Goal: Information Seeking & Learning: Learn about a topic

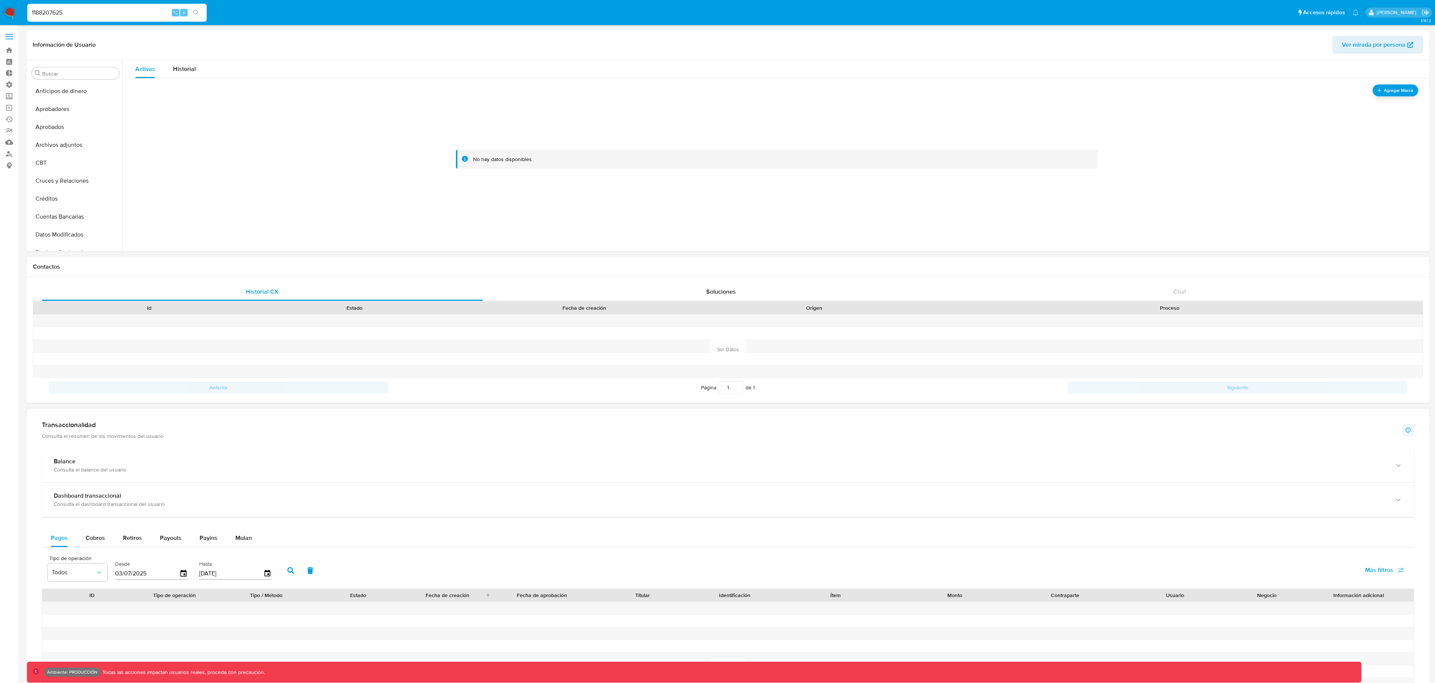
select select "10"
click at [124, 13] on input "1188207625" at bounding box center [116, 13] width 179 height 10
type input "114424752"
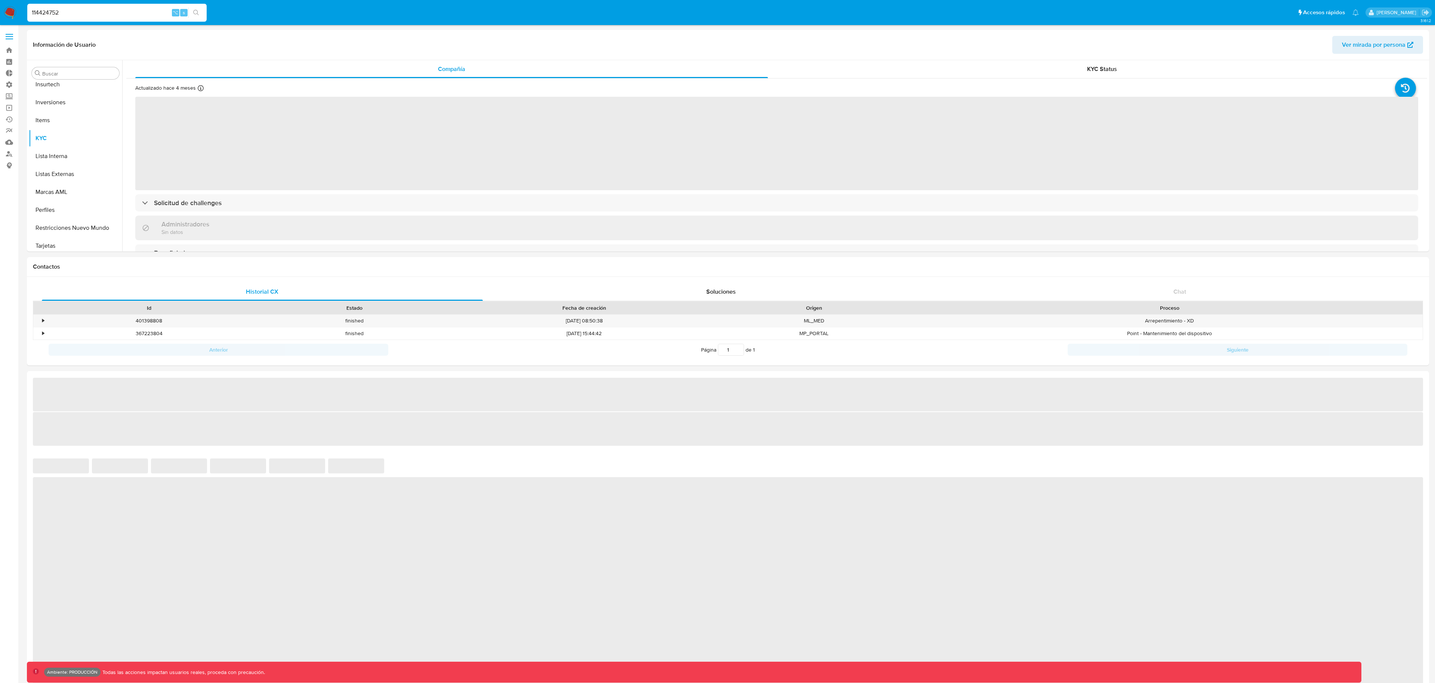
scroll to position [388, 0]
select select "10"
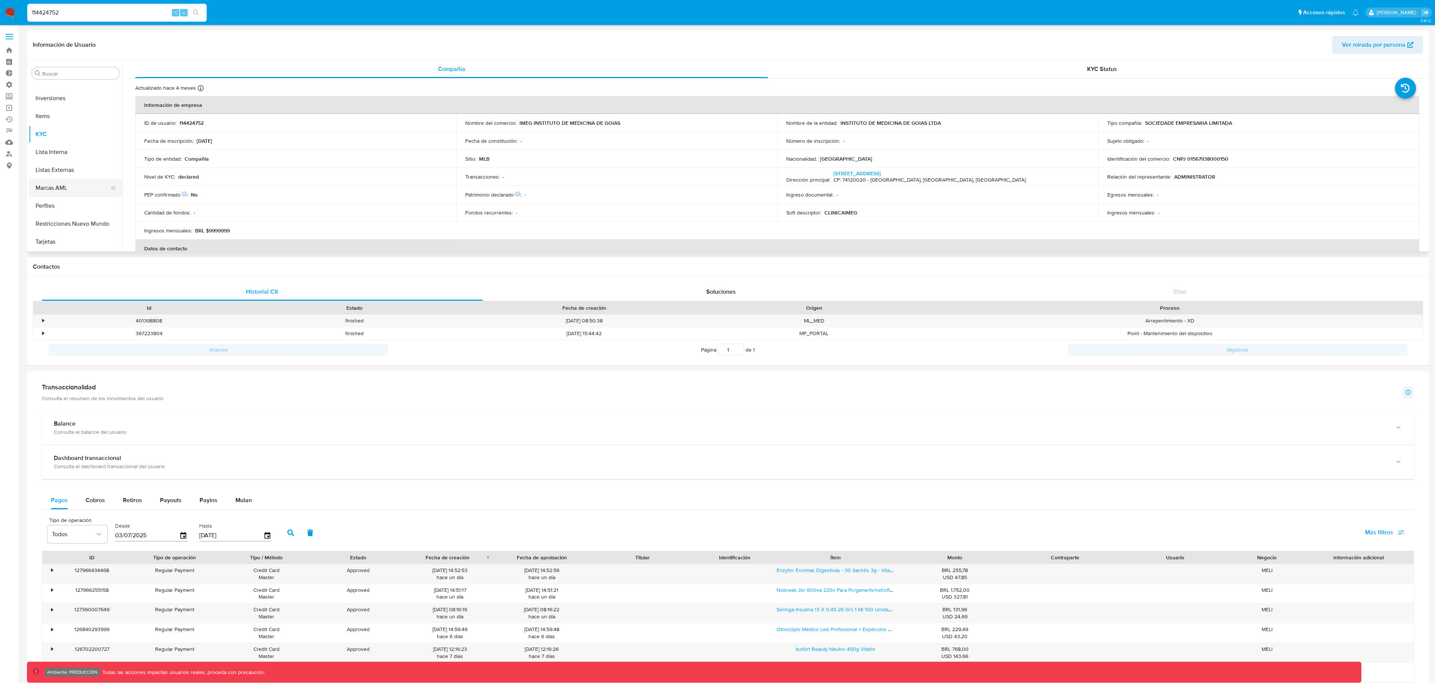
click at [94, 193] on button "Marcas AML" at bounding box center [72, 188] width 87 height 18
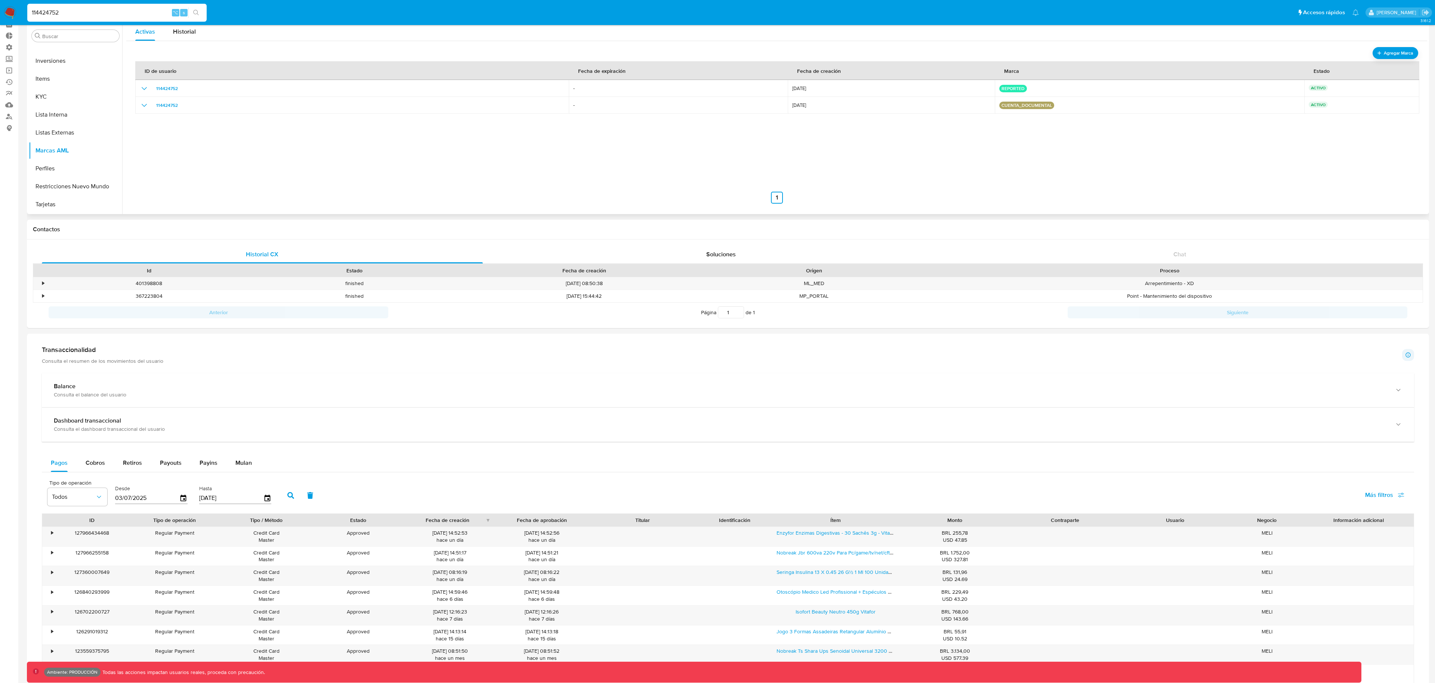
scroll to position [0, 0]
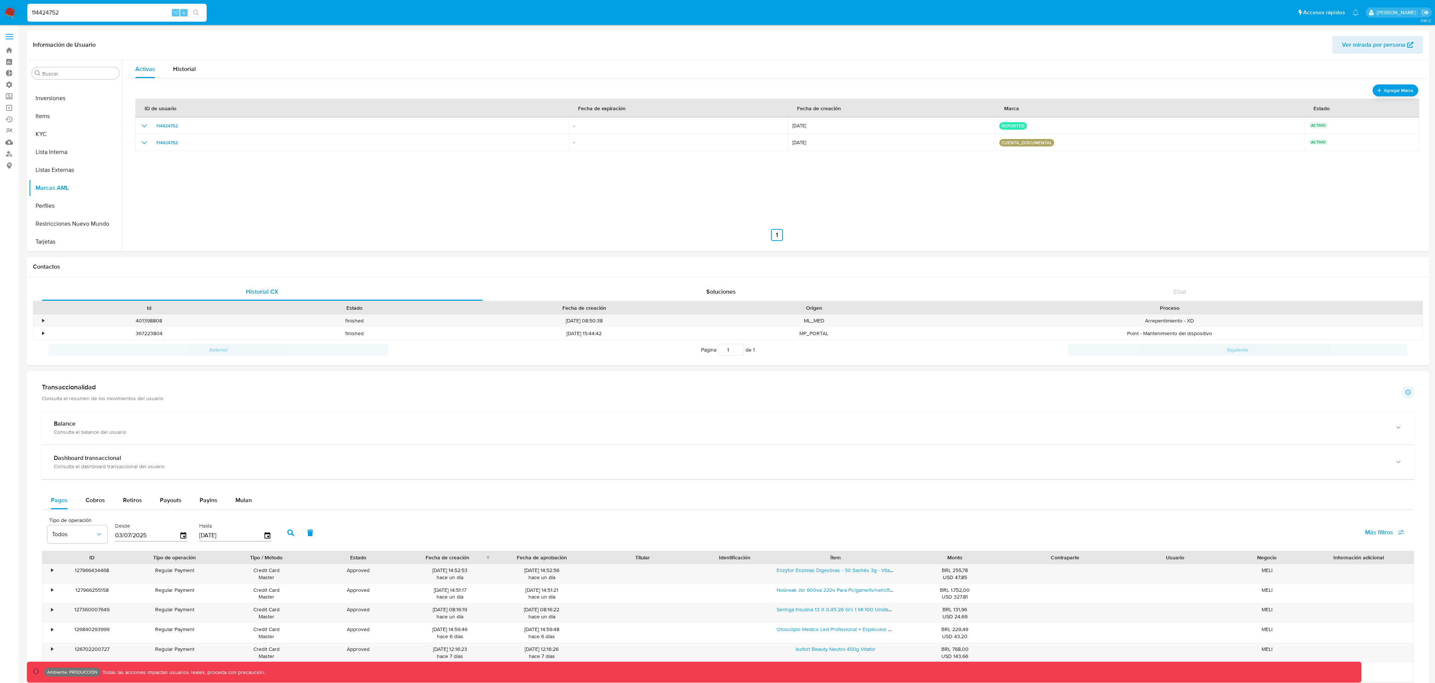
click at [80, 15] on input "114424752" at bounding box center [116, 13] width 179 height 10
paste input "378917559"
type input "378917559"
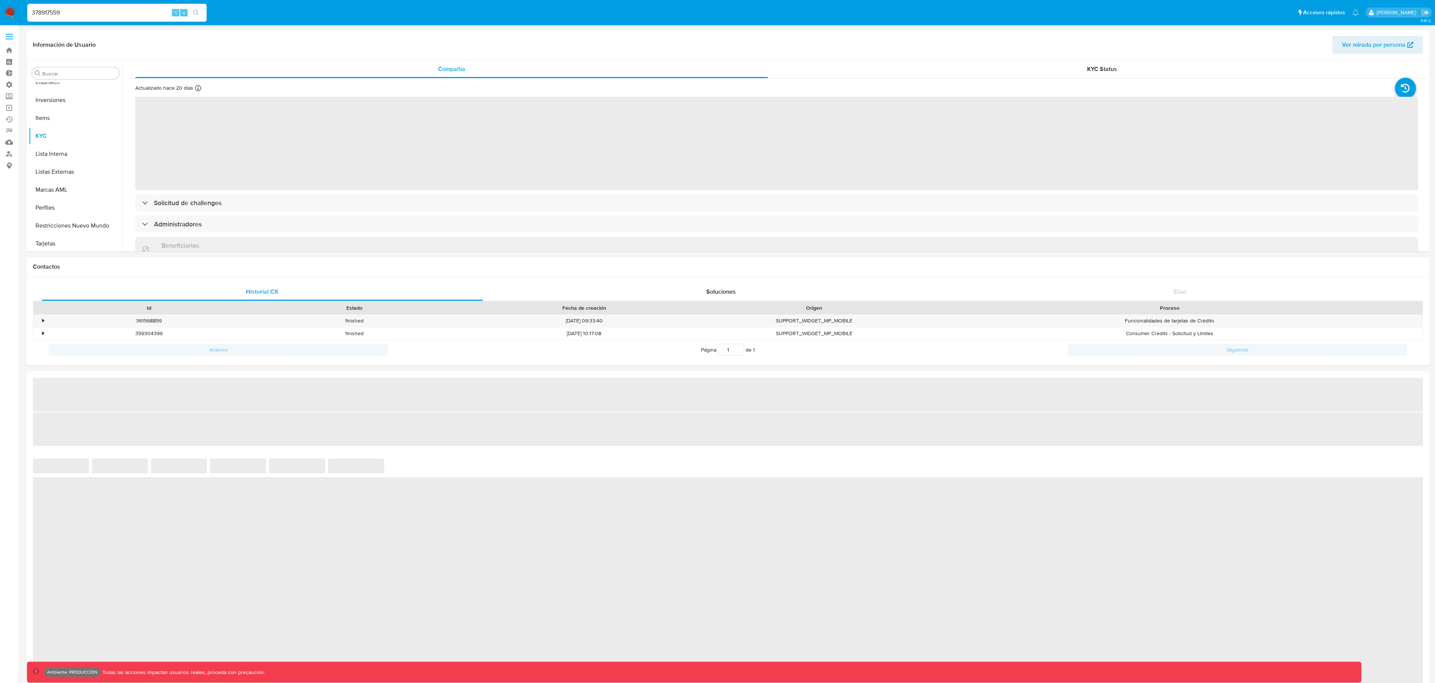
scroll to position [388, 0]
select select "10"
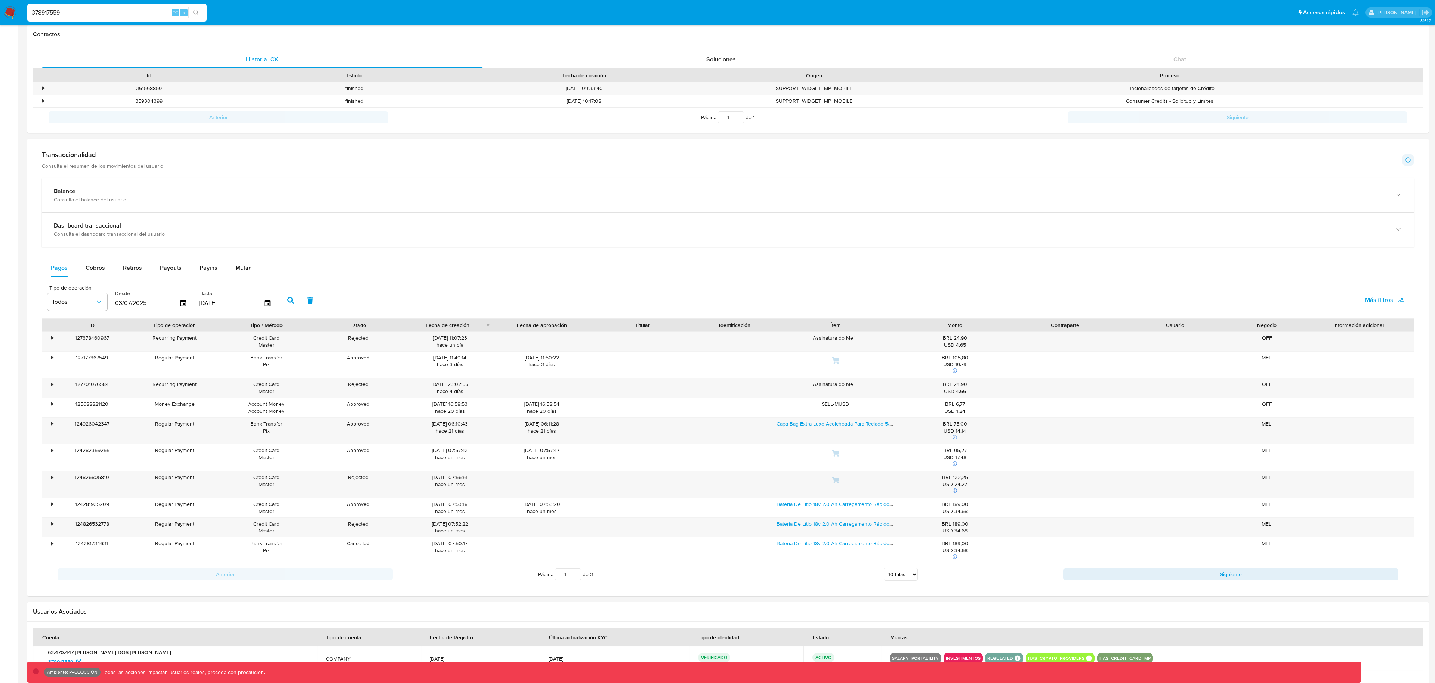
scroll to position [308, 0]
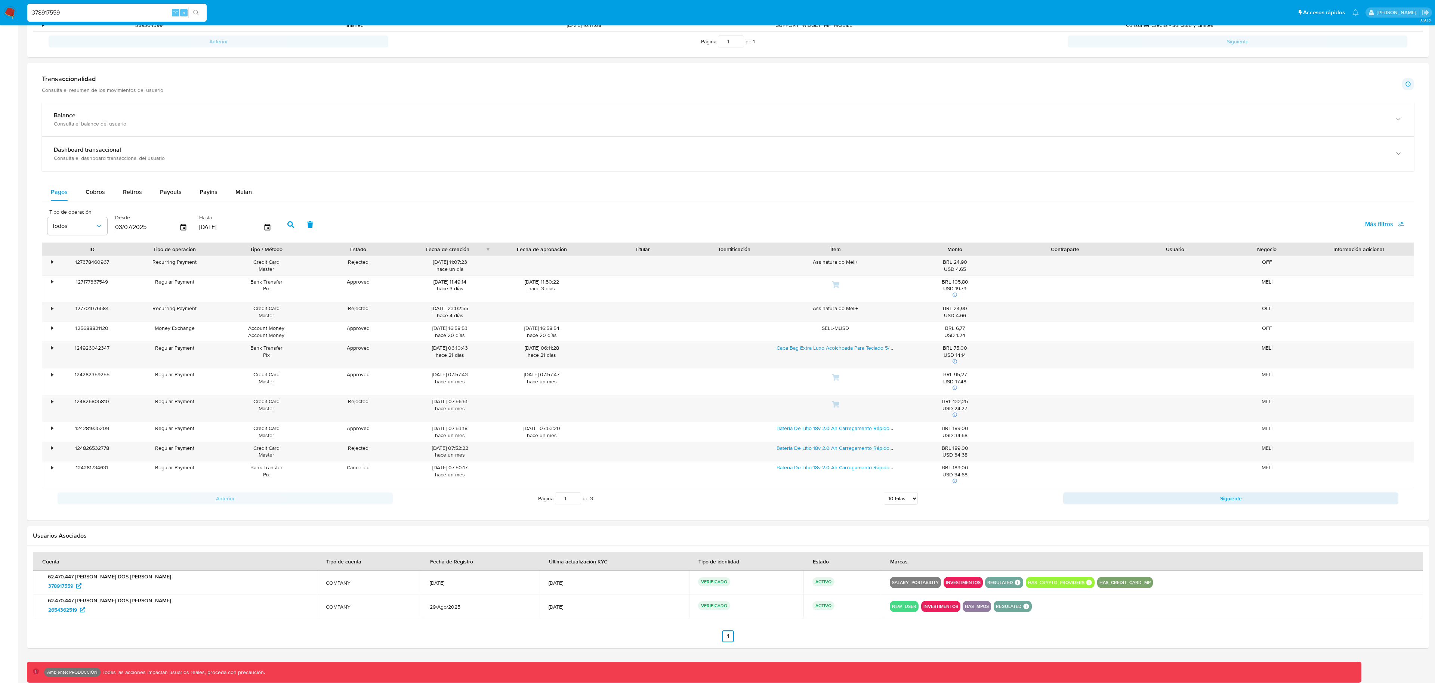
click at [144, 16] on input "378917559" at bounding box center [116, 13] width 179 height 10
paste input "73720572"
type input "73720572"
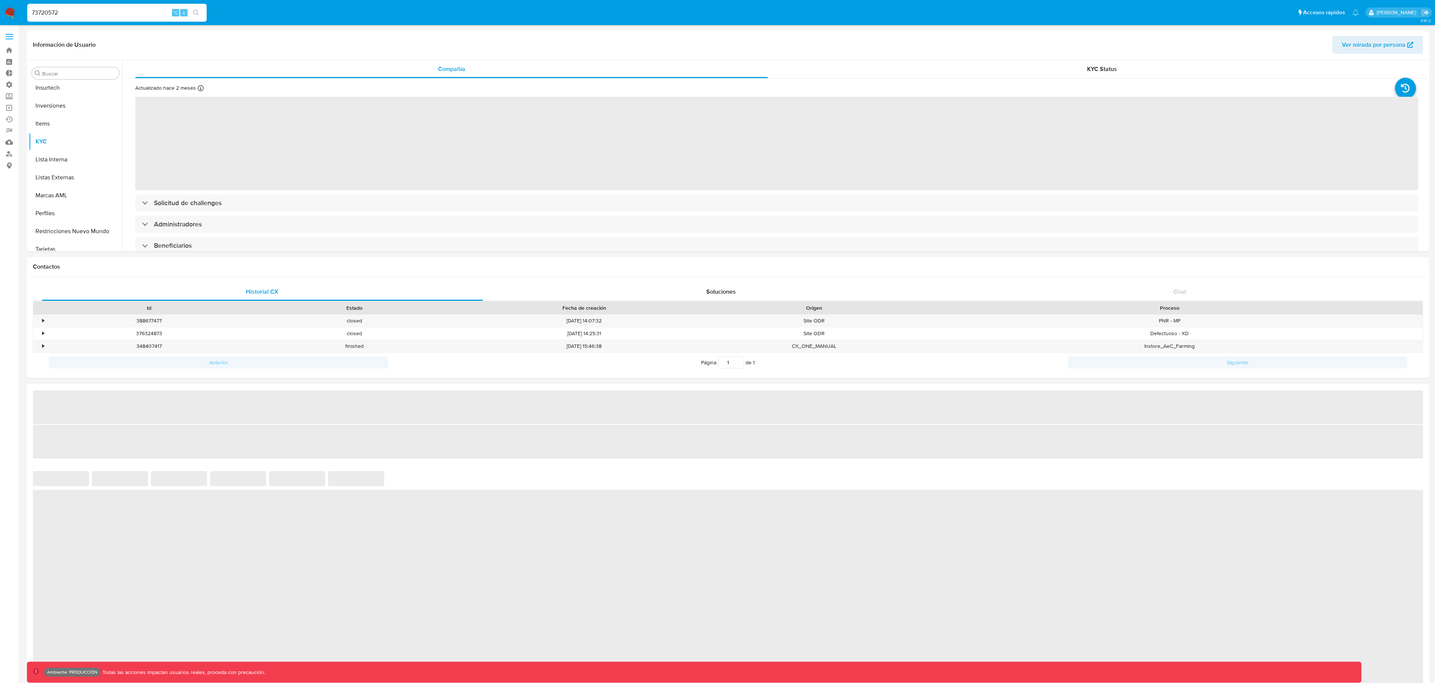
scroll to position [388, 0]
select select "10"
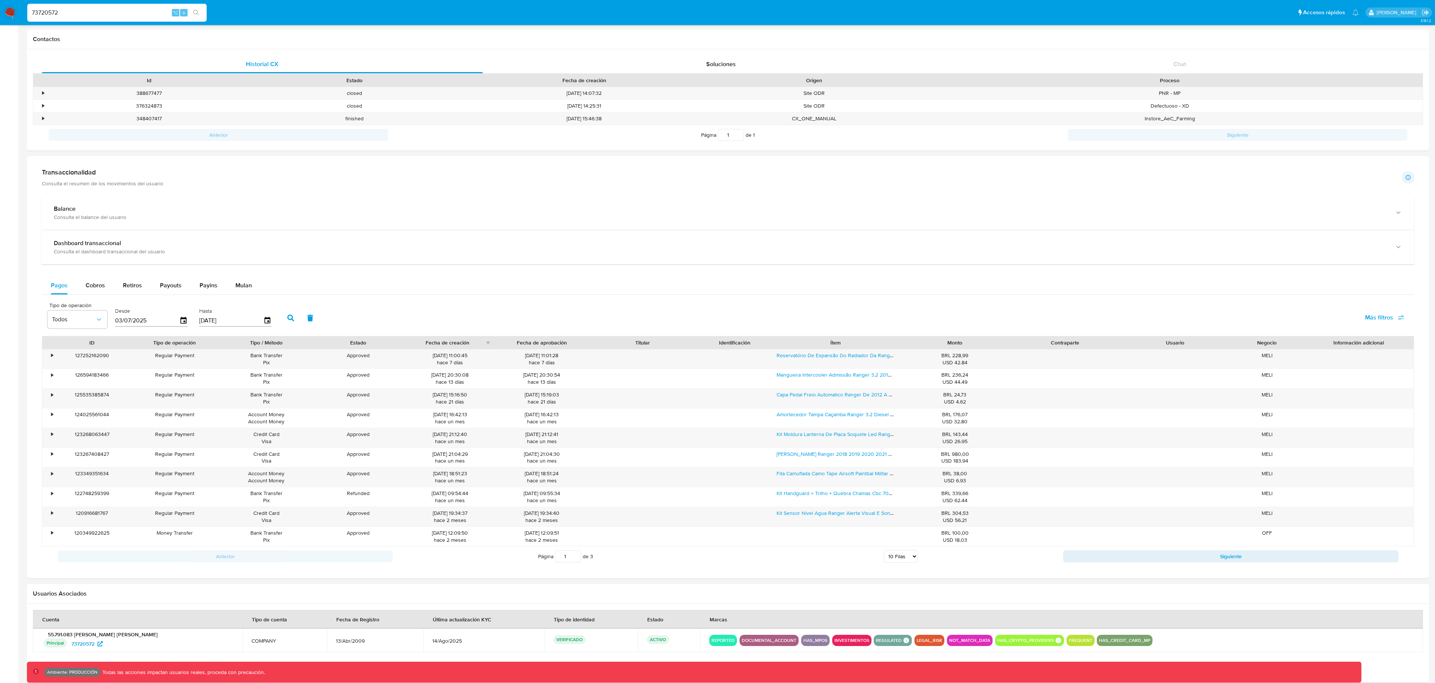
scroll to position [262, 0]
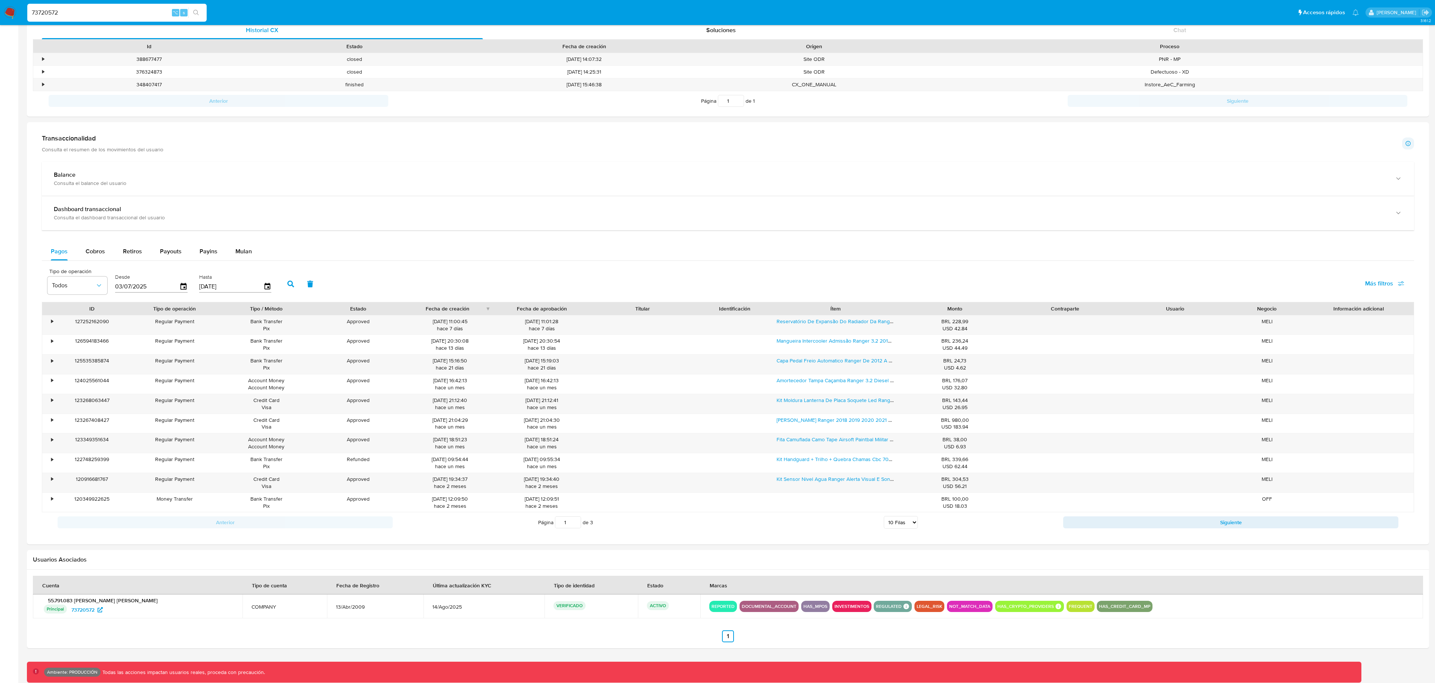
click at [77, 15] on input "73720572" at bounding box center [116, 13] width 179 height 10
paste input "089511"
type input "73089511"
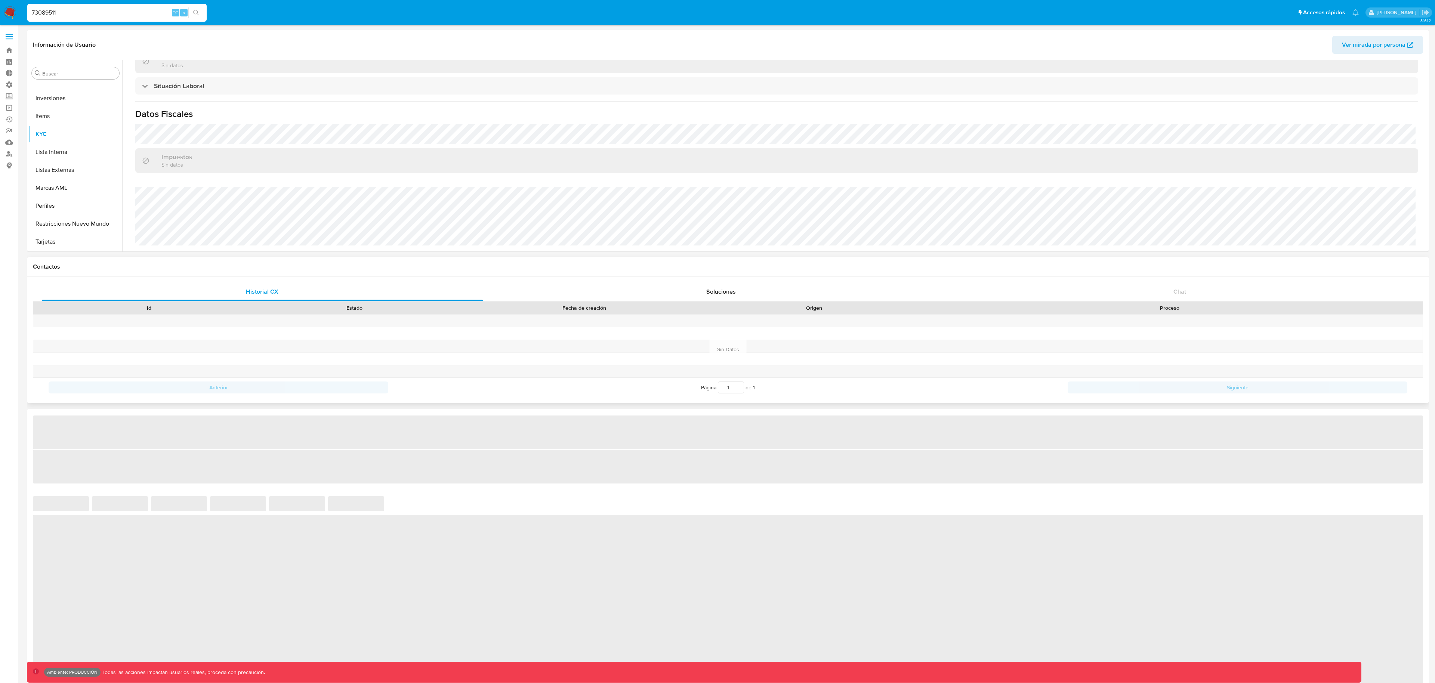
select select "10"
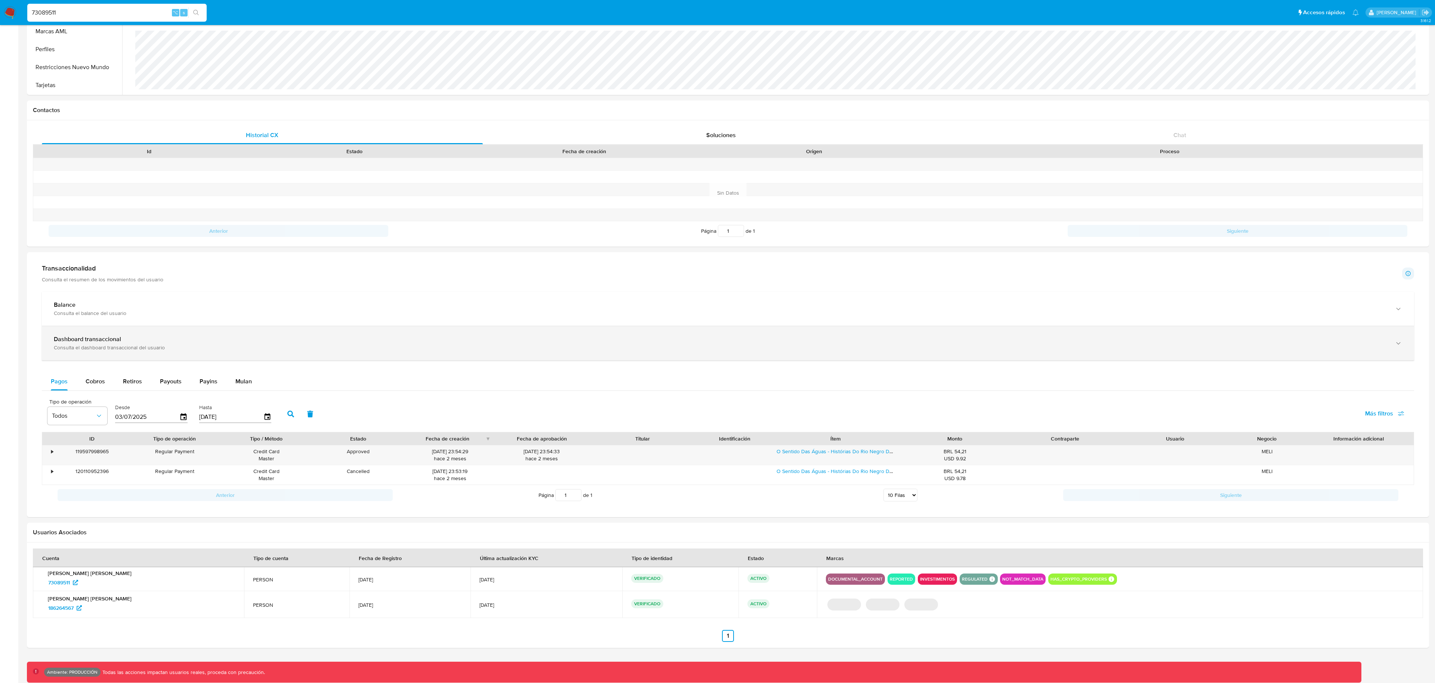
scroll to position [154, 0]
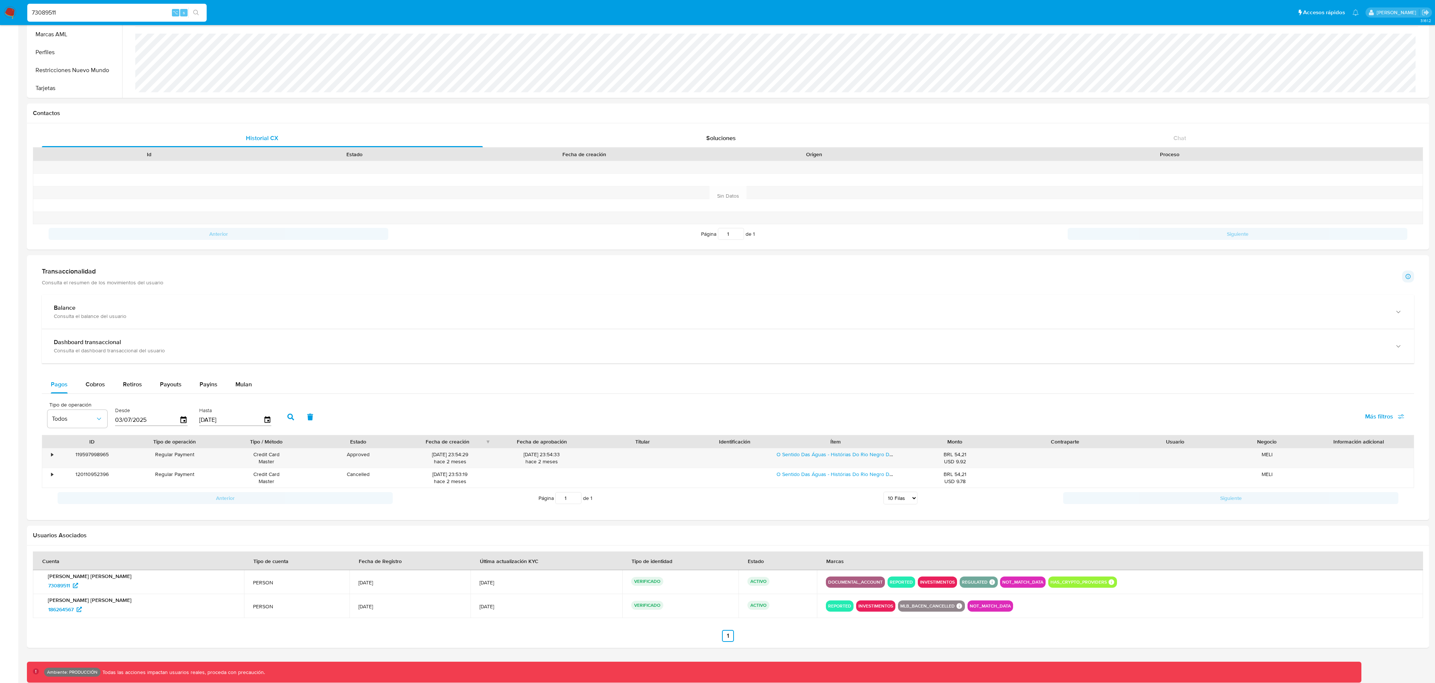
click at [126, 12] on input "73089511" at bounding box center [116, 13] width 179 height 10
paste input "246782954"
type input "246782954"
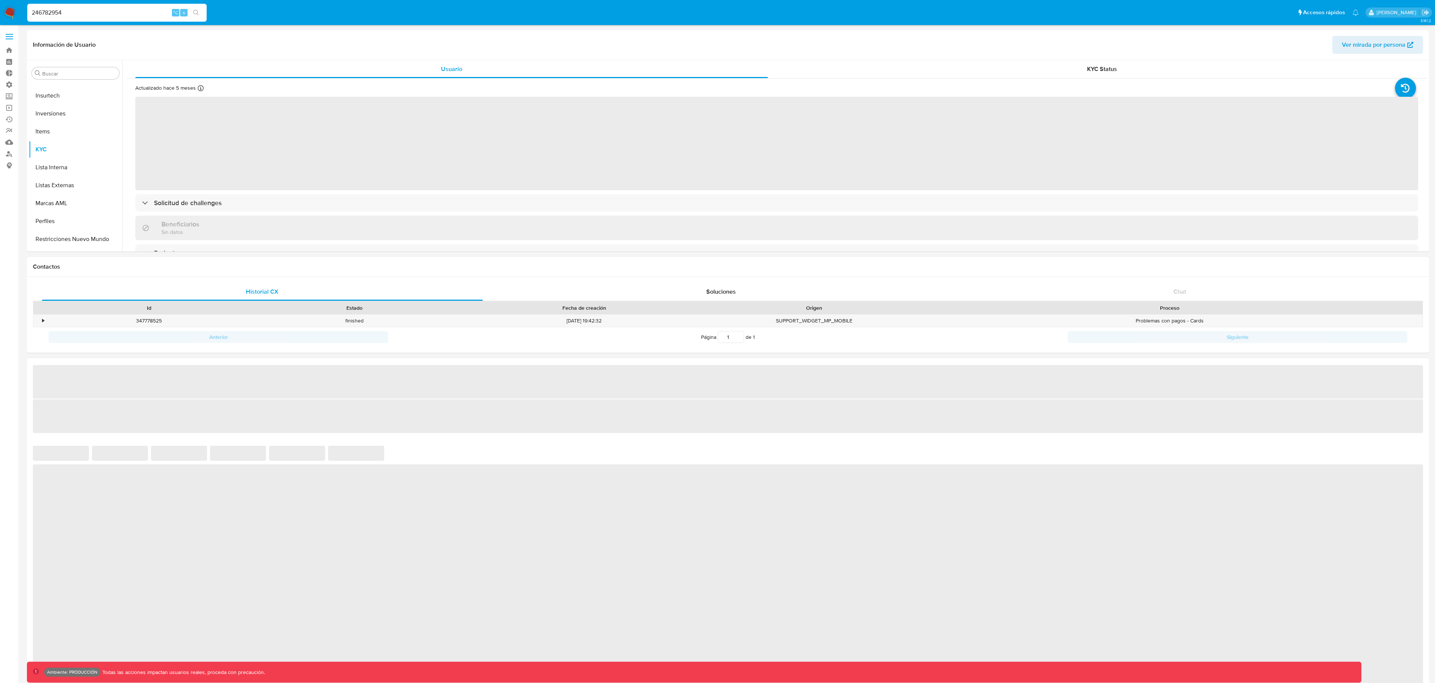
scroll to position [388, 0]
select select "10"
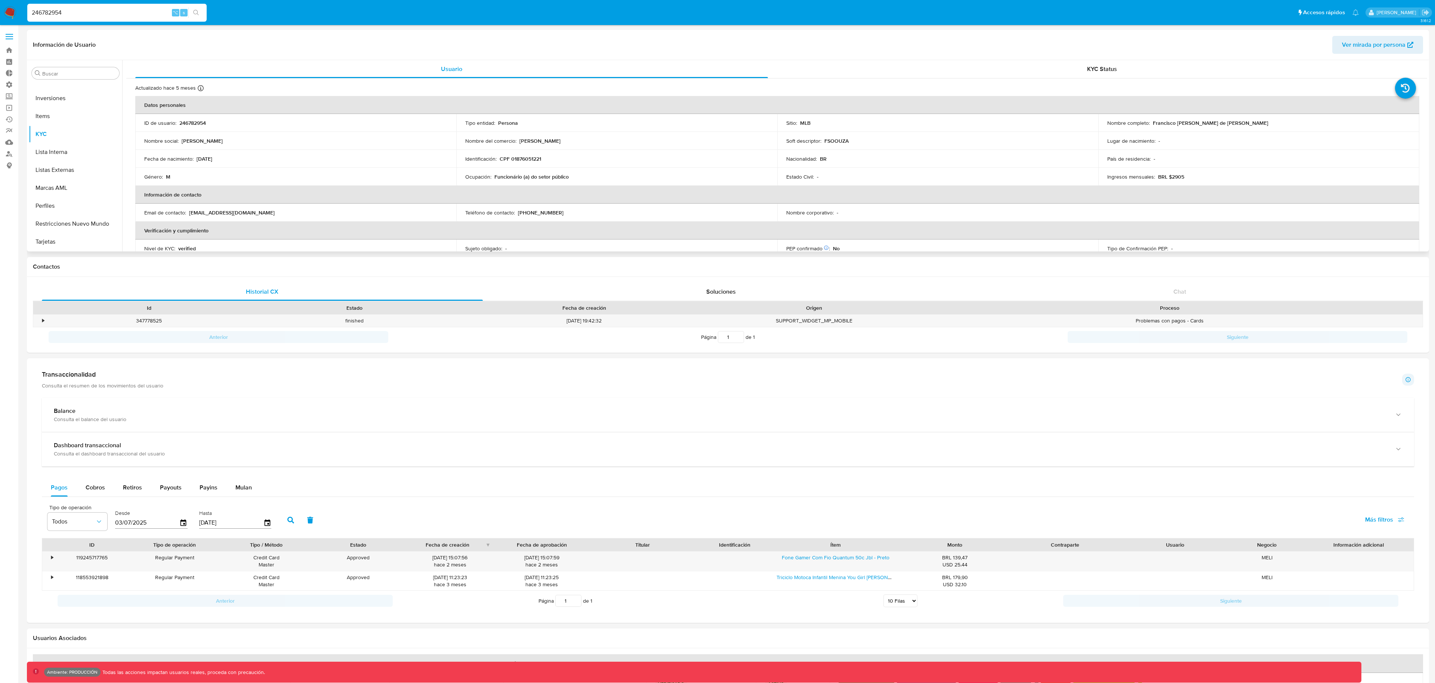
click at [1388, 45] on span "Ver mirada por persona" at bounding box center [1374, 45] width 64 height 18
click at [121, 18] on div "246782954 ⌥ s" at bounding box center [116, 13] width 179 height 18
click at [114, 15] on input "246782954" at bounding box center [116, 13] width 179 height 10
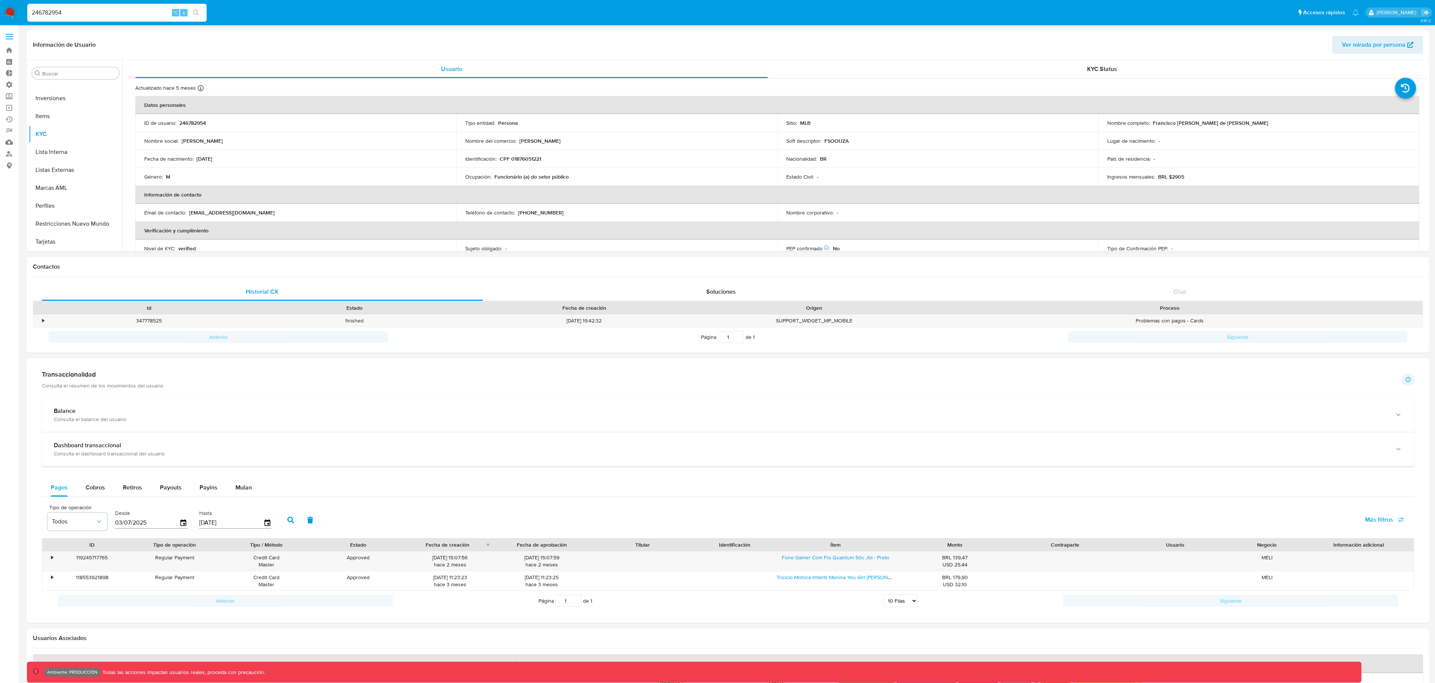
paste input "73089511"
type input "73089511"
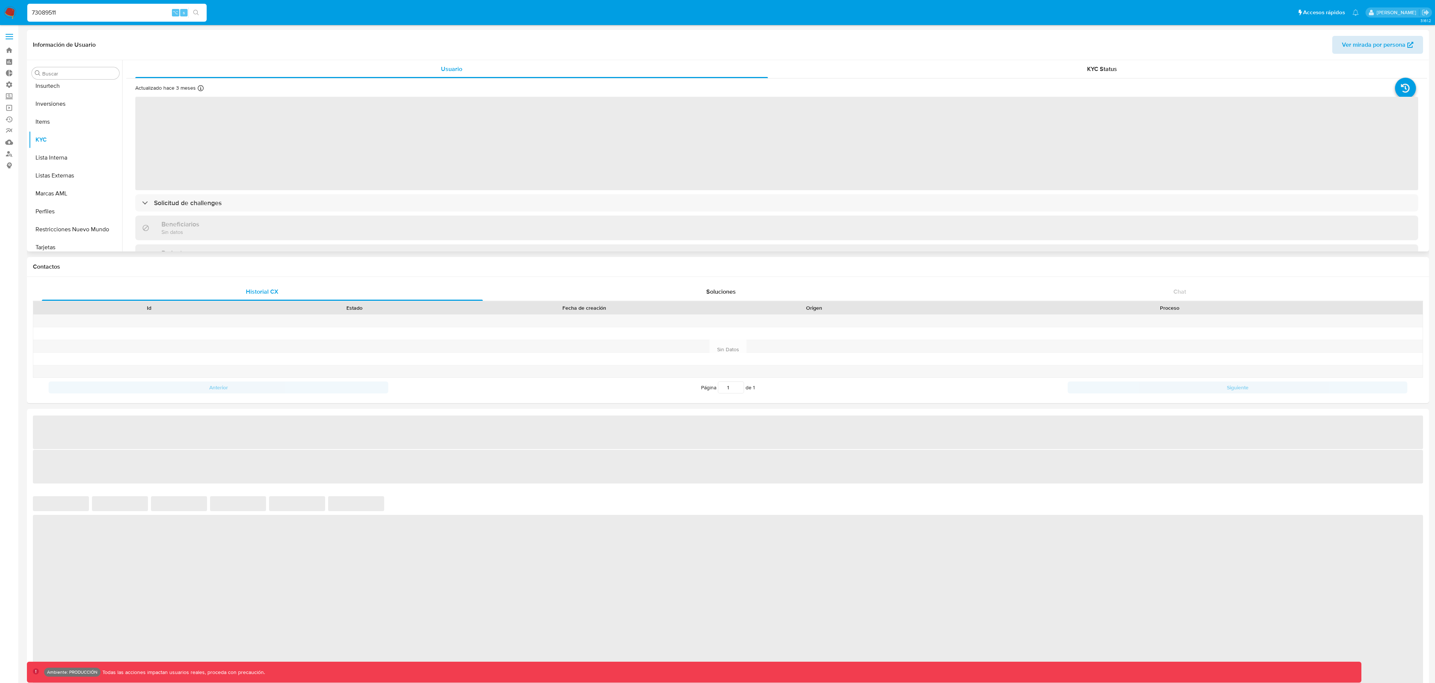
scroll to position [388, 0]
click at [1392, 48] on span "Ver mirada por persona" at bounding box center [1374, 45] width 64 height 18
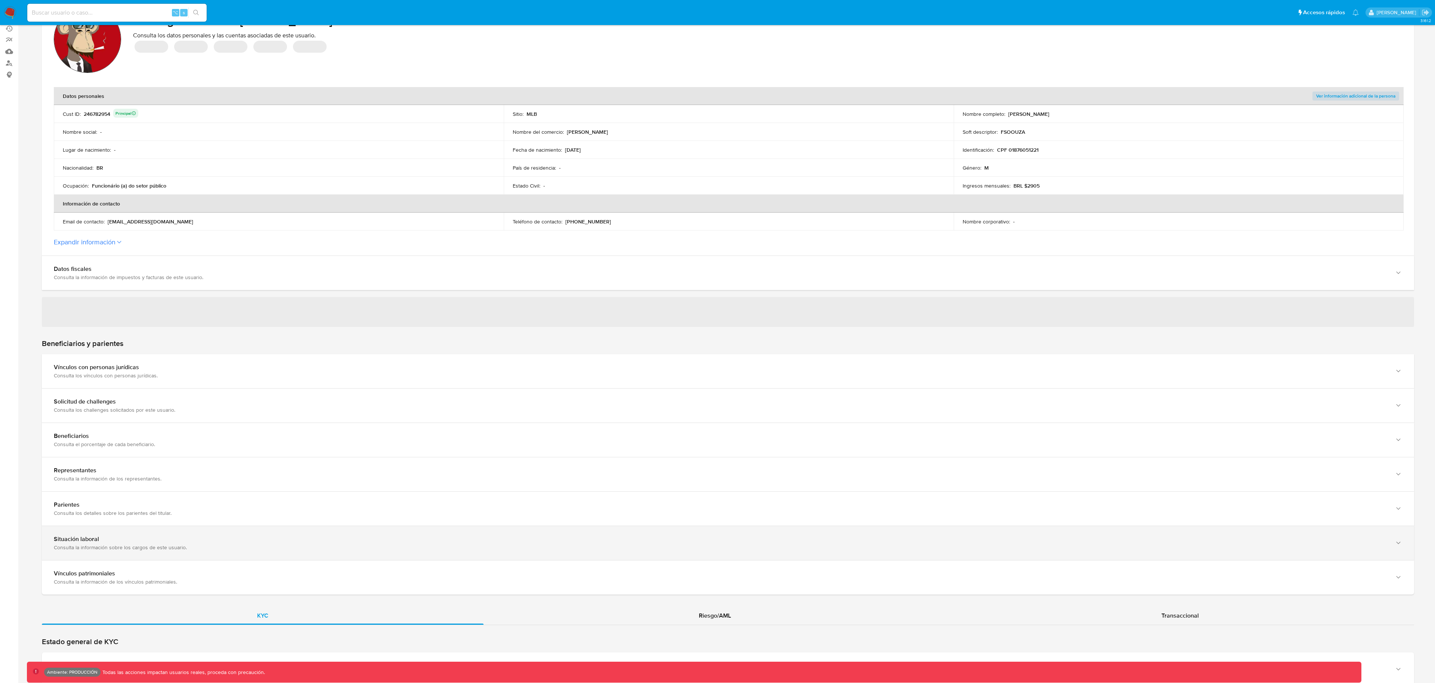
scroll to position [231, 0]
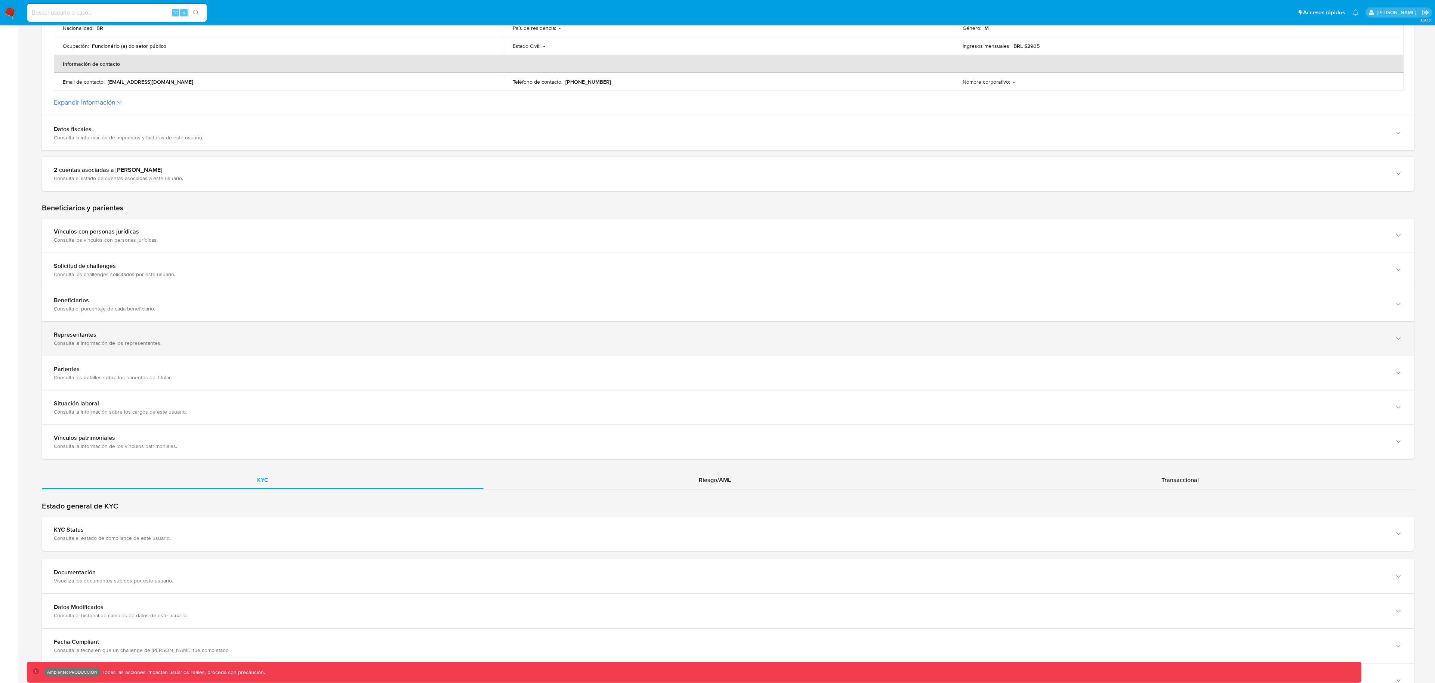
click at [126, 345] on div "Consulta la información de los representantes." at bounding box center [721, 343] width 1334 height 7
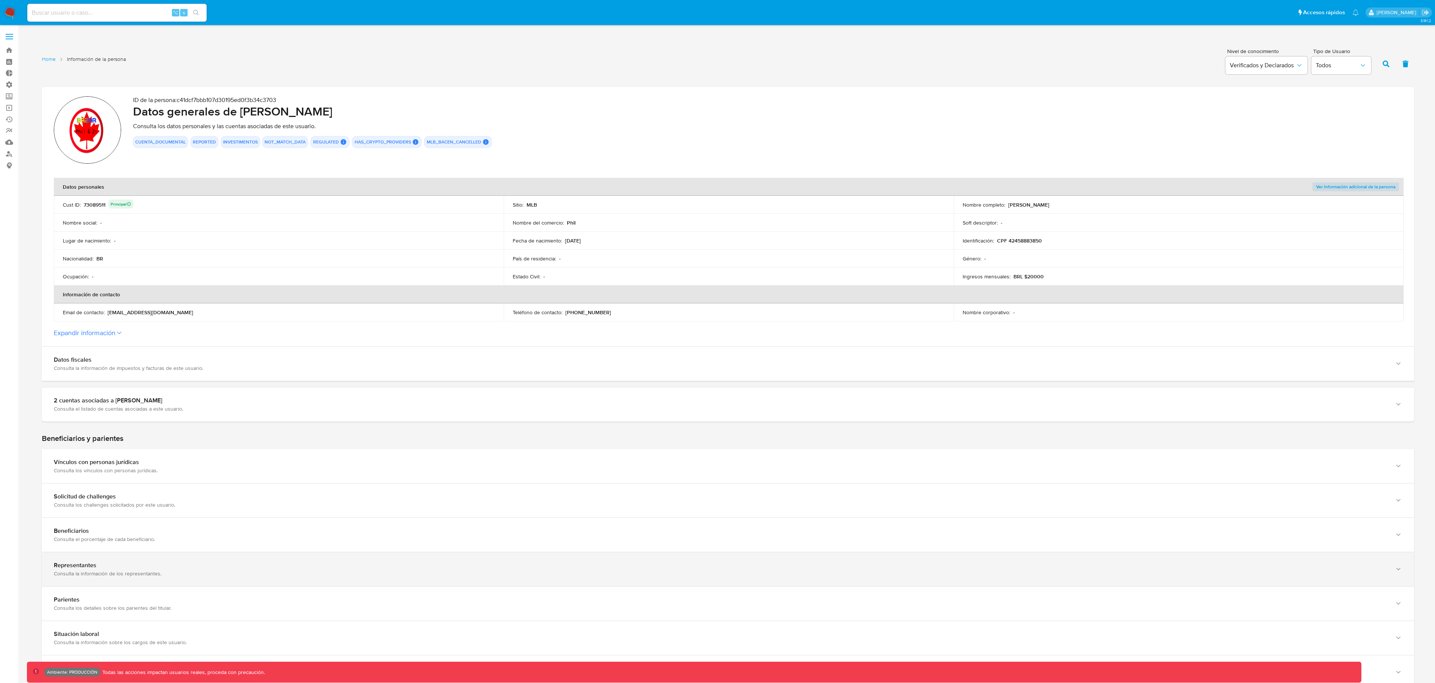
click at [141, 584] on div "Representantes Consulta la información de los representantes." at bounding box center [728, 569] width 1373 height 34
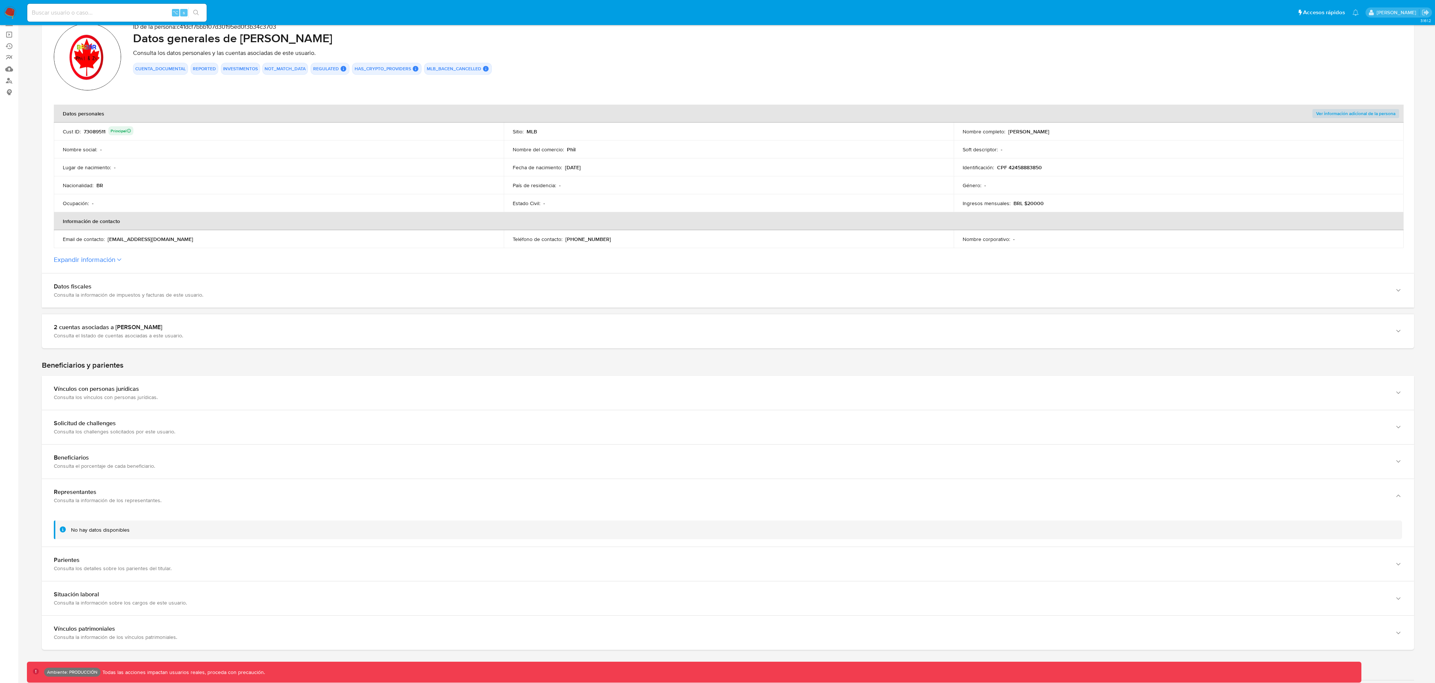
scroll to position [358, 0]
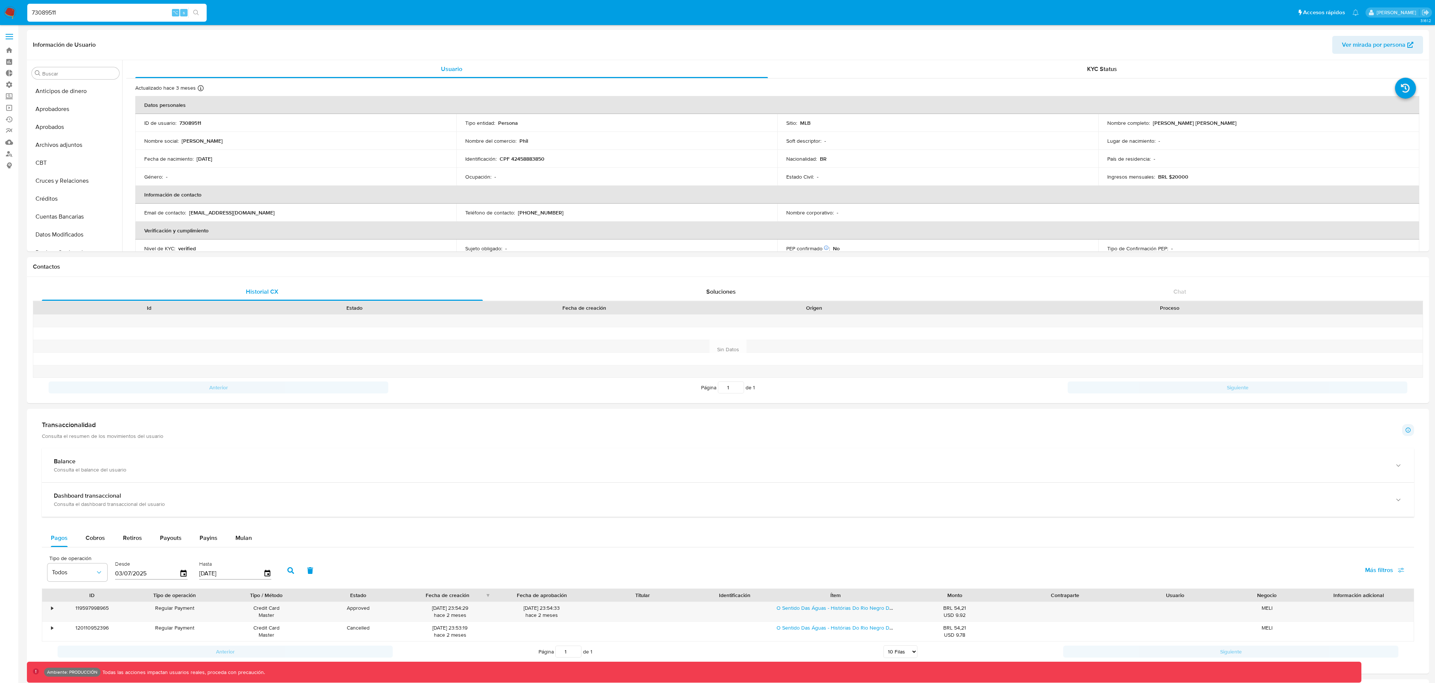
select select "10"
click at [73, 10] on input "73089511" at bounding box center [116, 13] width 179 height 10
paste input "126207332"
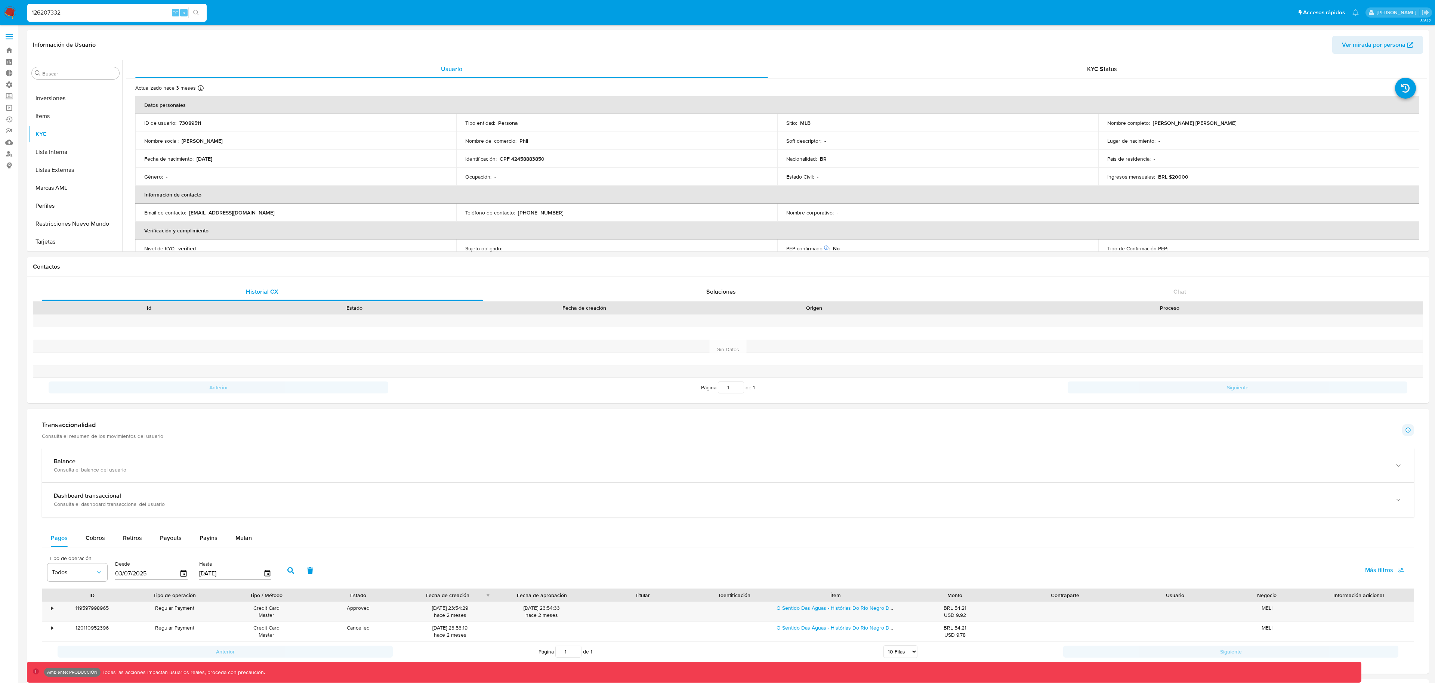
type input "126207332"
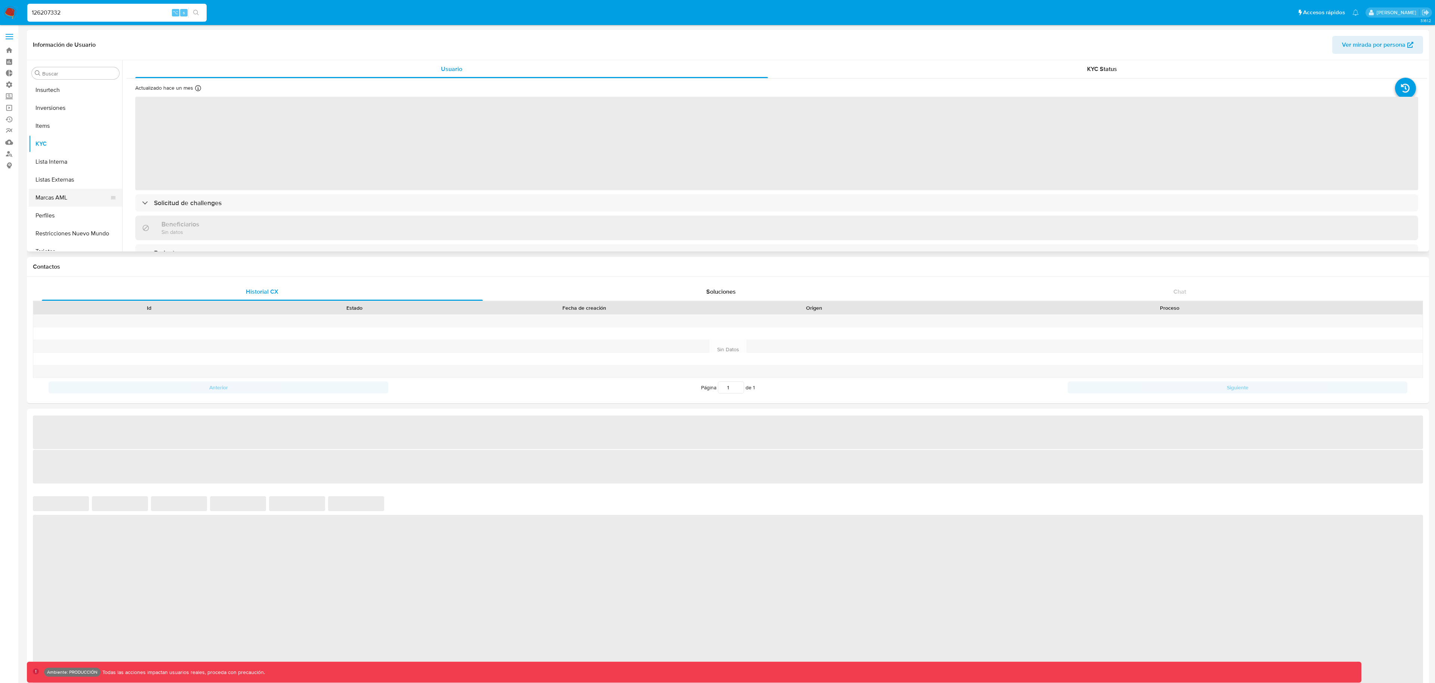
scroll to position [388, 0]
select select "10"
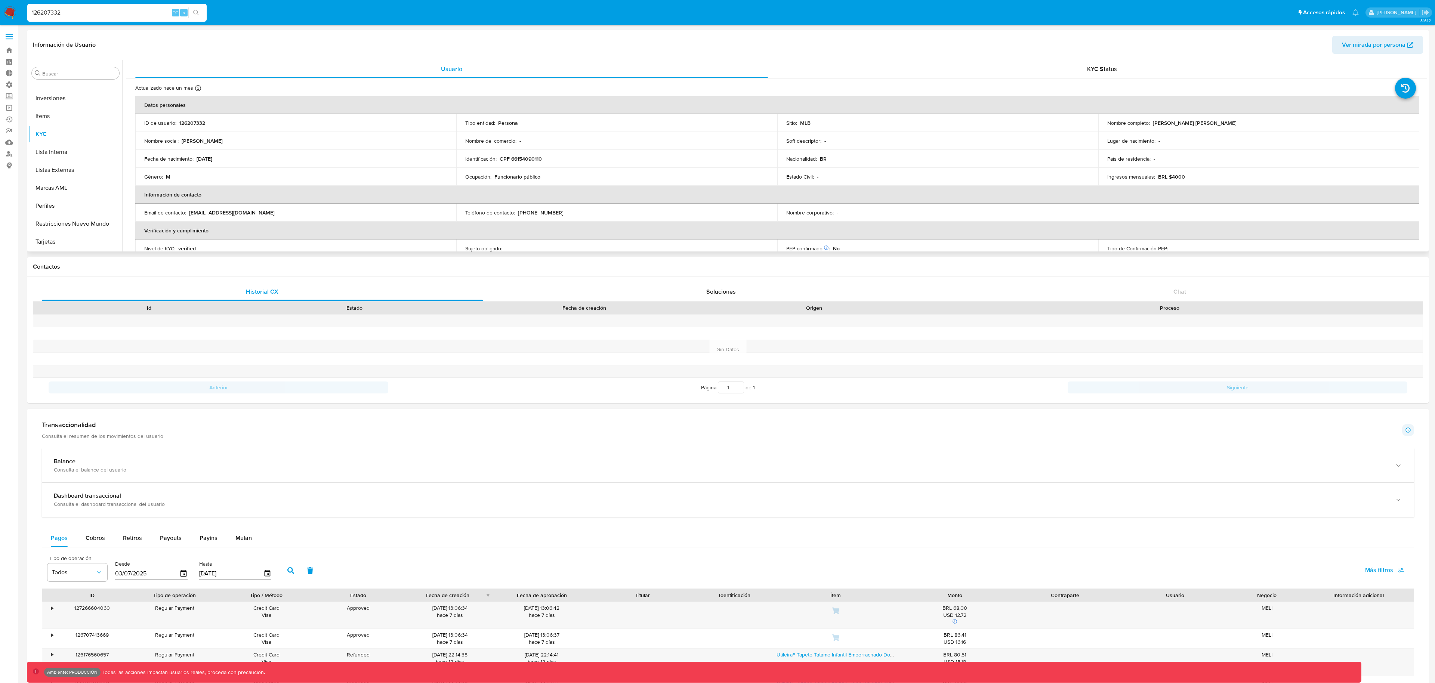
click at [1353, 41] on span "Ver mirada por persona" at bounding box center [1374, 45] width 64 height 18
click at [105, 9] on input "126207332" at bounding box center [116, 13] width 179 height 10
paste input "243137777"
type input "243137777"
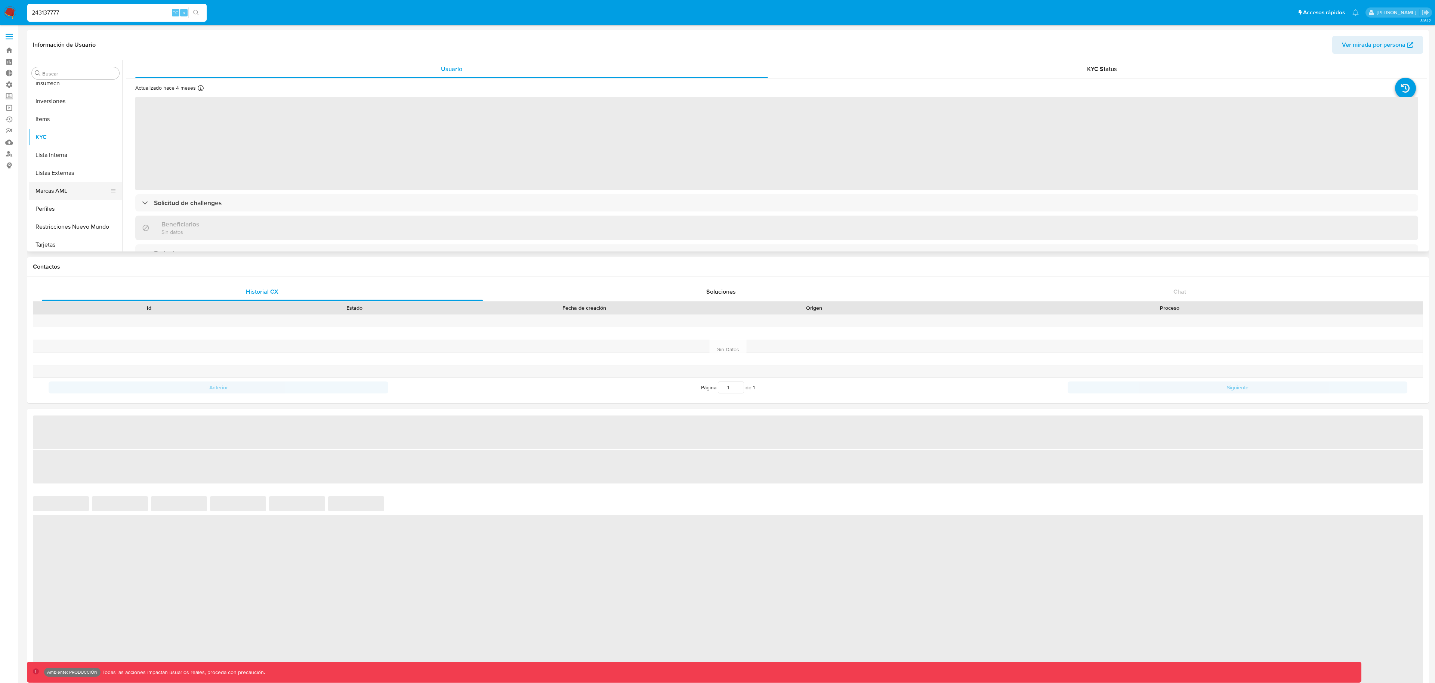
scroll to position [388, 0]
select select "10"
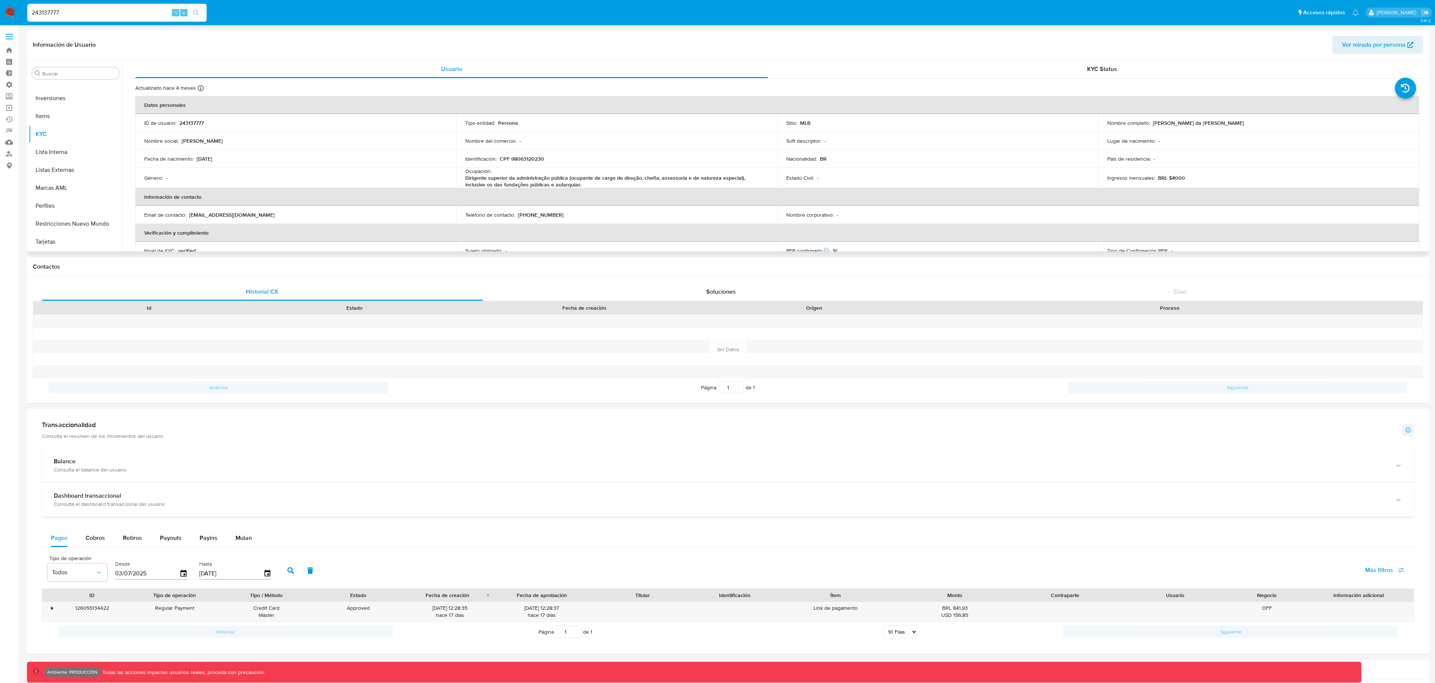
click at [1362, 45] on span "Ver mirada por persona" at bounding box center [1374, 45] width 64 height 18
click at [107, 9] on input "243137777" at bounding box center [116, 13] width 179 height 10
paste input "559407350"
type input "559407350"
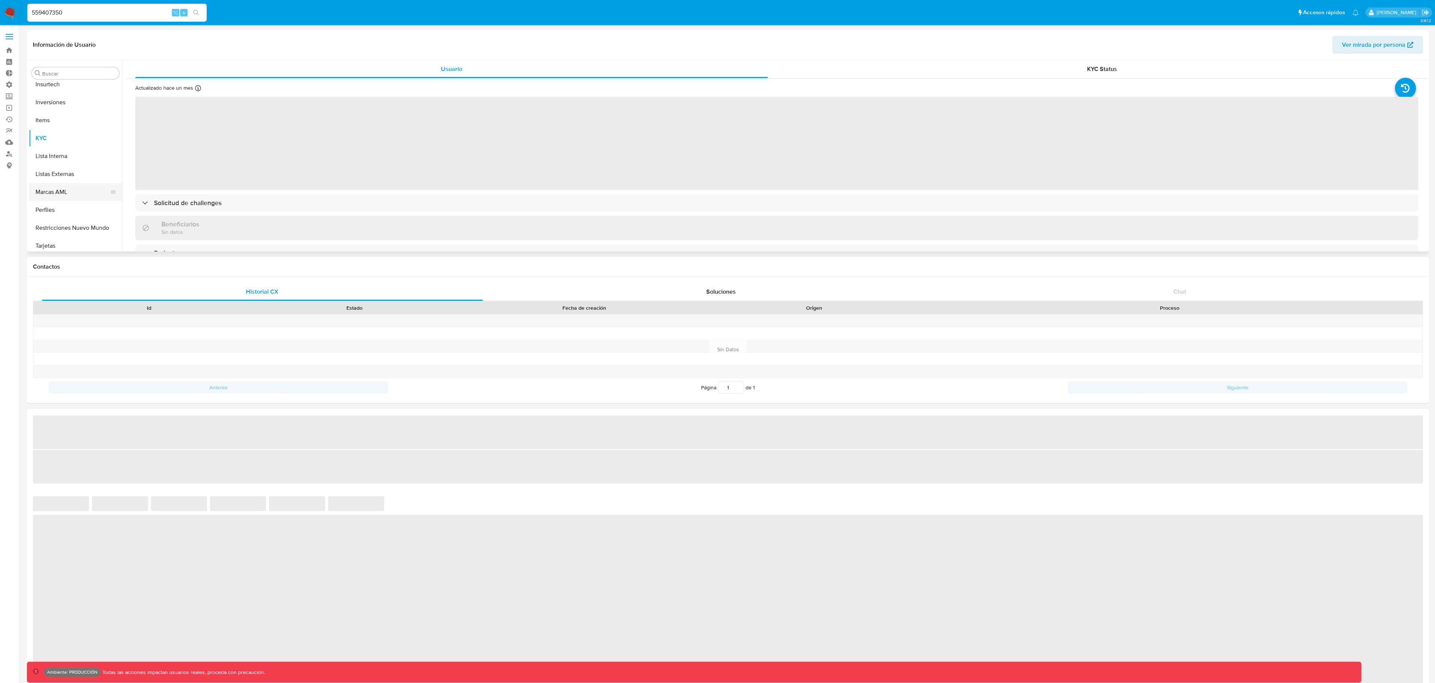
scroll to position [388, 0]
select select "10"
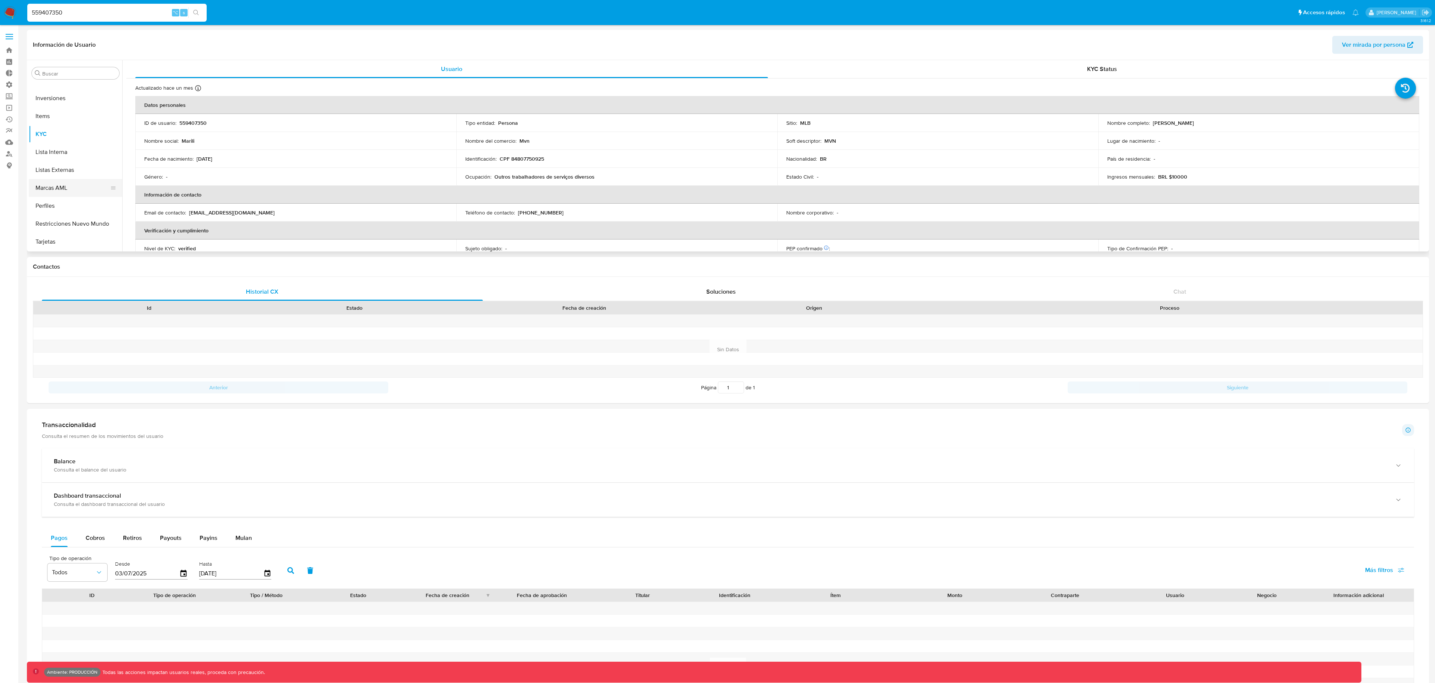
click at [60, 190] on button "Marcas AML" at bounding box center [72, 188] width 87 height 18
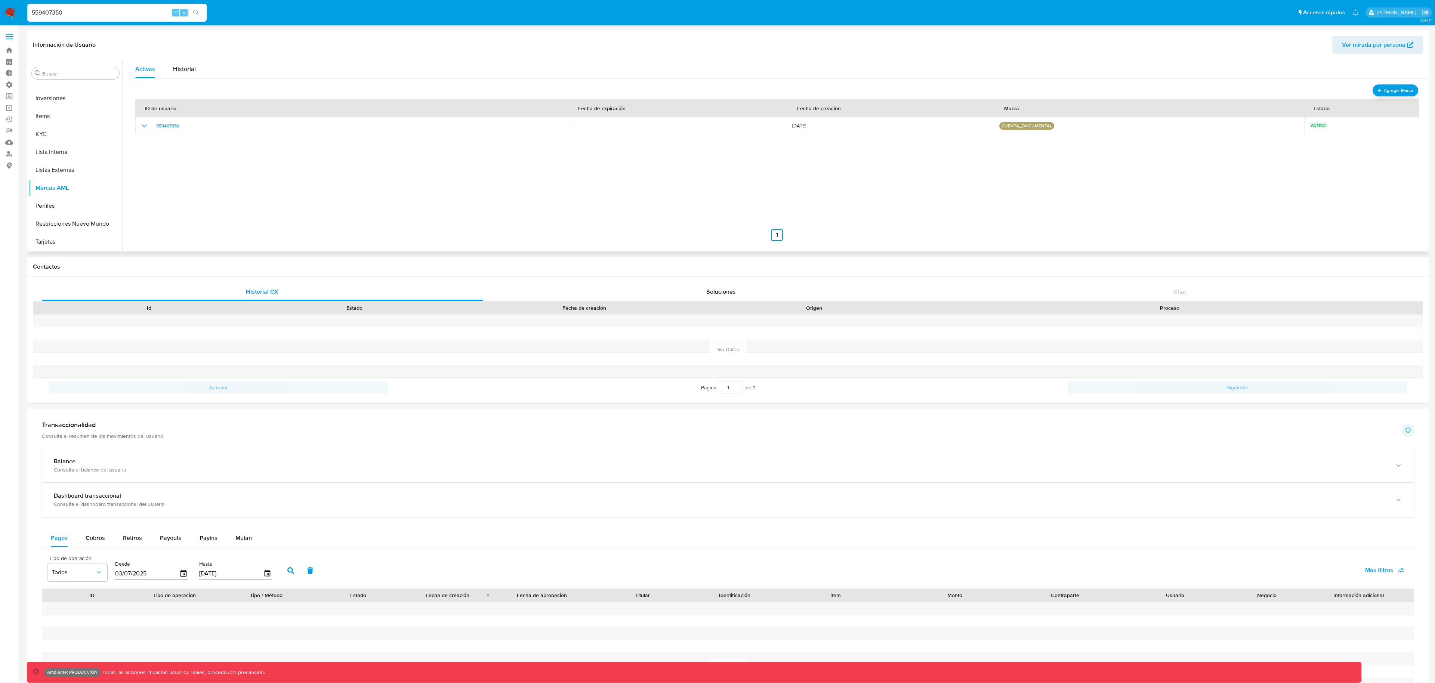
click at [1369, 50] on span "Ver mirada por persona" at bounding box center [1374, 45] width 64 height 18
click at [39, 8] on input "559407350" at bounding box center [116, 13] width 179 height 10
paste input "1167646942"
type input "1167646942"
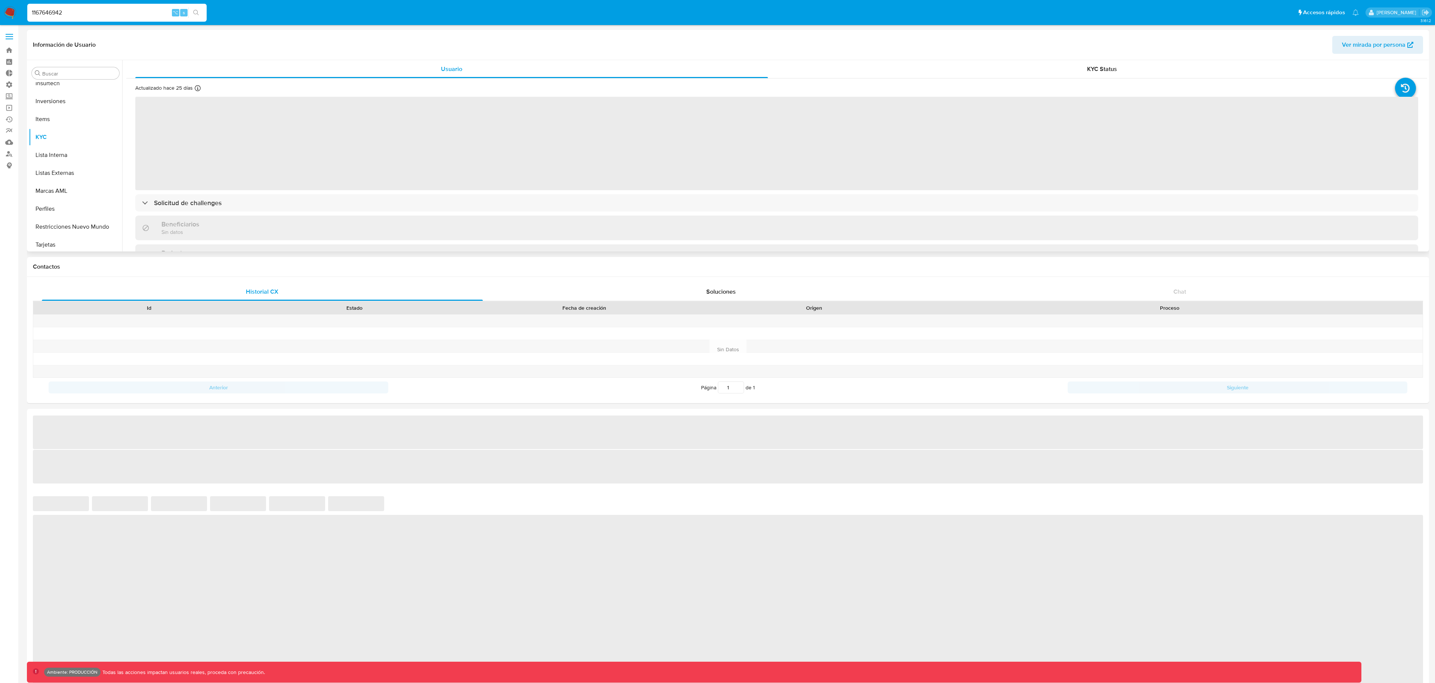
scroll to position [388, 0]
select select "10"
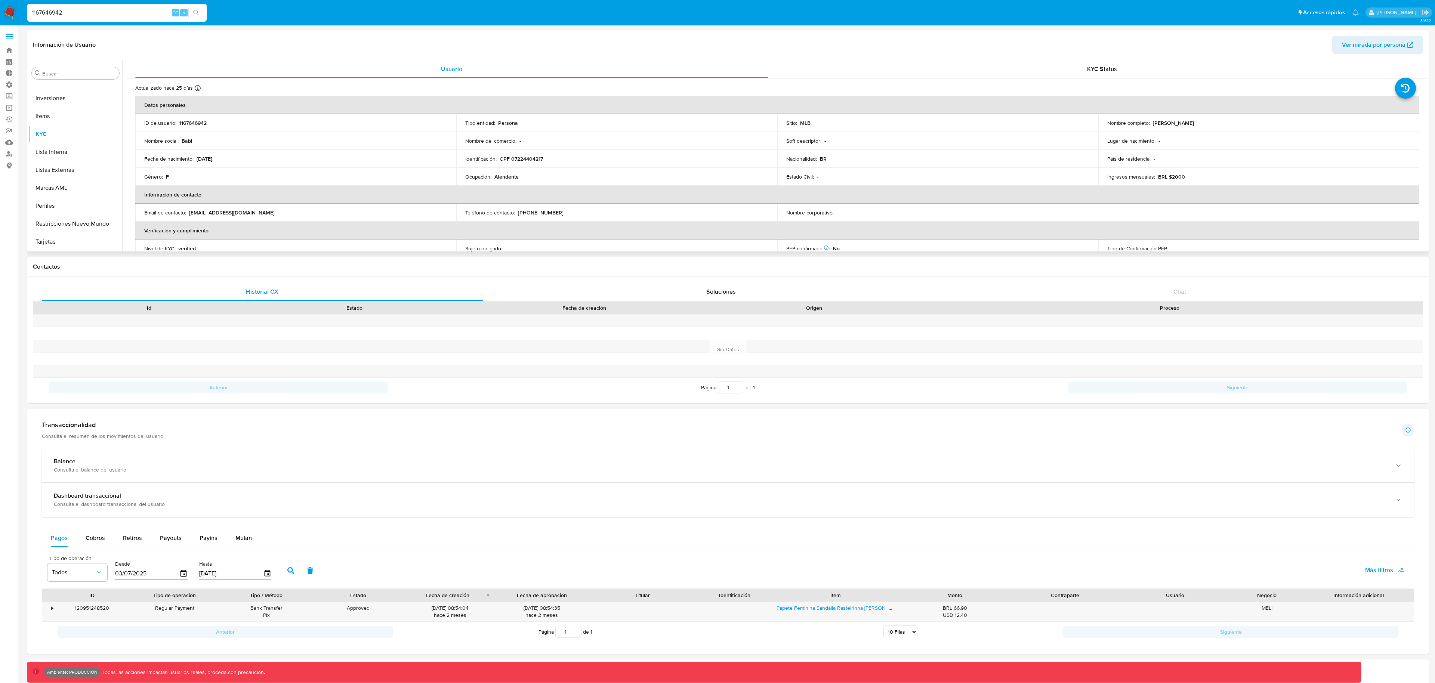
click at [1337, 45] on button "Ver mirada por persona" at bounding box center [1378, 45] width 91 height 18
click at [113, 10] on input "1167646942" at bounding box center [116, 13] width 179 height 10
paste input "21284252"
type input "212842522"
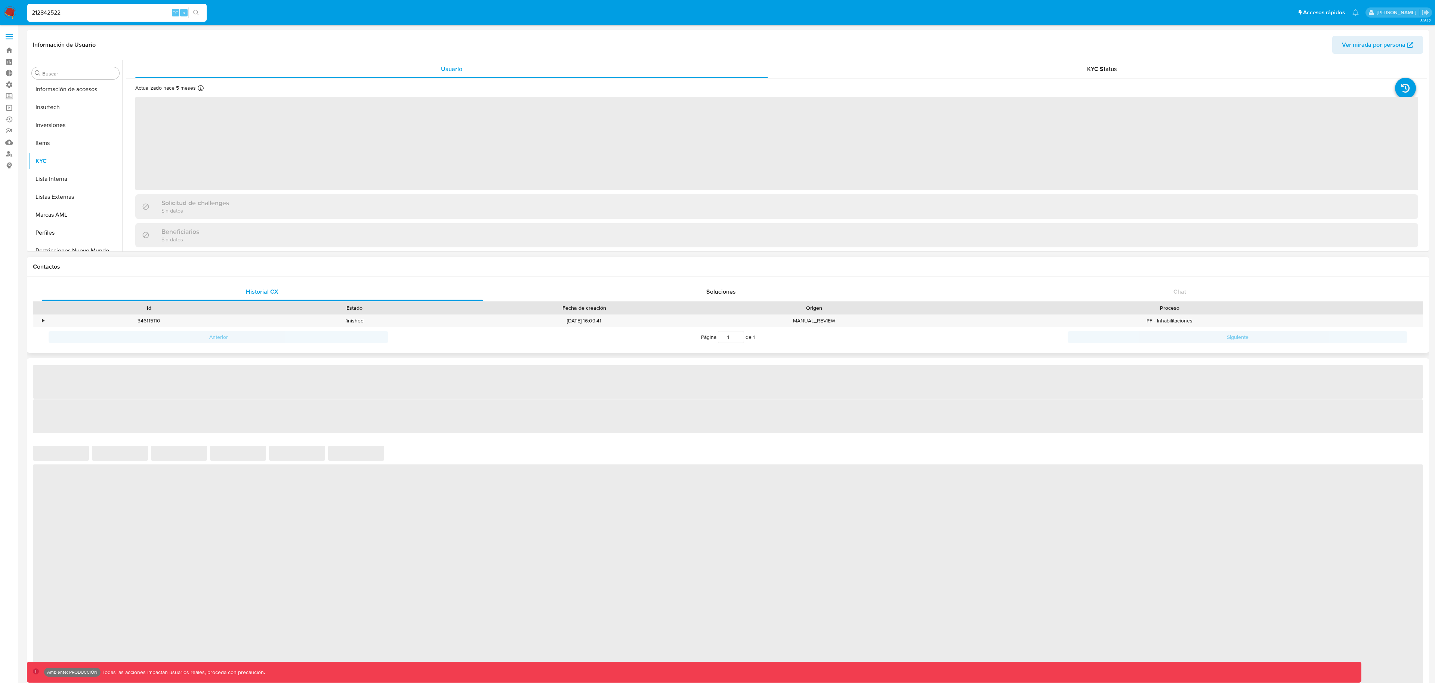
scroll to position [388, 0]
select select "10"
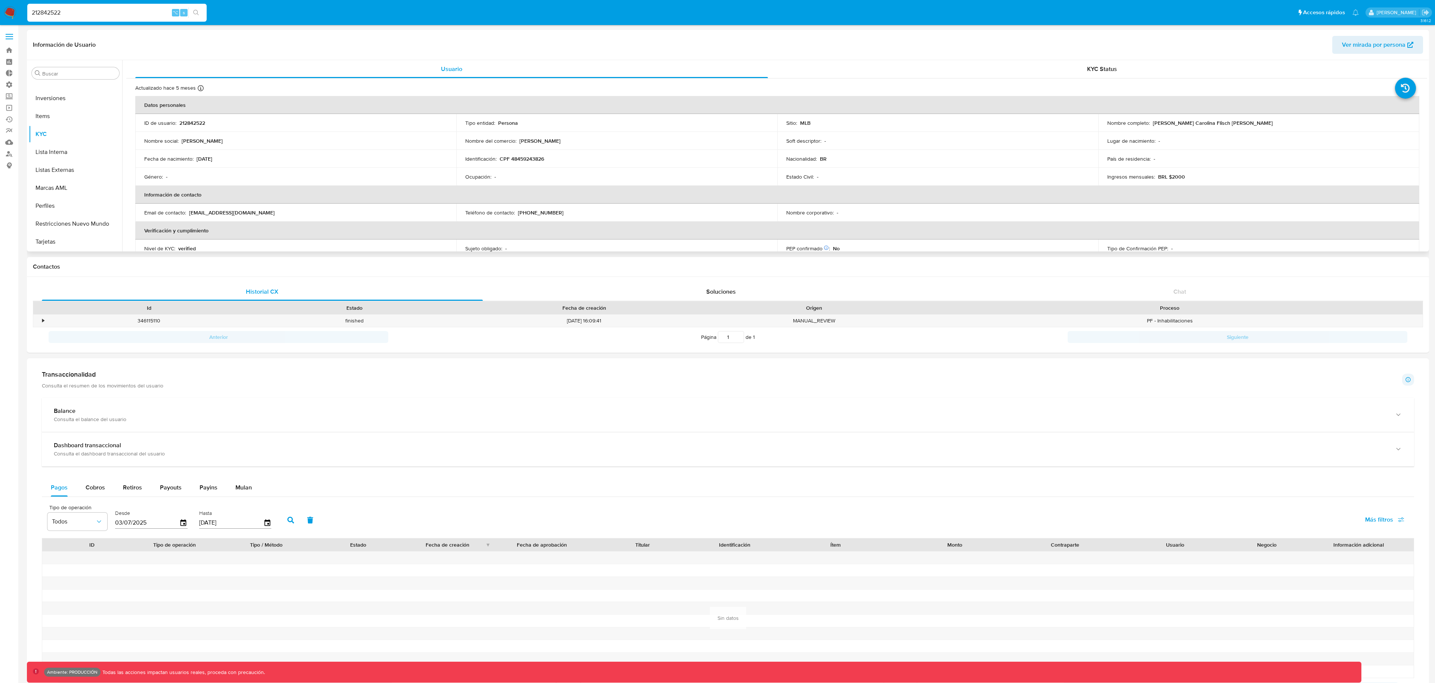
click at [1363, 50] on span "Ver mirada por persona" at bounding box center [1374, 45] width 64 height 18
click at [133, 9] on input "212842522" at bounding box center [116, 13] width 179 height 10
paste input "583779284"
type input "583779284"
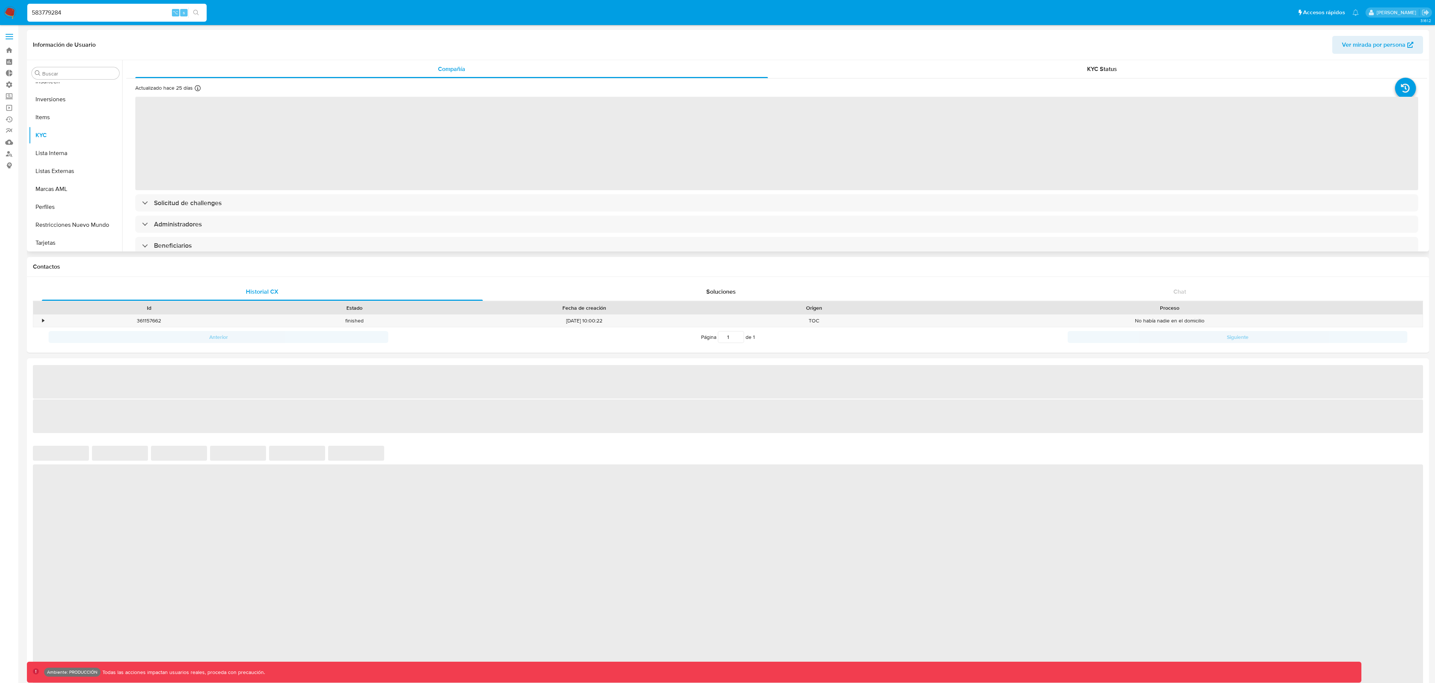
scroll to position [388, 0]
select select "10"
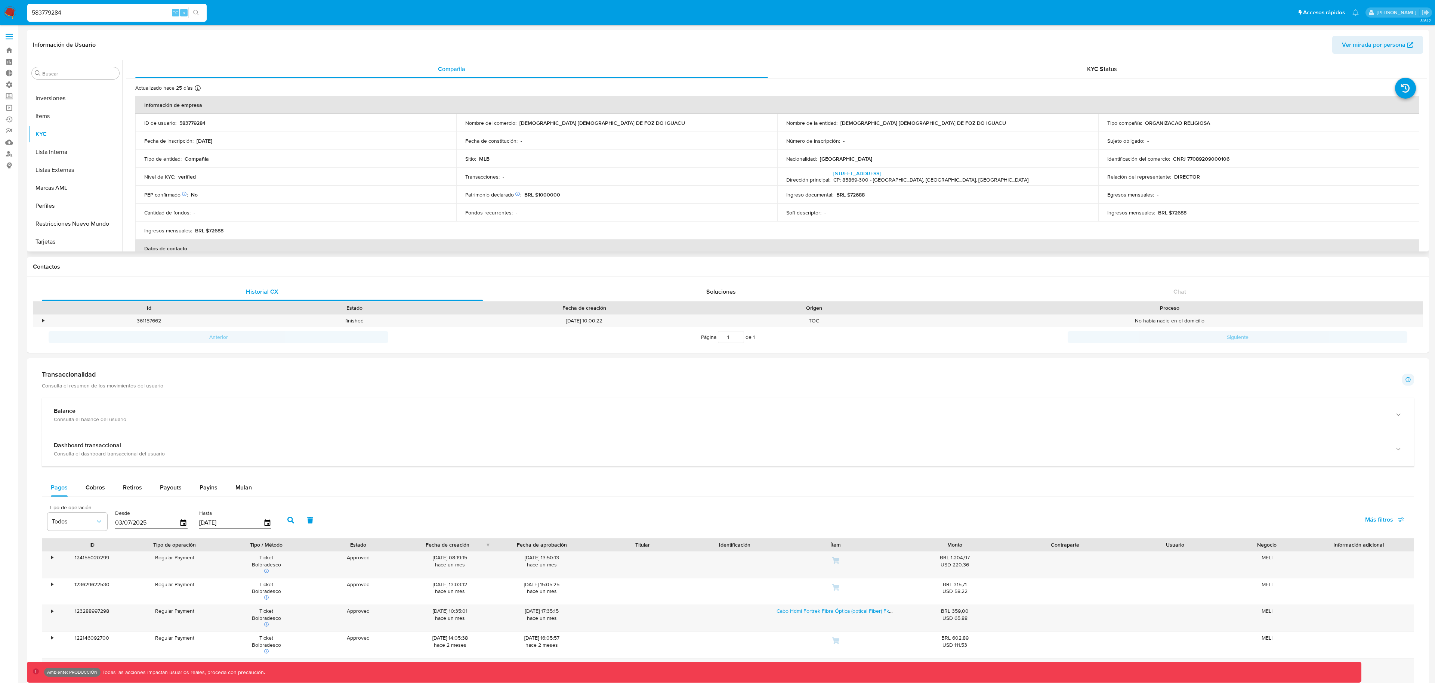
click at [1379, 56] on div "Información de Usuario Ver mirada por persona" at bounding box center [728, 45] width 1403 height 30
click at [1376, 50] on span "Ver mirada por persona" at bounding box center [1374, 45] width 64 height 18
click at [138, 21] on div "583779284 ⌥ s" at bounding box center [116, 13] width 179 height 18
click at [137, 19] on div "583779284 ⌥ s" at bounding box center [116, 13] width 179 height 18
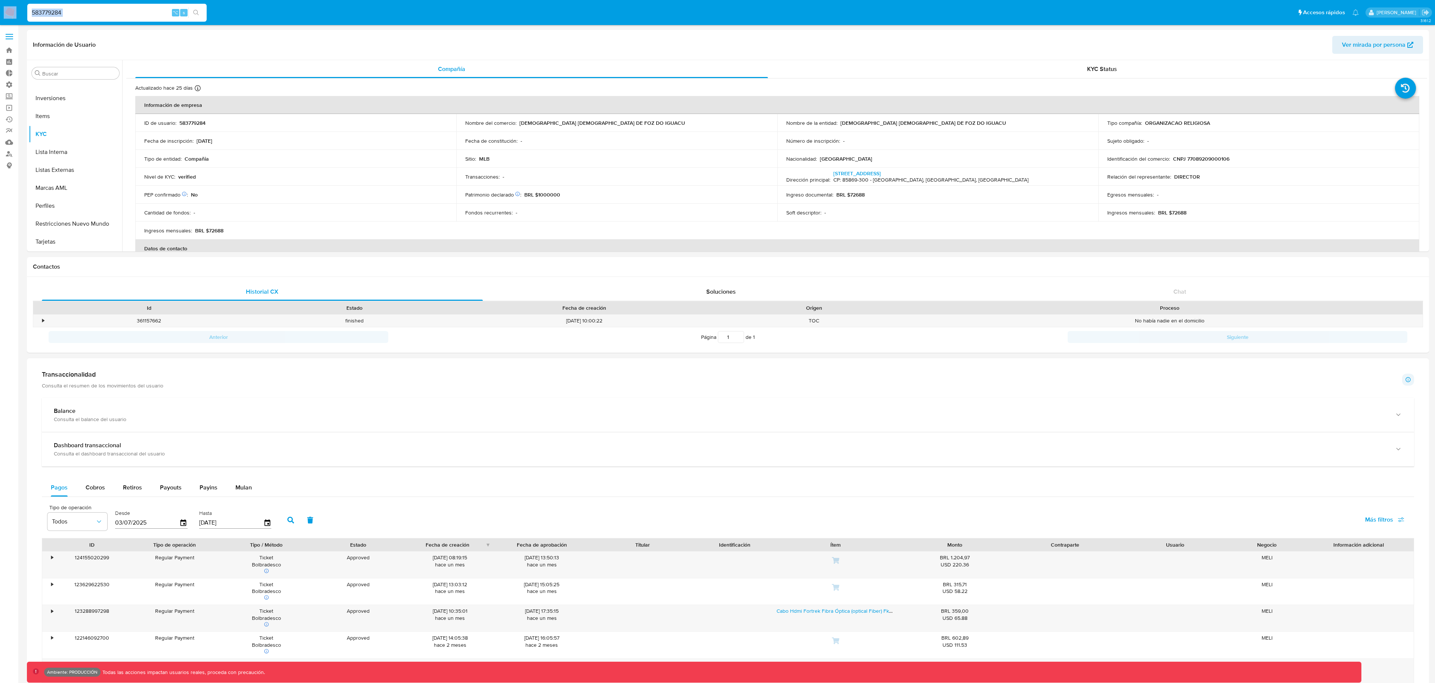
click at [135, 16] on input "583779284" at bounding box center [116, 13] width 179 height 10
paste input "1178316745"
type input "1178316745"
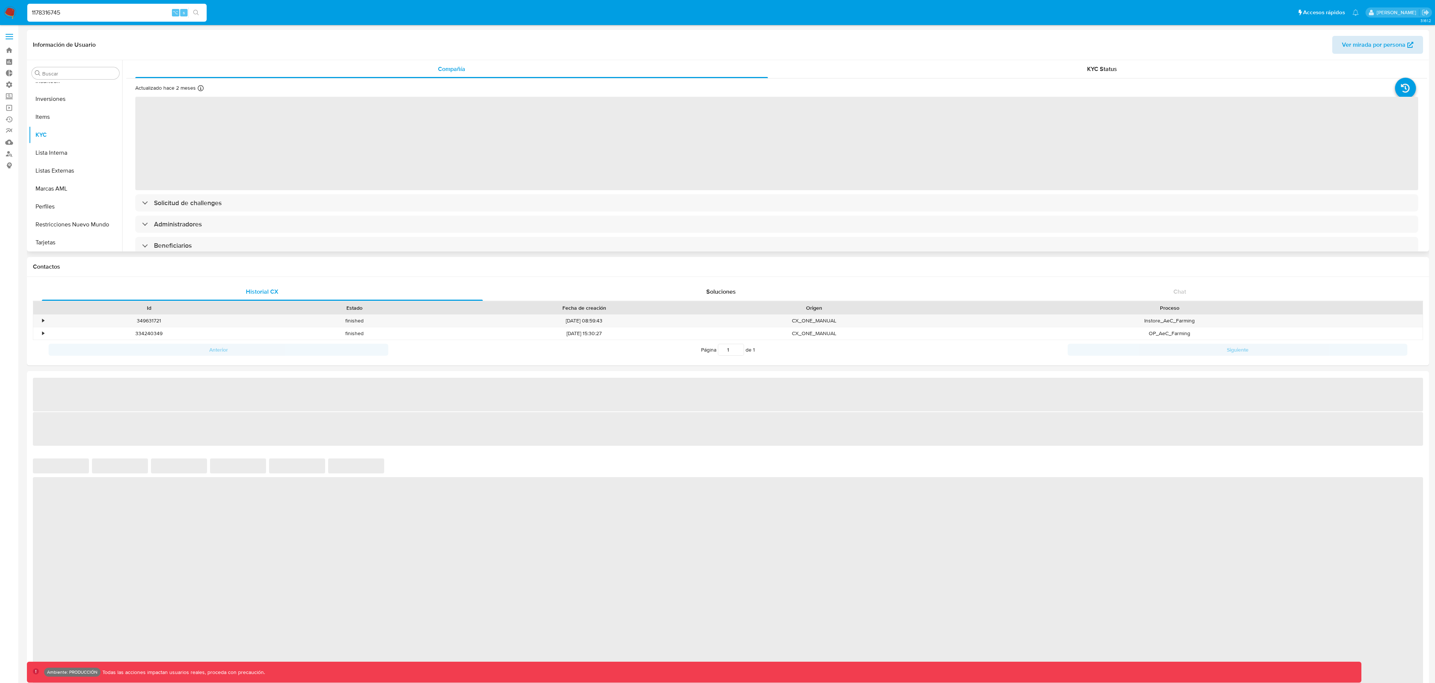
scroll to position [388, 0]
select select "10"
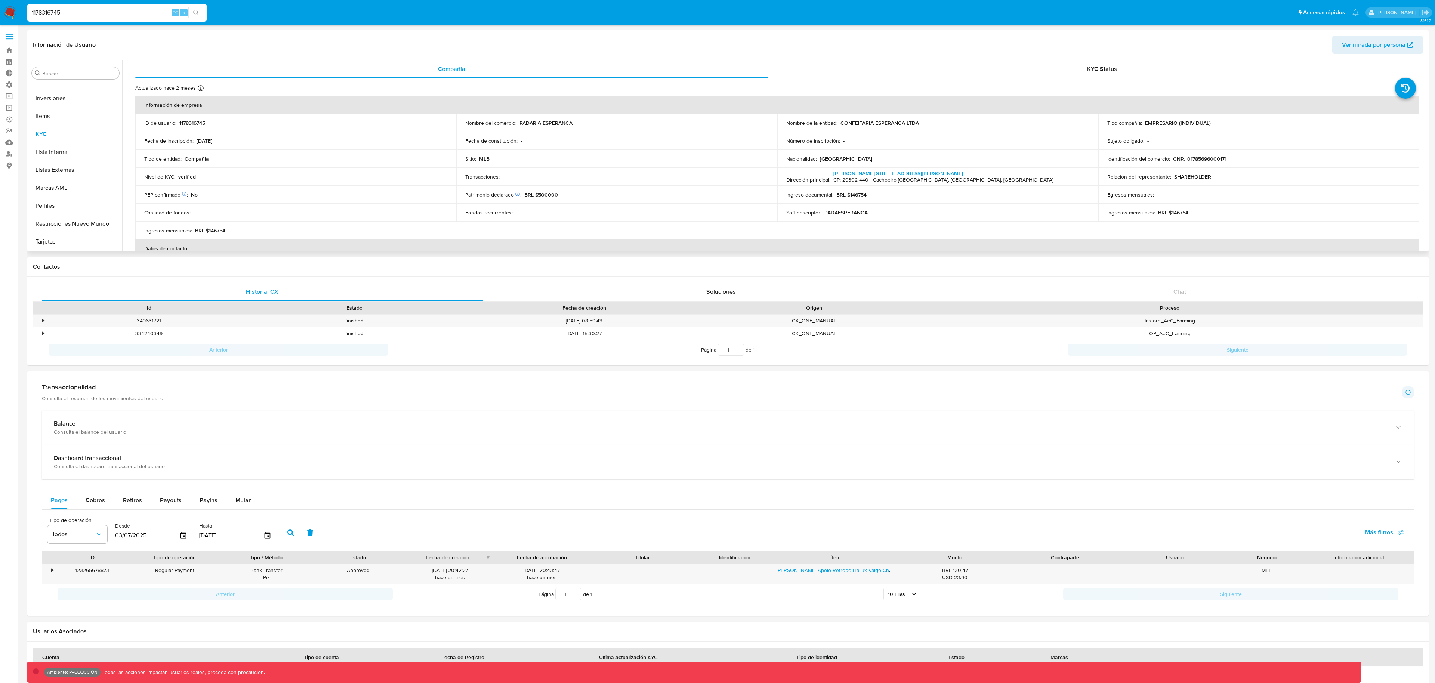
click at [1367, 43] on span "Ver mirada por persona" at bounding box center [1374, 45] width 64 height 18
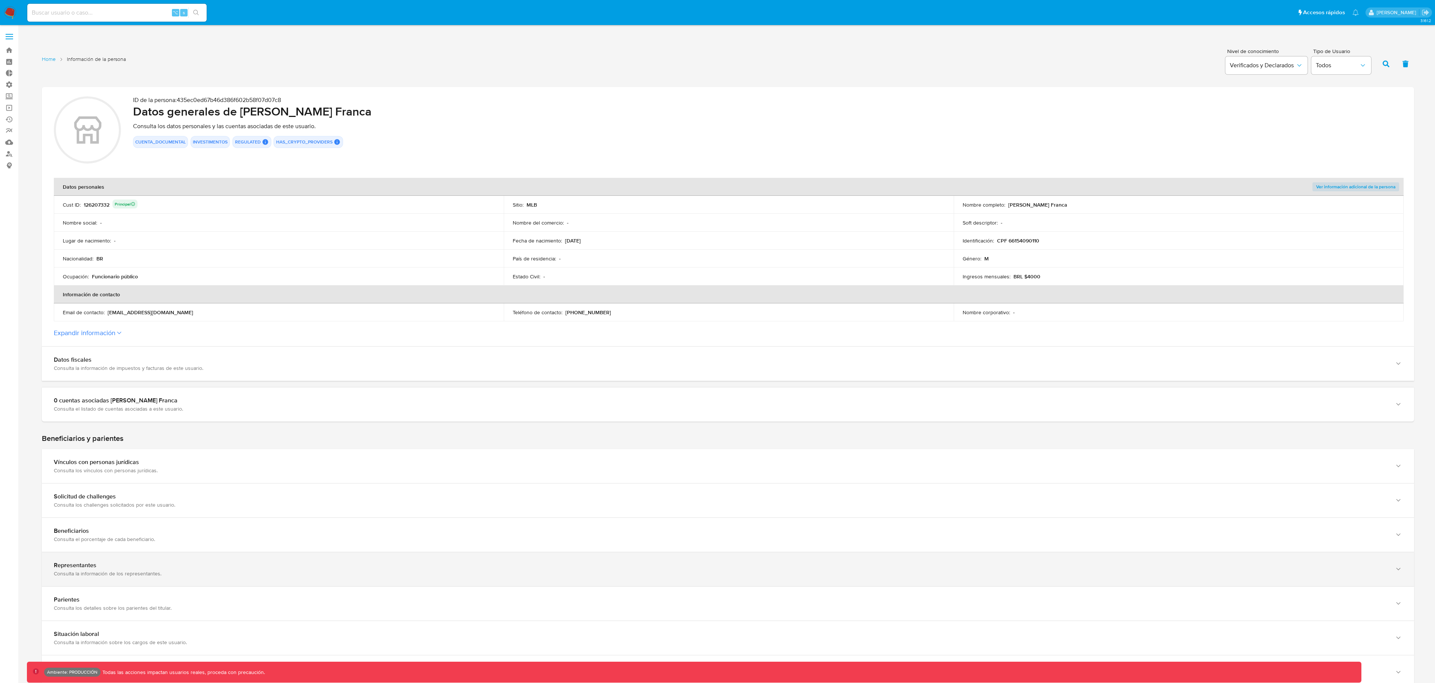
click at [138, 562] on div "Representantes" at bounding box center [721, 565] width 1334 height 7
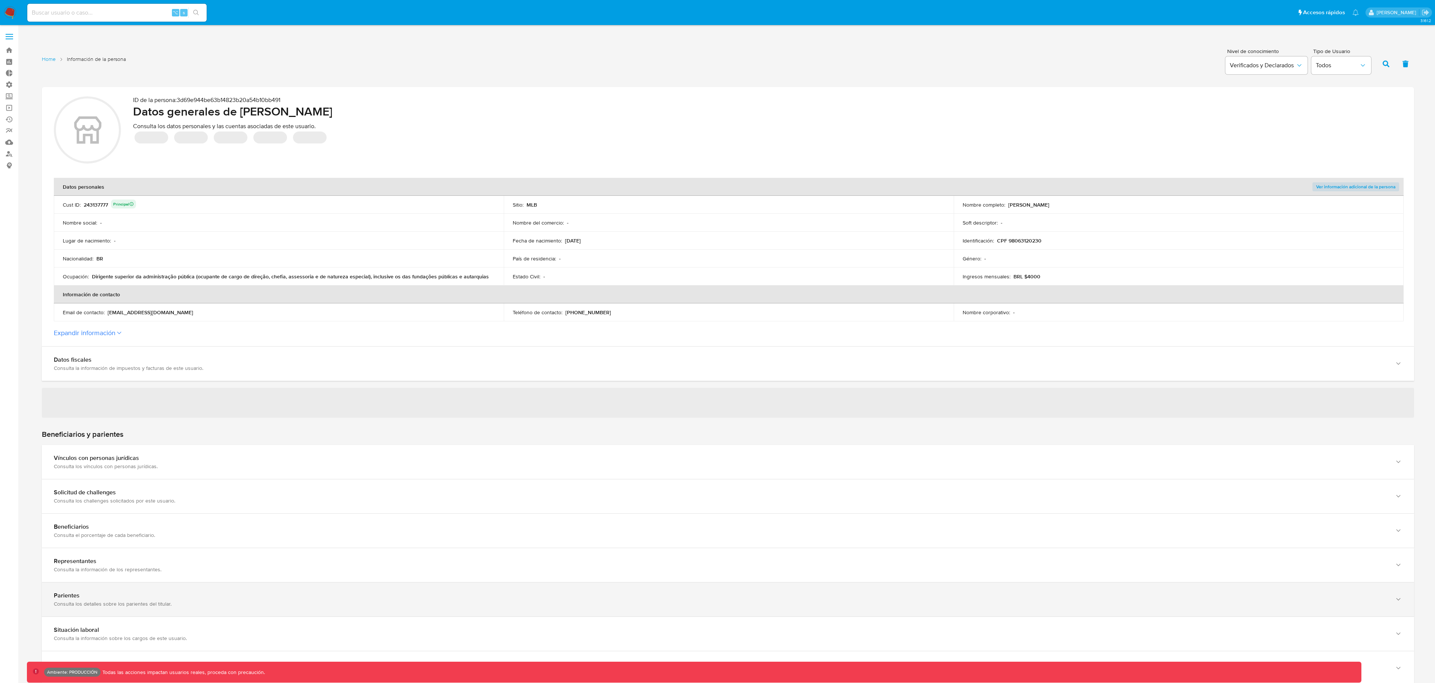
click at [124, 586] on div "Parientes Consulta los detalles sobre los parientes del titular." at bounding box center [728, 600] width 1373 height 34
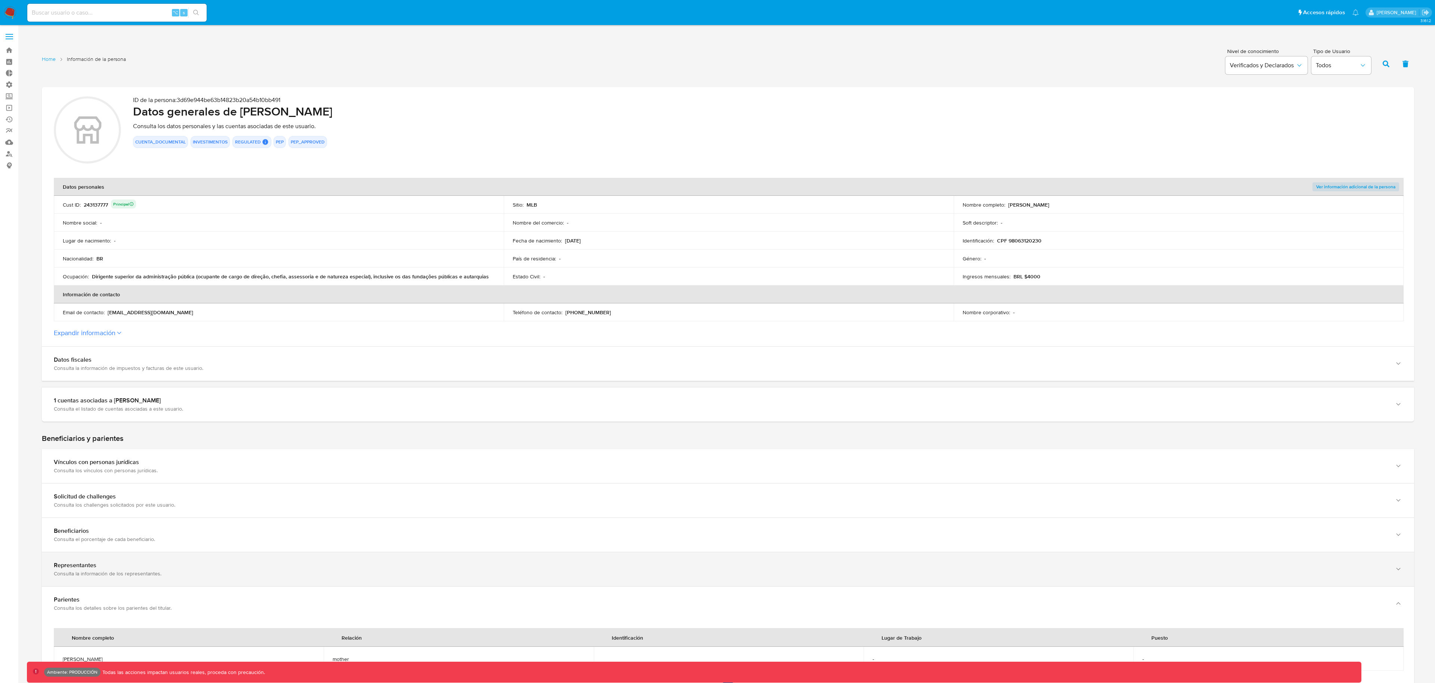
click at [128, 580] on div "Representantes Consulta la información de los representantes." at bounding box center [728, 569] width 1373 height 34
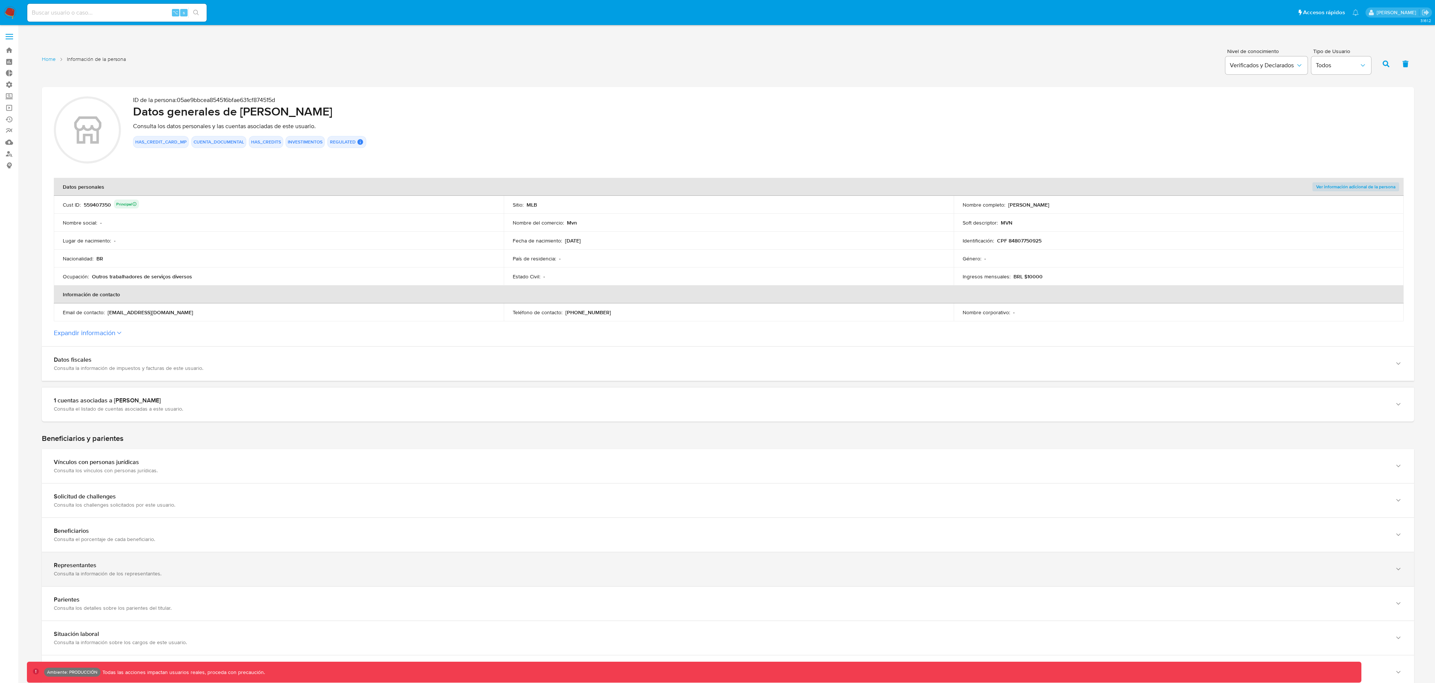
click at [121, 557] on div "Representantes Consulta la información de los representantes." at bounding box center [728, 569] width 1373 height 34
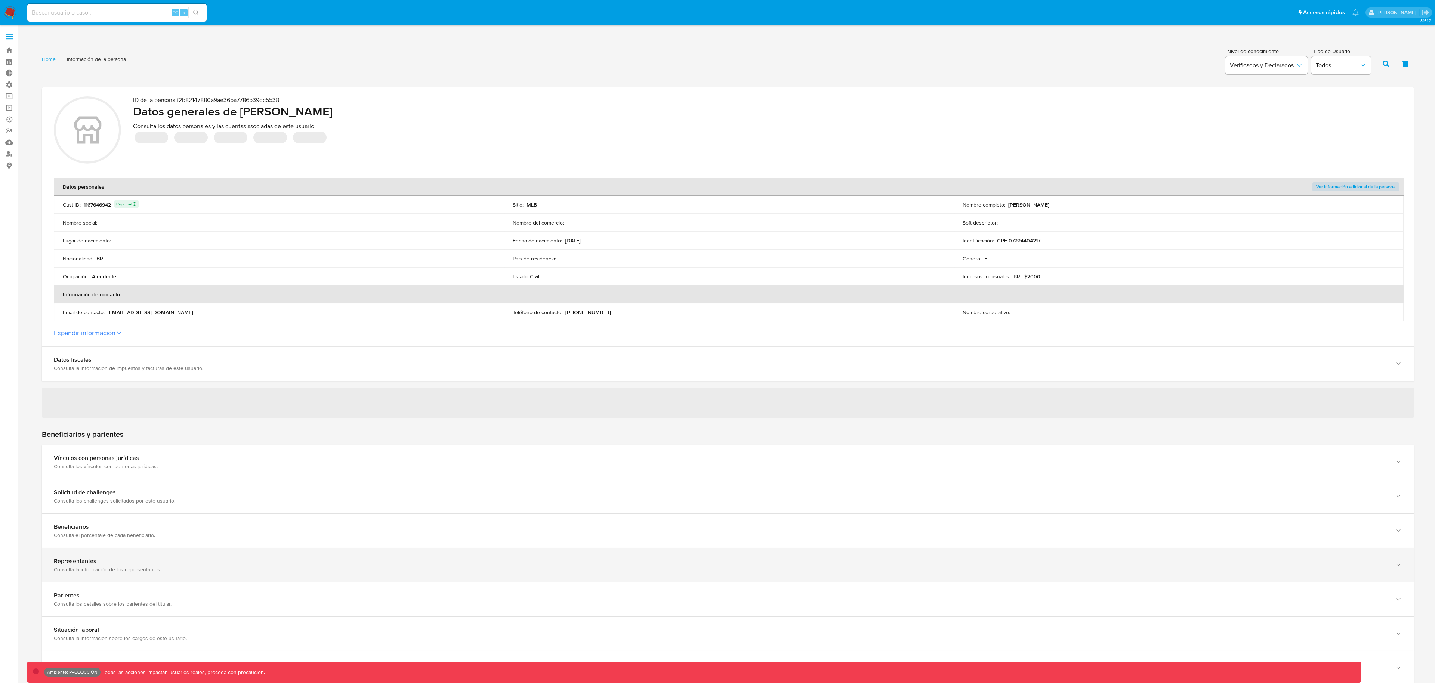
click at [179, 573] on div "Representantes Consulta la información de los representantes." at bounding box center [728, 565] width 1373 height 34
click at [96, 566] on div "Consulta la información de los representantes." at bounding box center [721, 569] width 1334 height 7
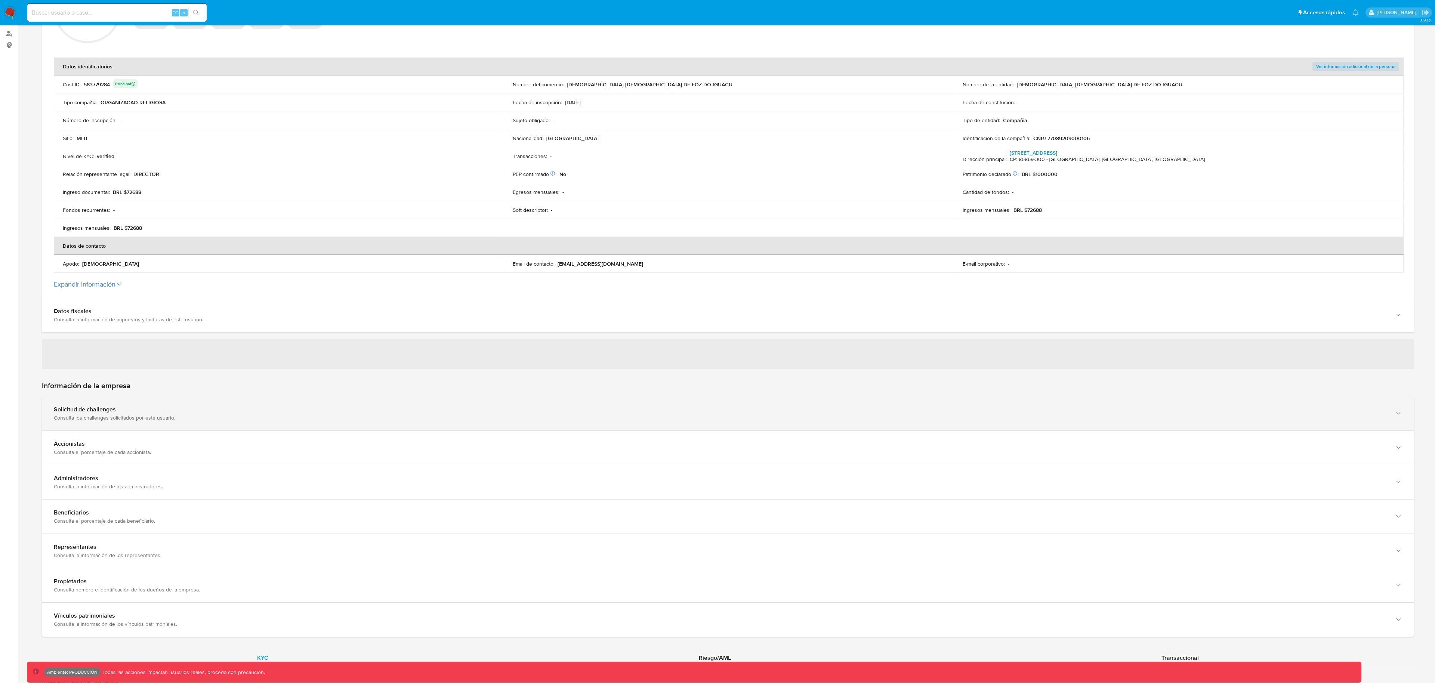
scroll to position [124, 0]
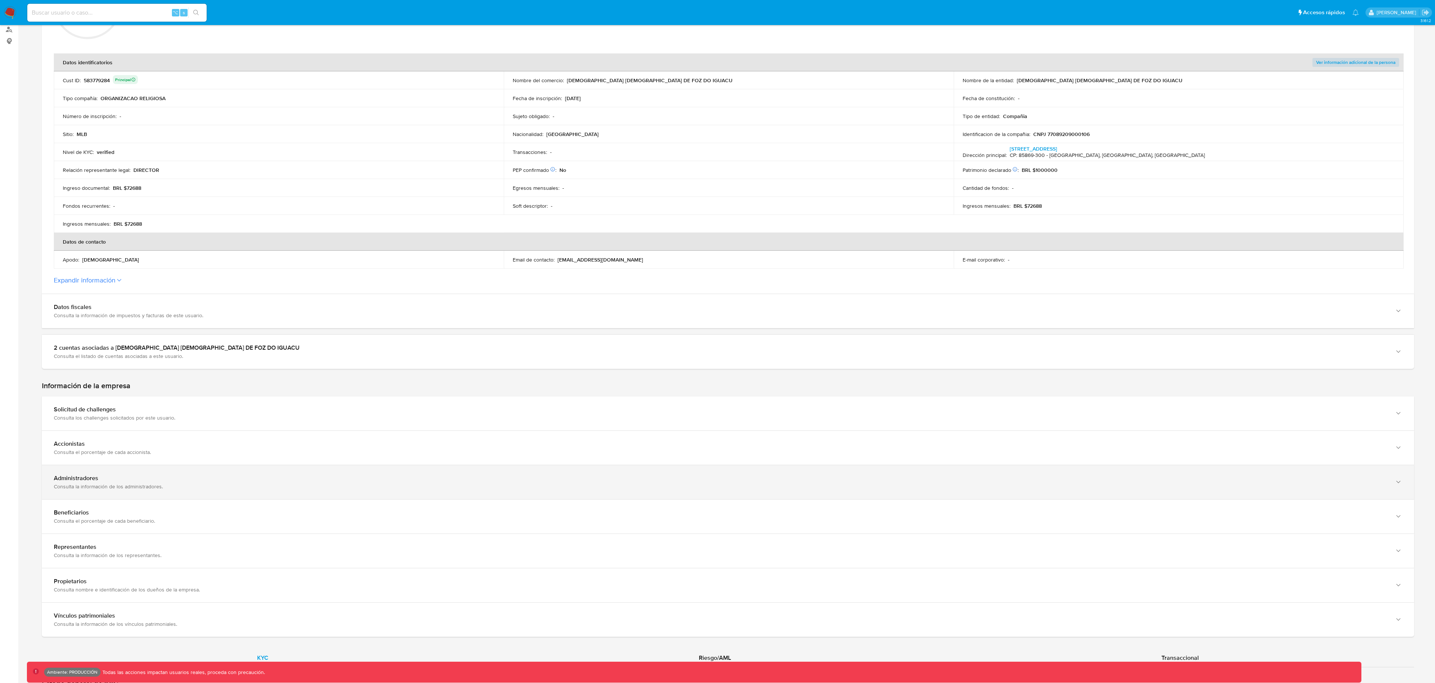
click at [133, 483] on div "Consulta la información de los administradores." at bounding box center [721, 486] width 1334 height 7
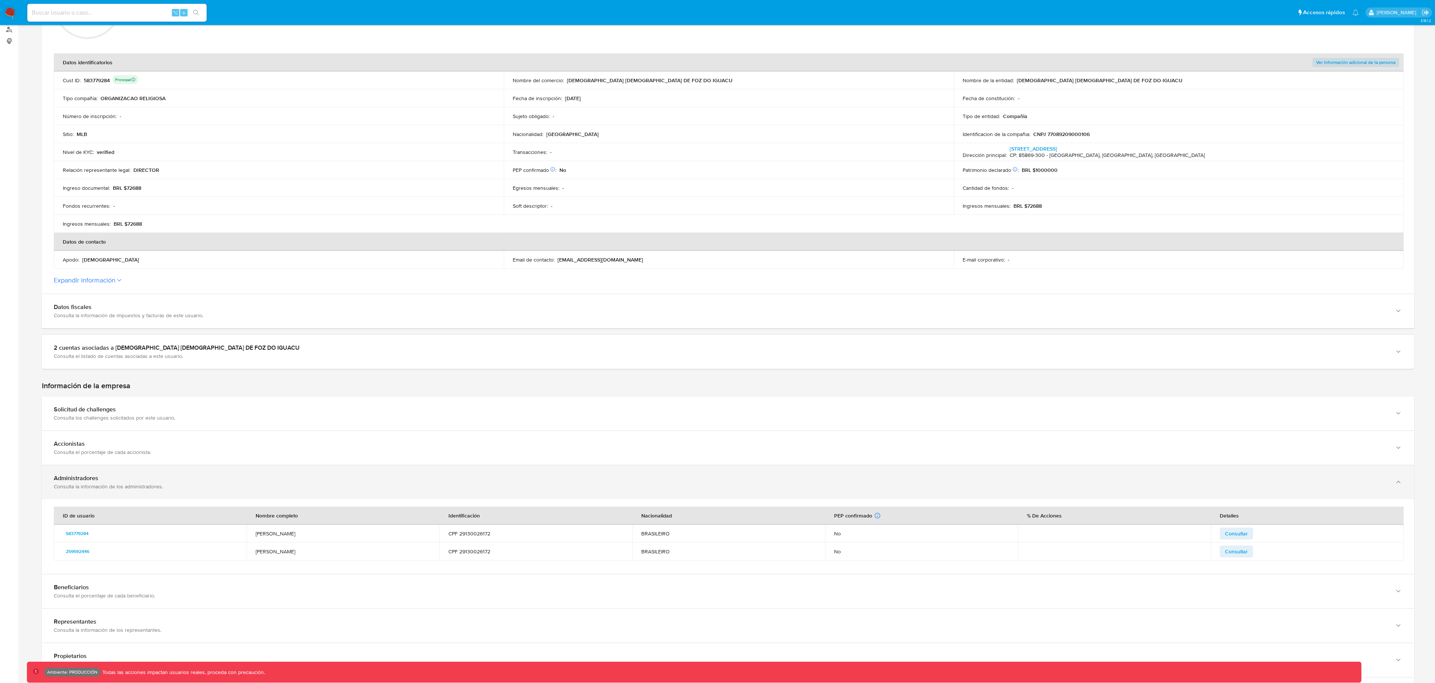
click at [122, 476] on div "Administradores" at bounding box center [721, 478] width 1334 height 7
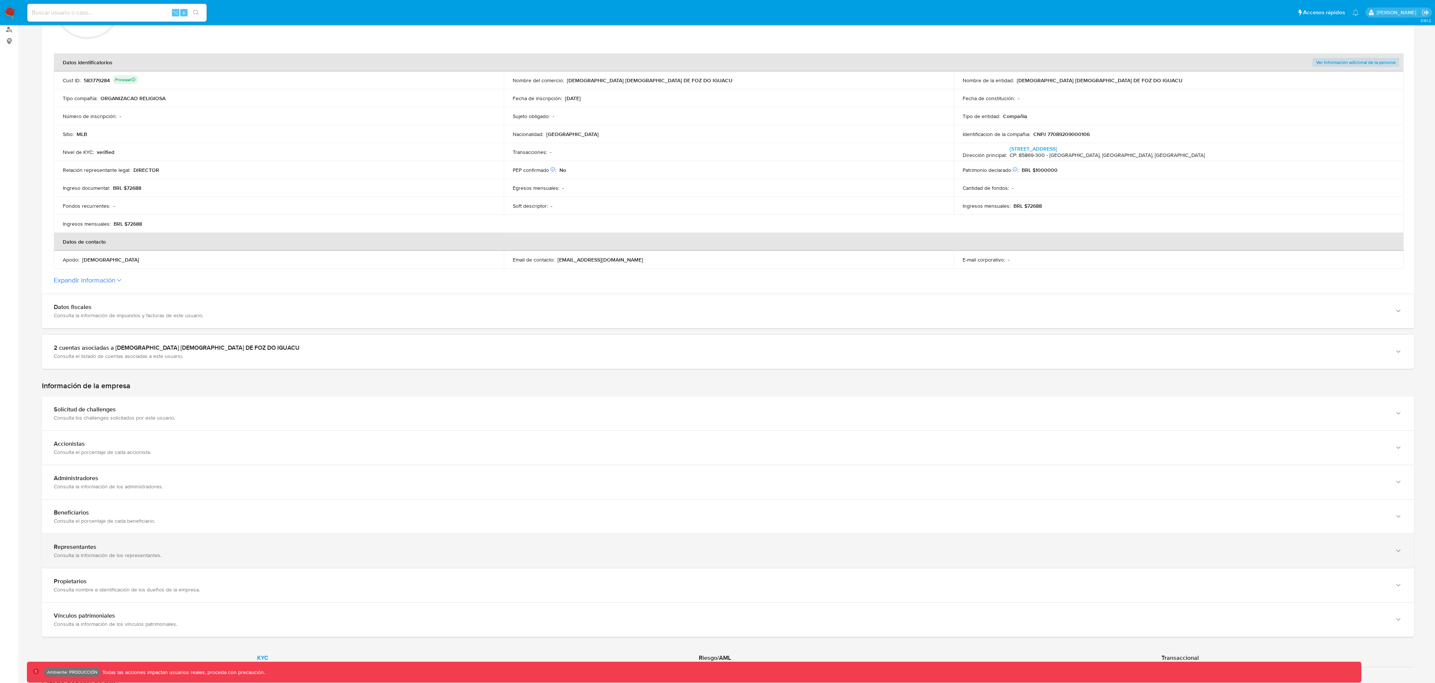
click at [147, 544] on div "Representantes" at bounding box center [721, 547] width 1334 height 7
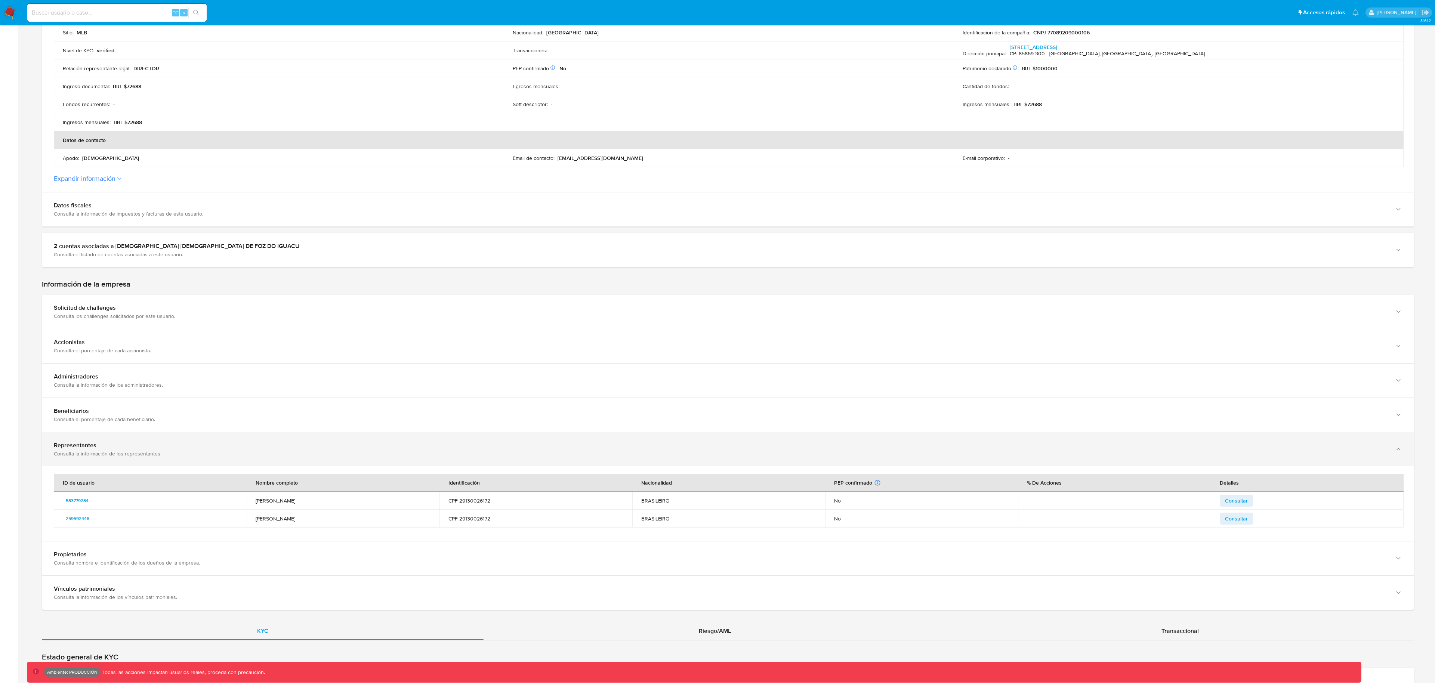
scroll to position [227, 0]
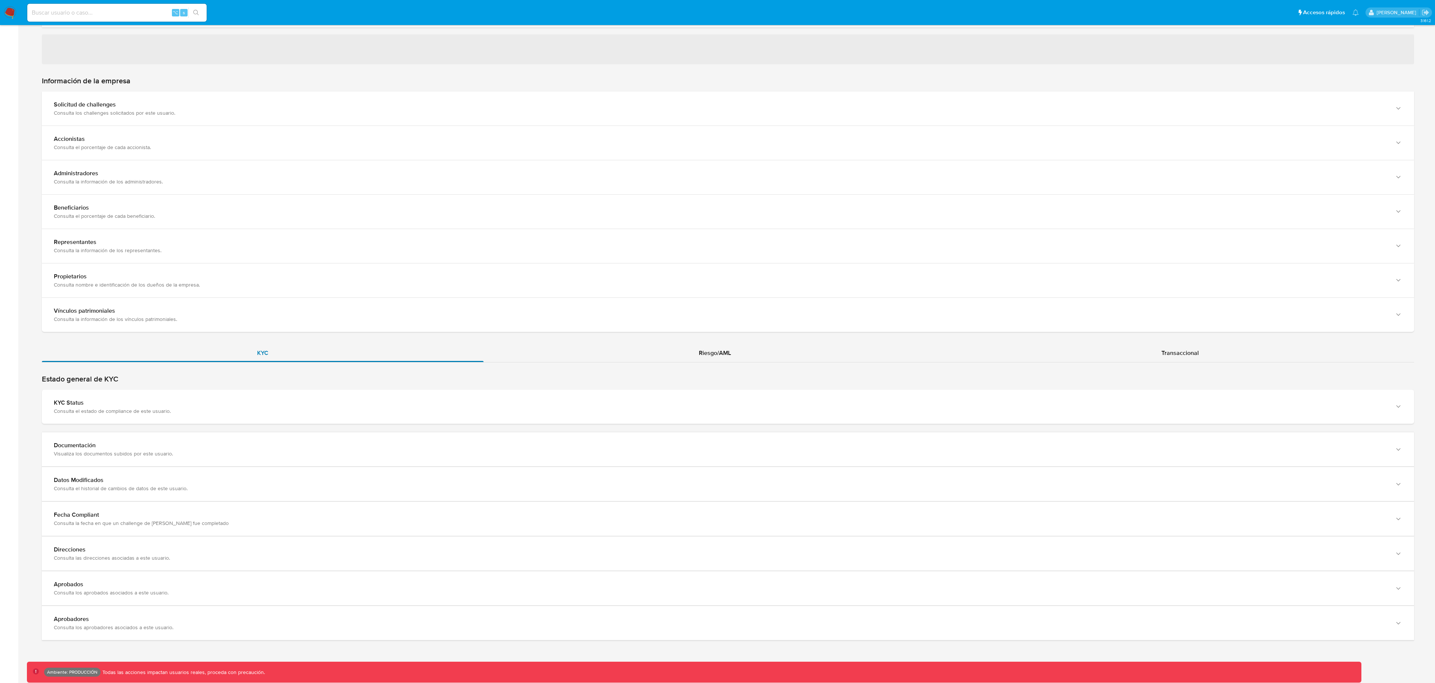
scroll to position [417, 0]
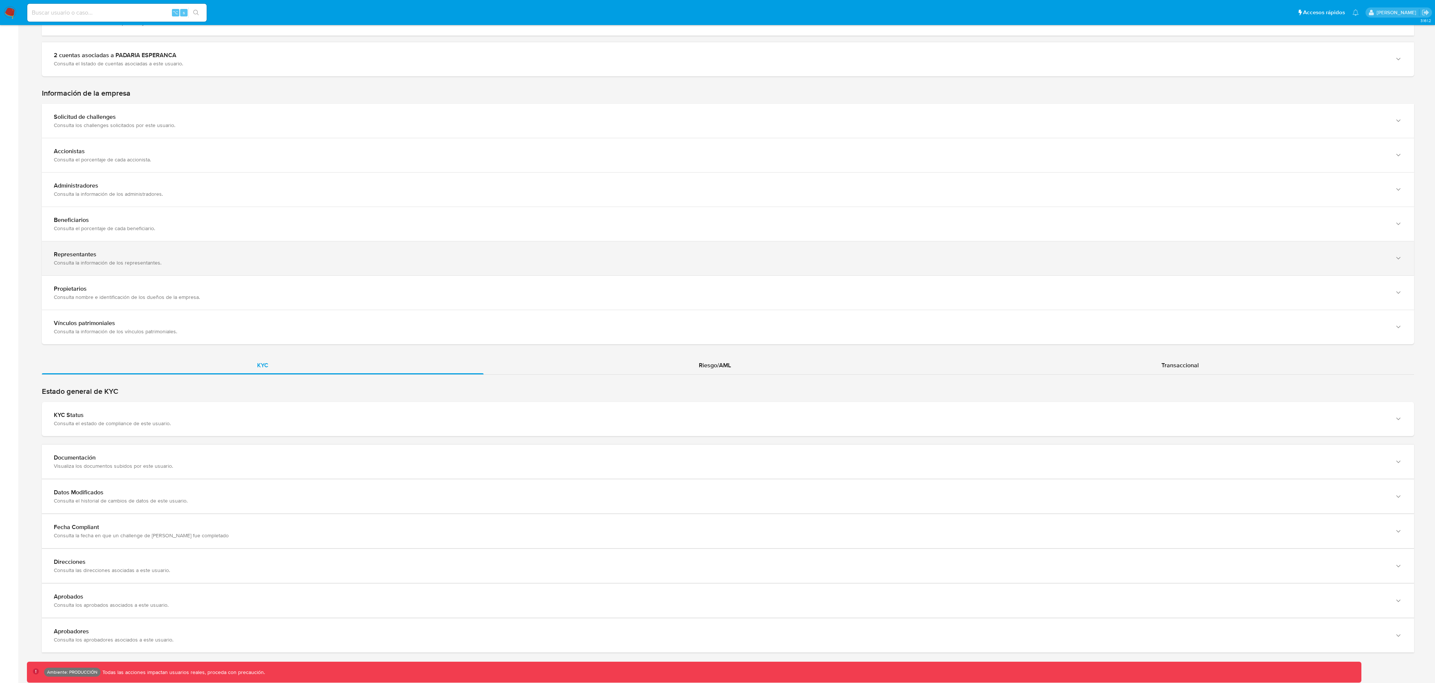
click at [181, 252] on div "Representantes" at bounding box center [721, 254] width 1334 height 7
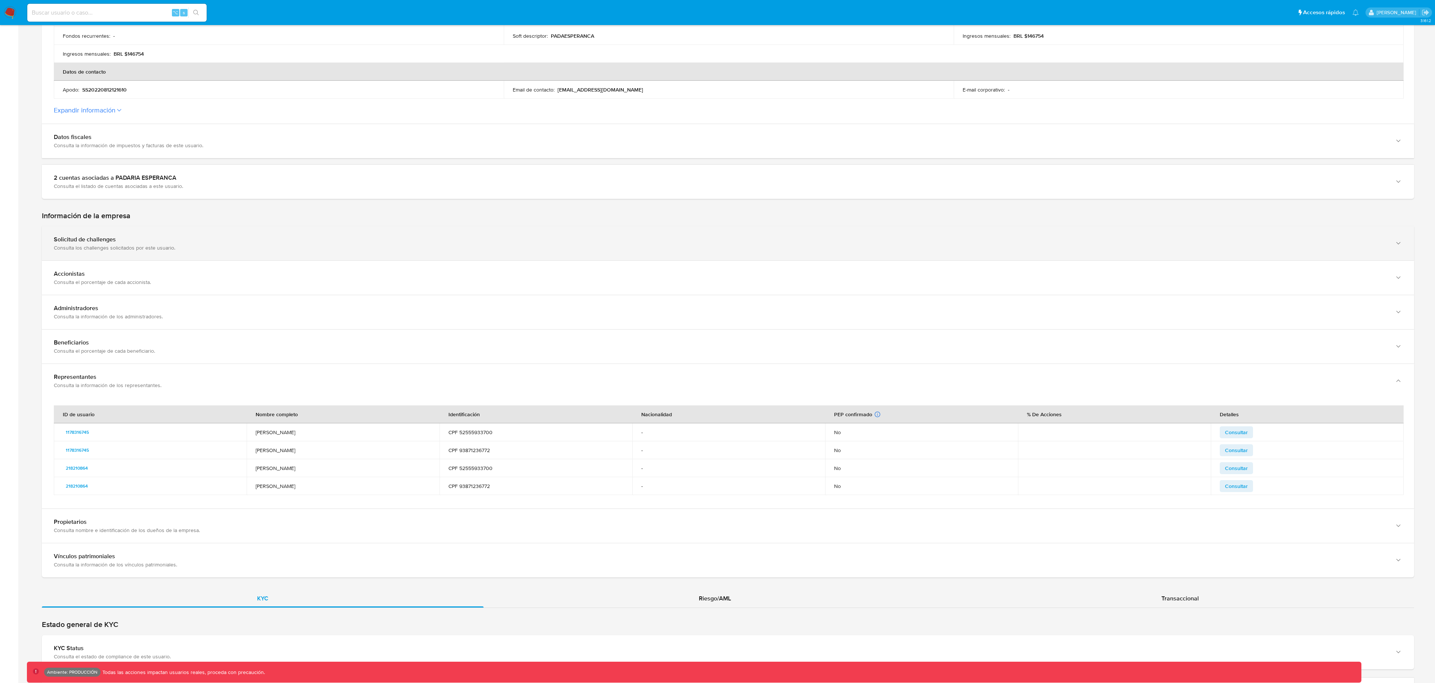
scroll to position [360, 0]
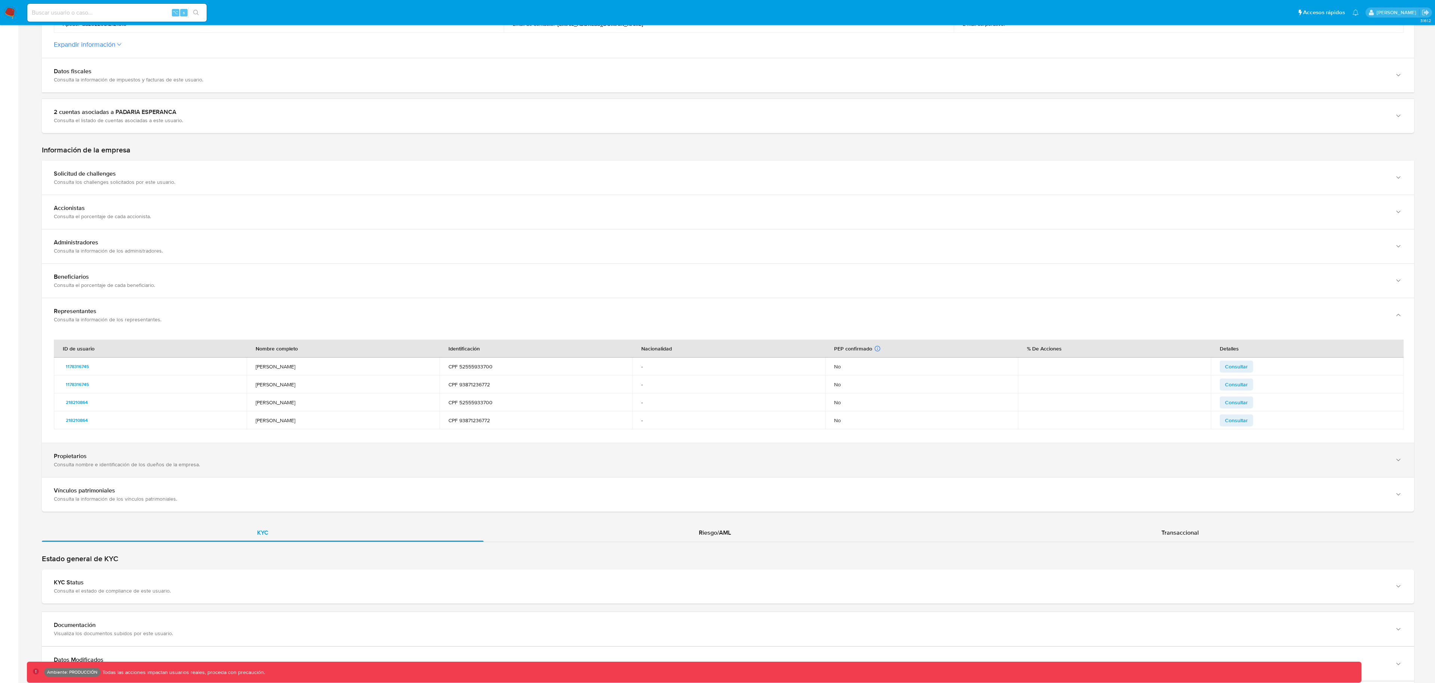
click at [189, 469] on div "Propietarios Consulta nombre e identificación de los dueños de la empresa." at bounding box center [728, 460] width 1373 height 34
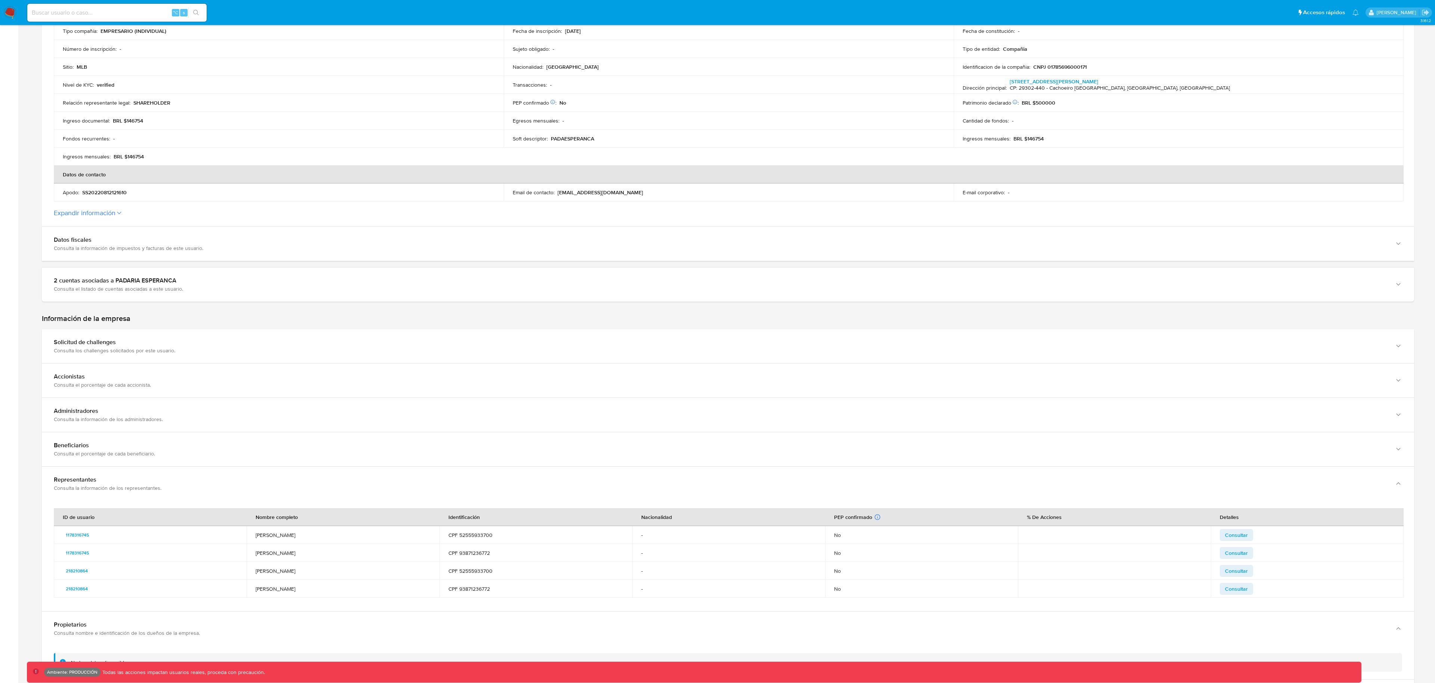
scroll to position [170, 0]
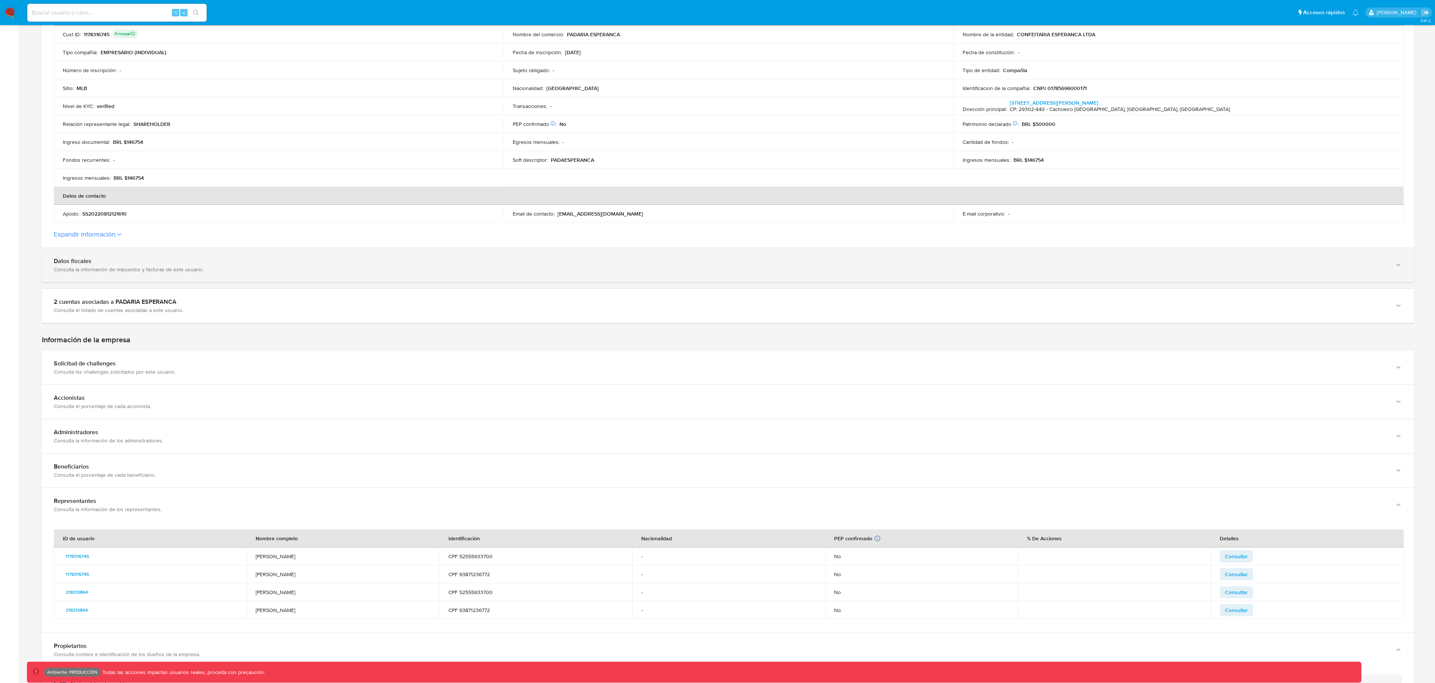
click at [202, 275] on div "Datos fiscales Consulta la información de impuestos y facturas de este usuario." at bounding box center [728, 265] width 1373 height 34
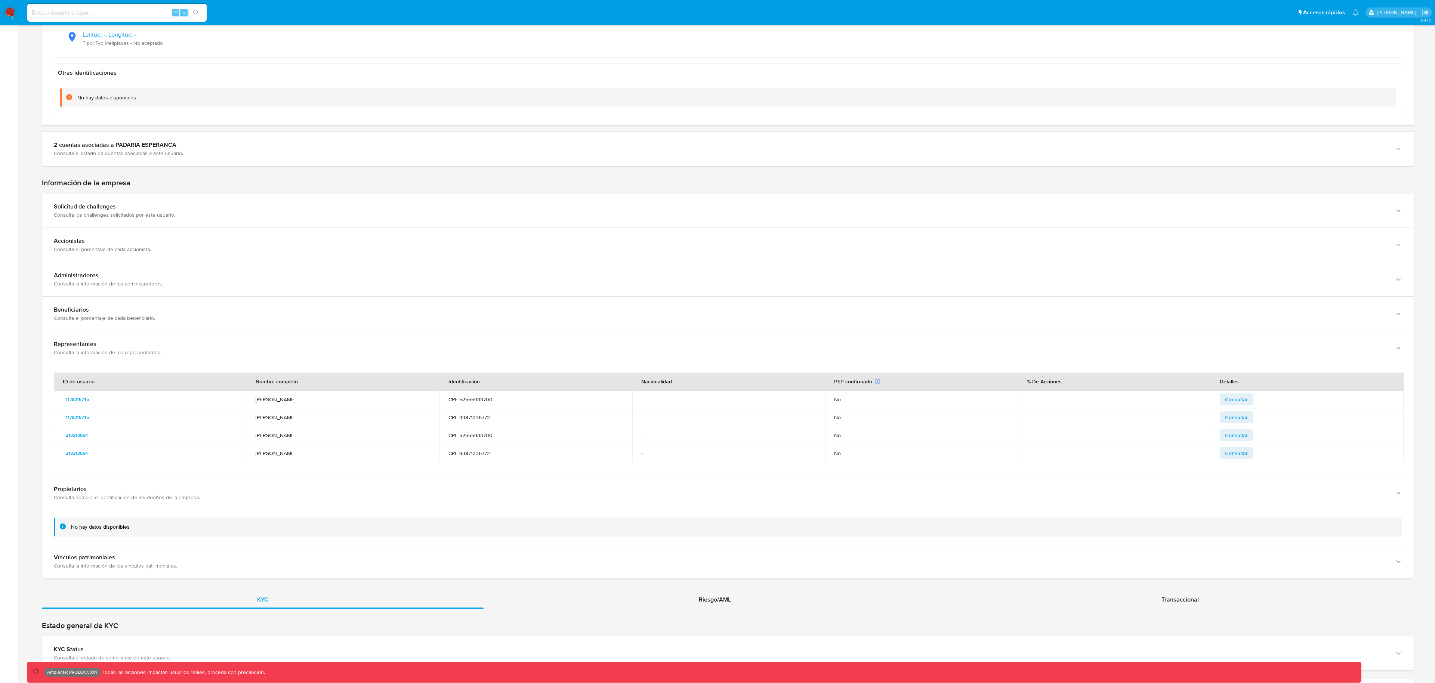
scroll to position [0, 0]
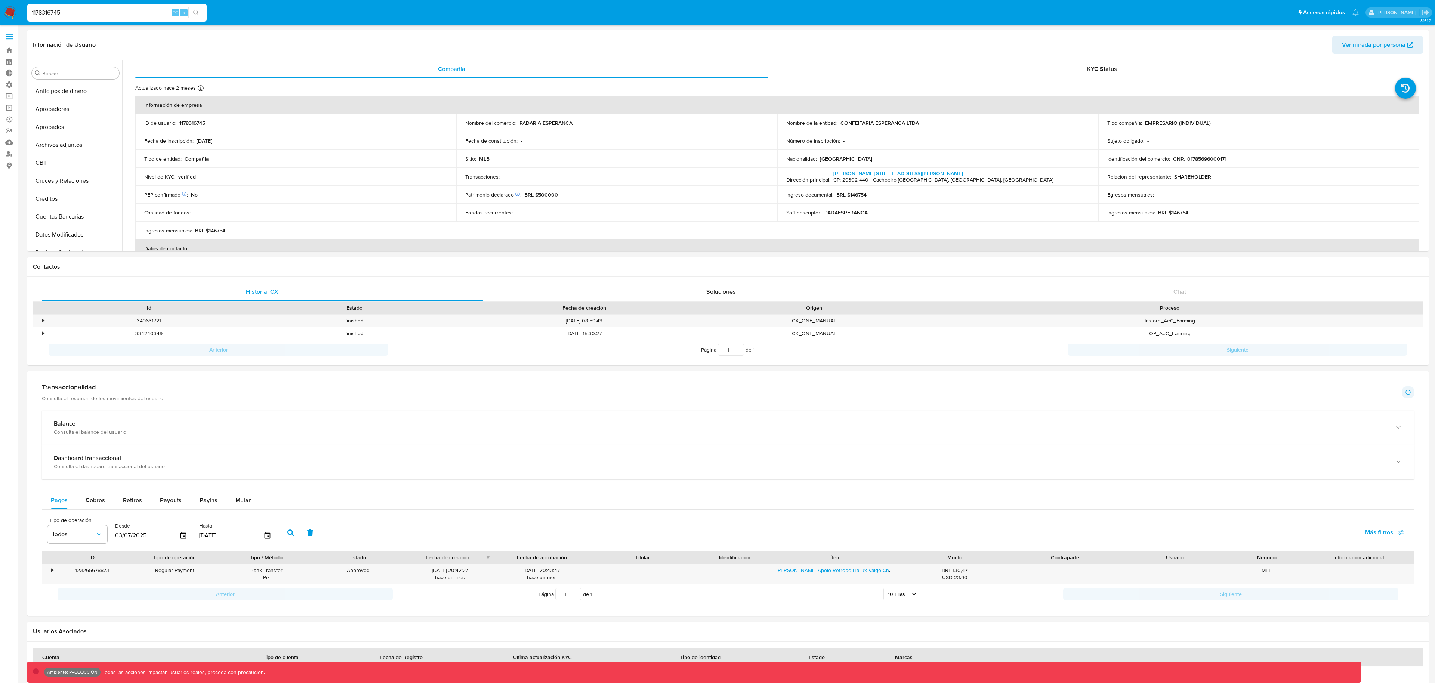
select select "10"
click at [140, 11] on input "1178316745" at bounding box center [116, 13] width 179 height 10
paste input "936896142"
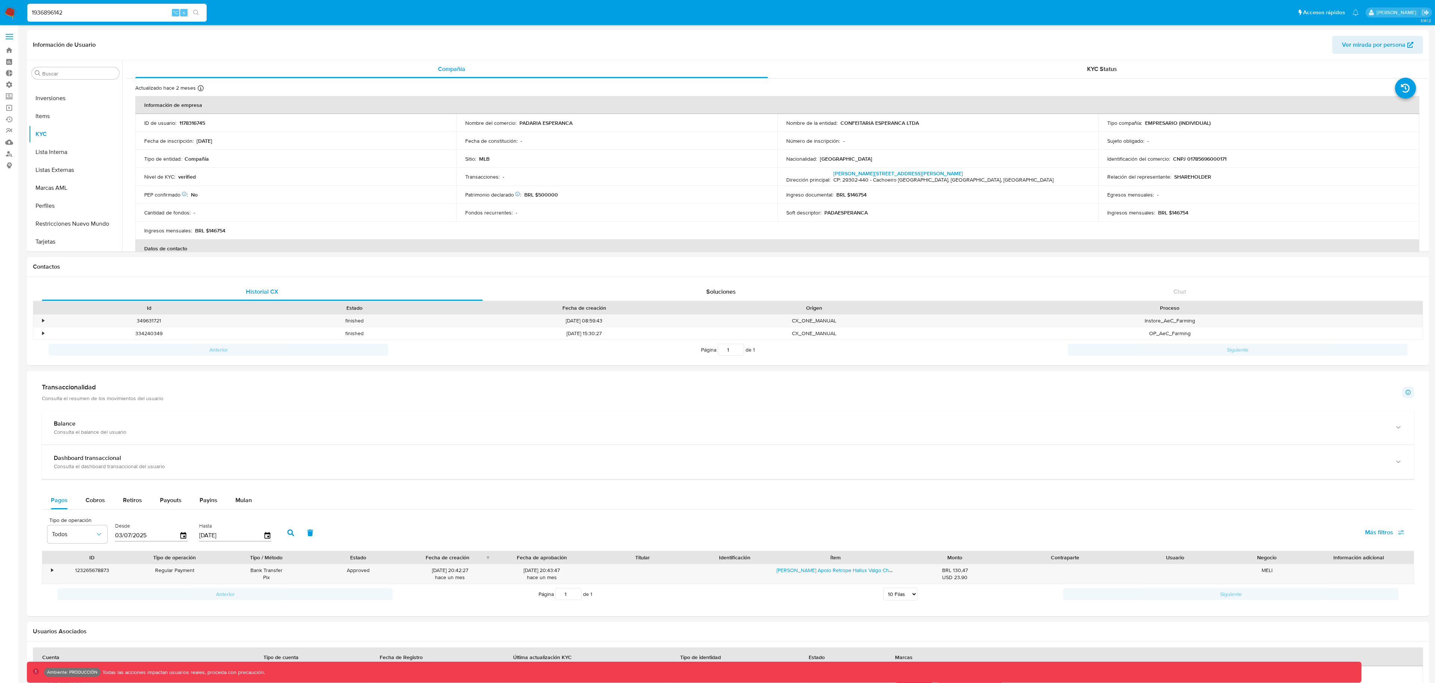
type input "1936896142"
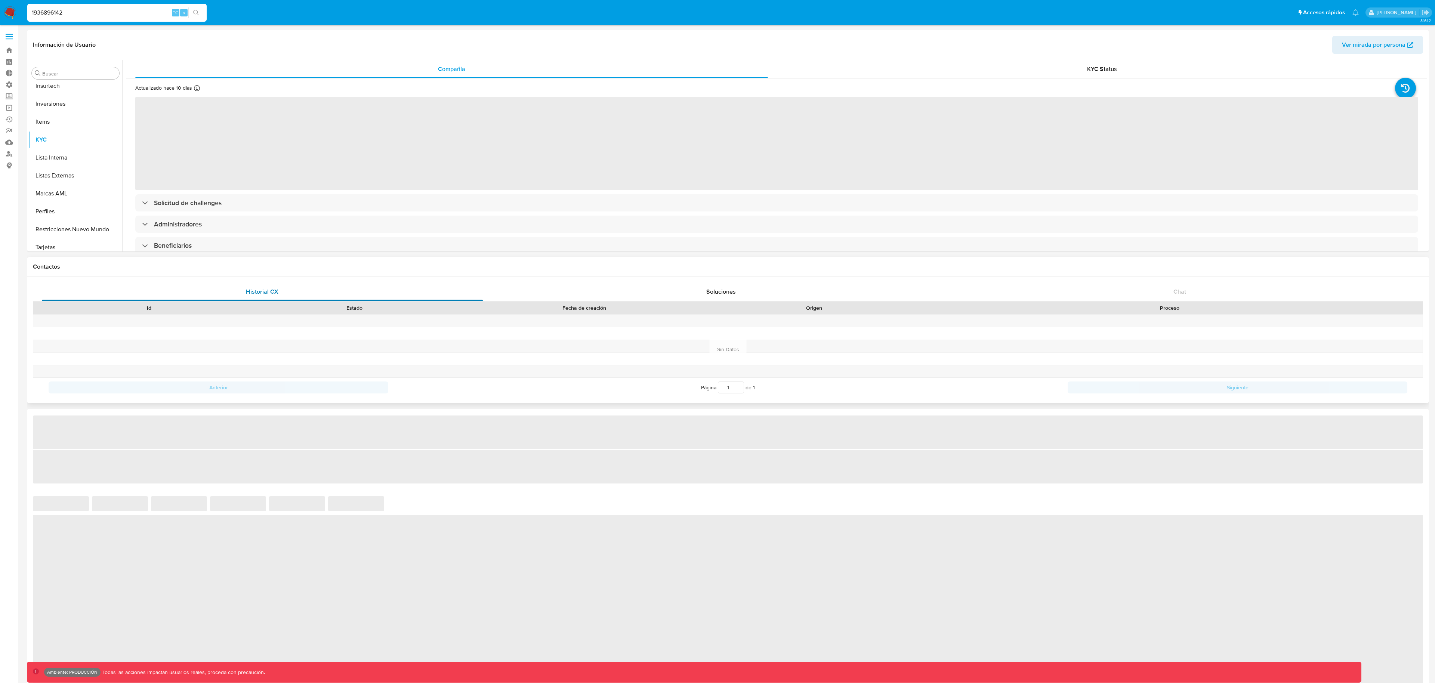
scroll to position [388, 0]
select select "10"
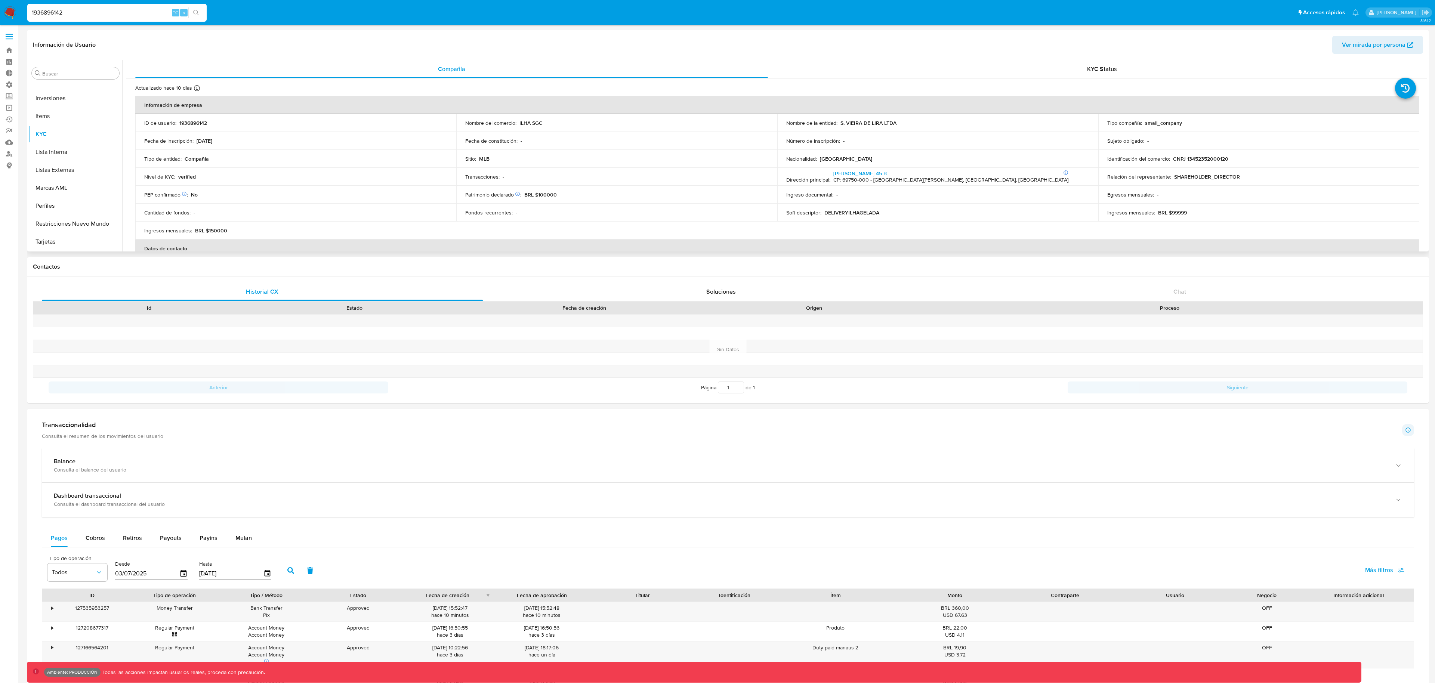
click at [1395, 45] on span "Ver mirada por persona" at bounding box center [1374, 45] width 64 height 18
click at [131, 15] on input "1936896142" at bounding box center [116, 13] width 179 height 10
paste input "661935249"
type input "661935249"
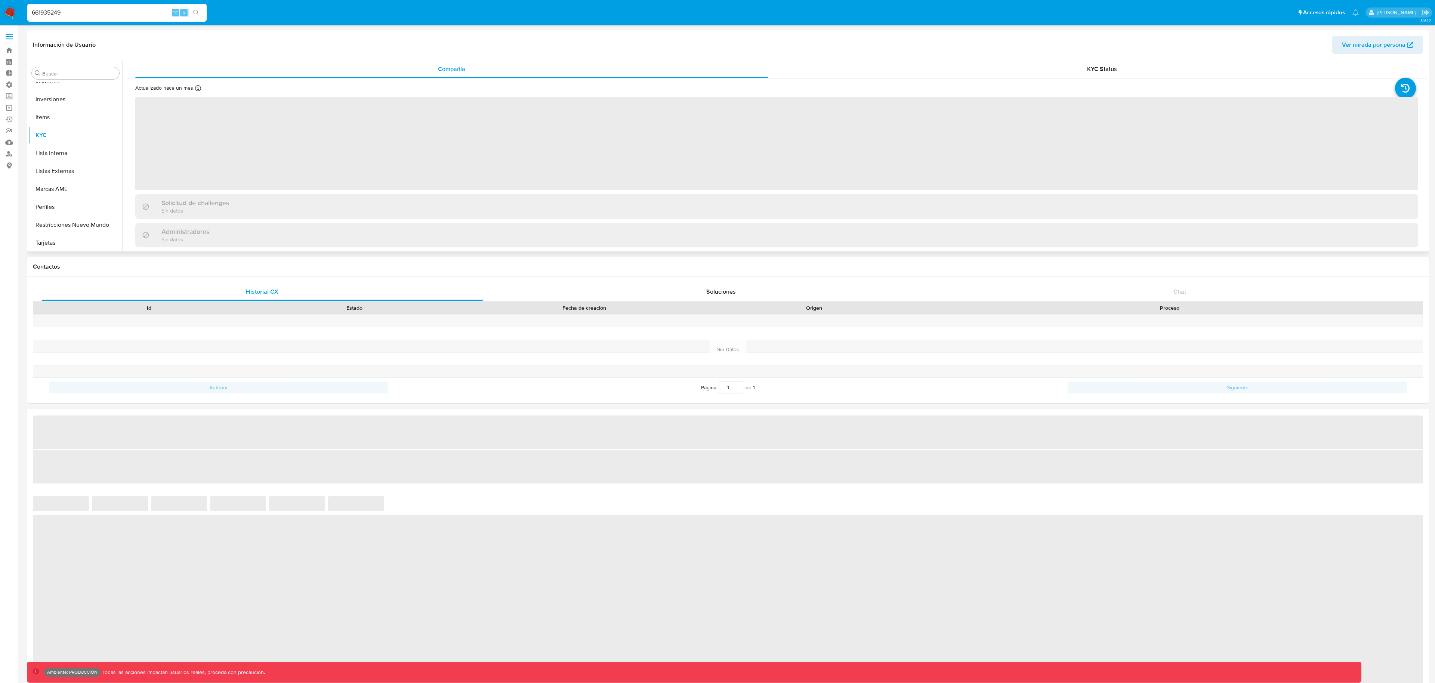
scroll to position [388, 0]
select select "10"
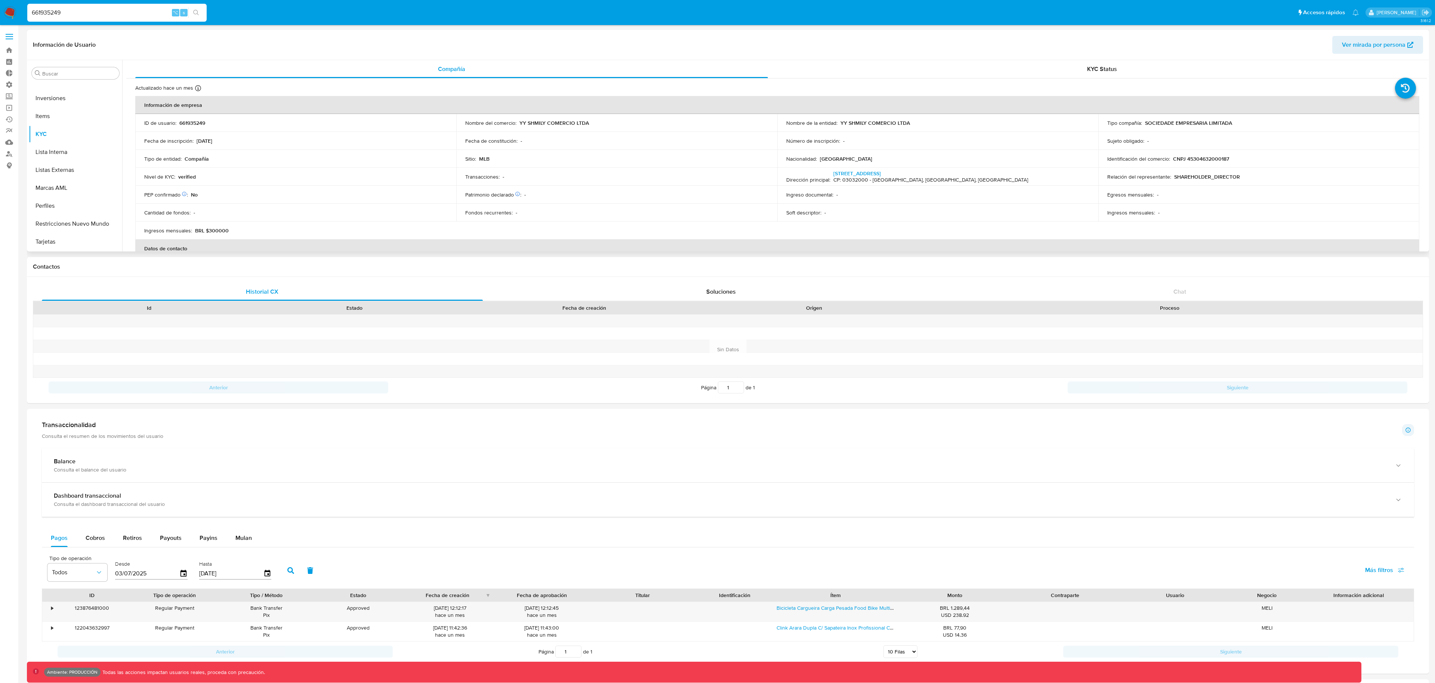
click at [1389, 53] on span "Ver mirada por persona" at bounding box center [1374, 45] width 64 height 18
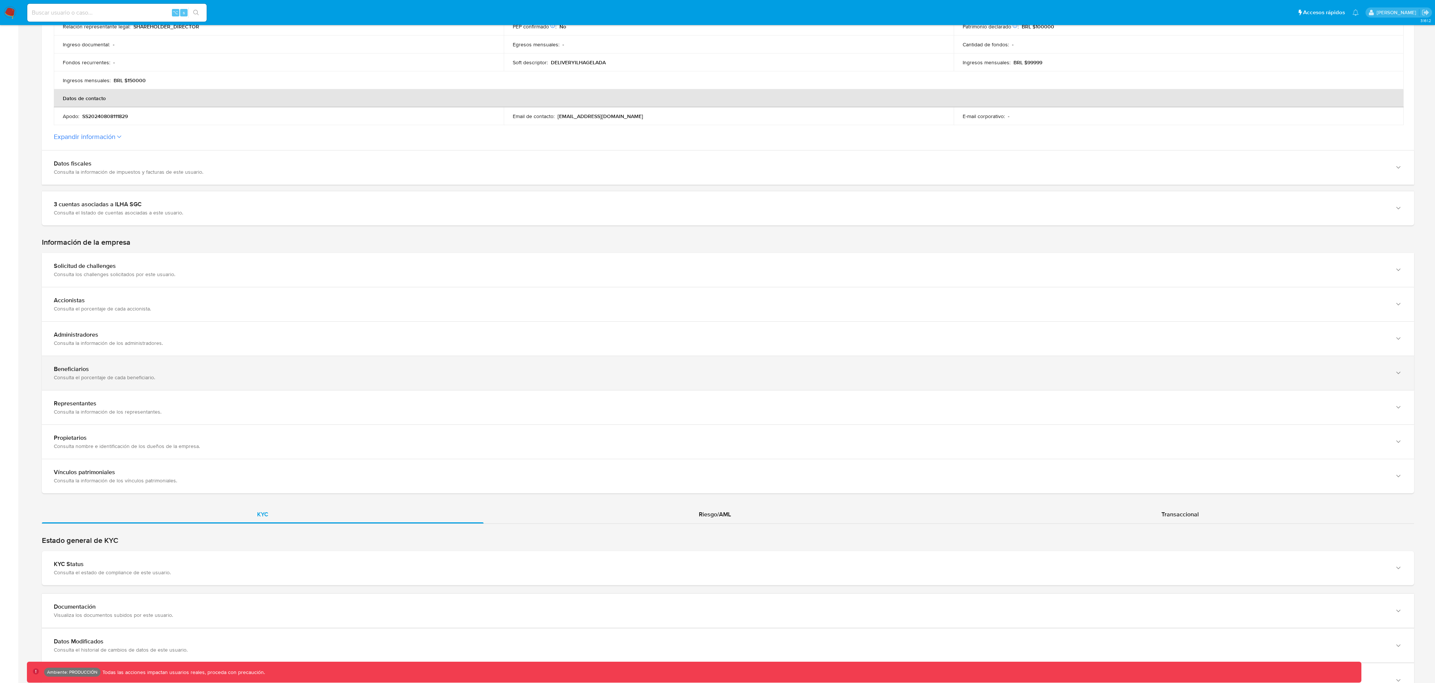
scroll to position [269, 0]
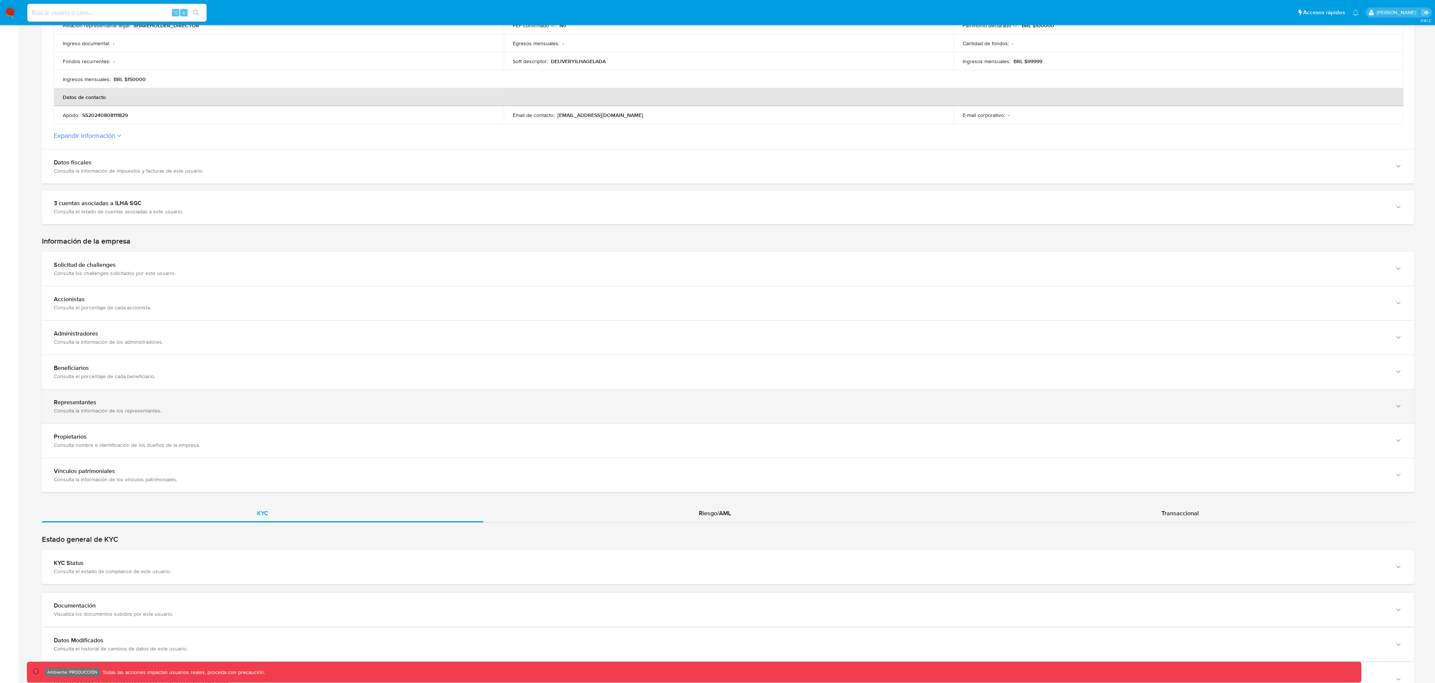
click at [147, 391] on div "Representantes Consulta la información de los representantes." at bounding box center [728, 407] width 1373 height 34
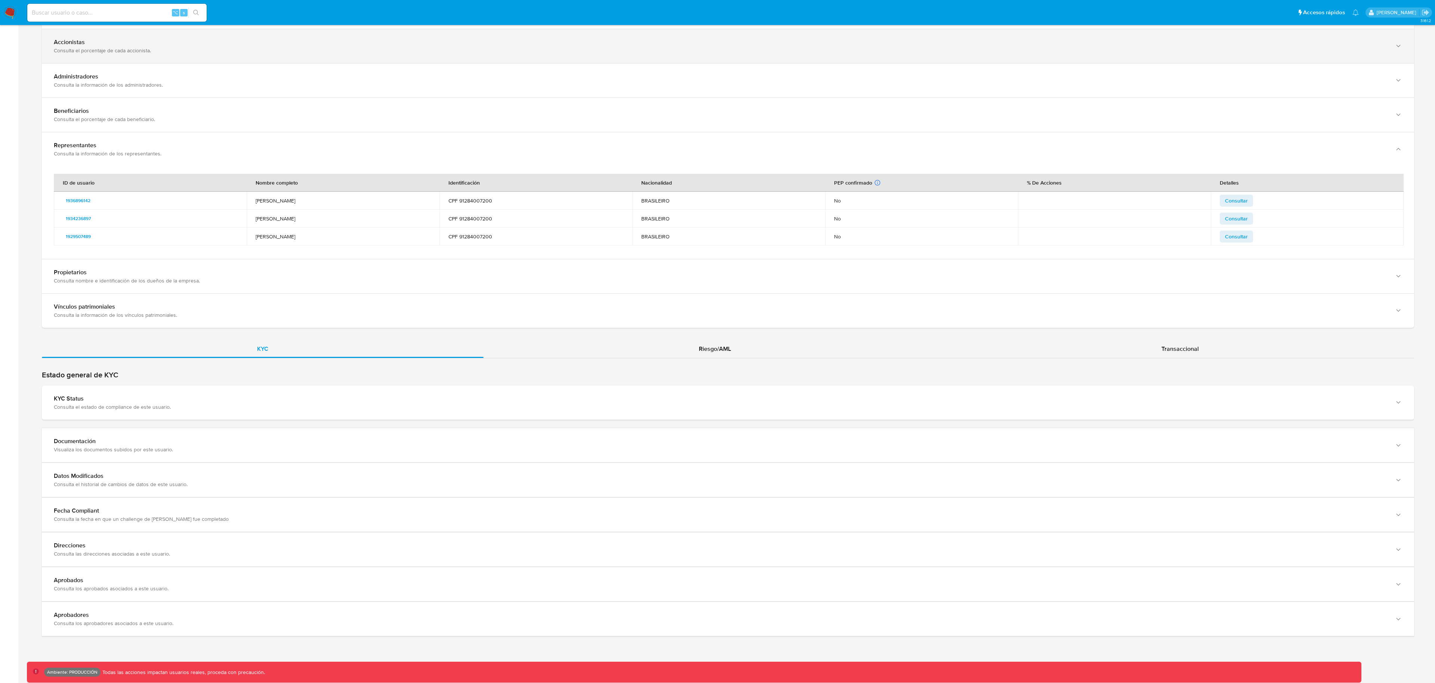
scroll to position [524, 0]
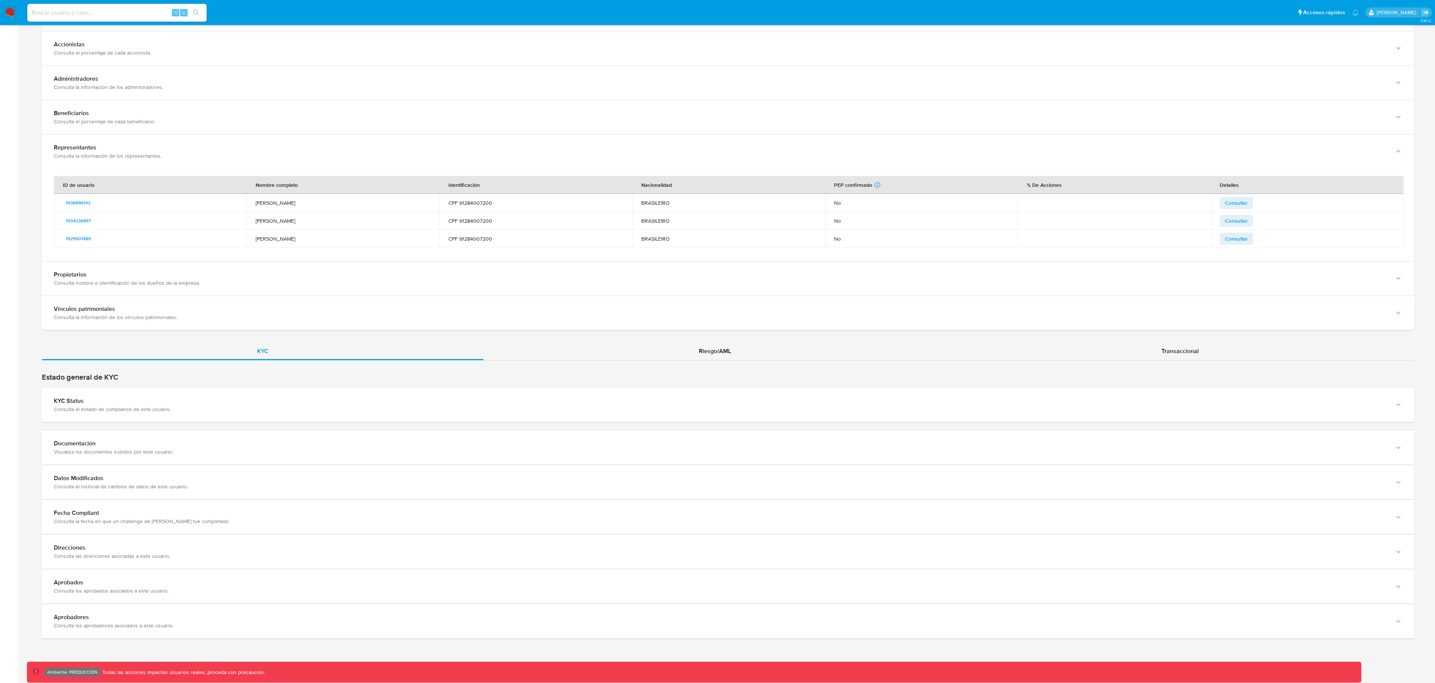
click at [1229, 203] on span "Consultar" at bounding box center [1236, 203] width 23 height 10
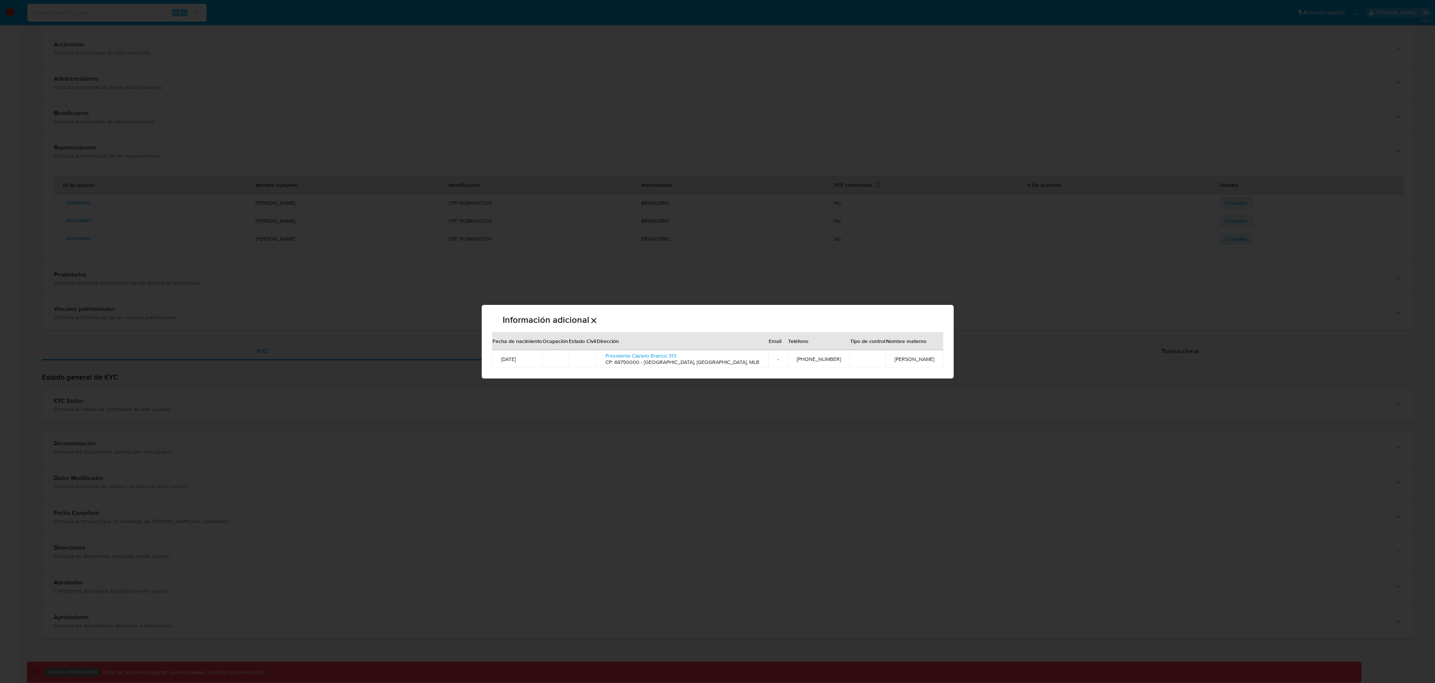
click at [591, 322] on icon "Cerrar" at bounding box center [593, 320] width 5 height 5
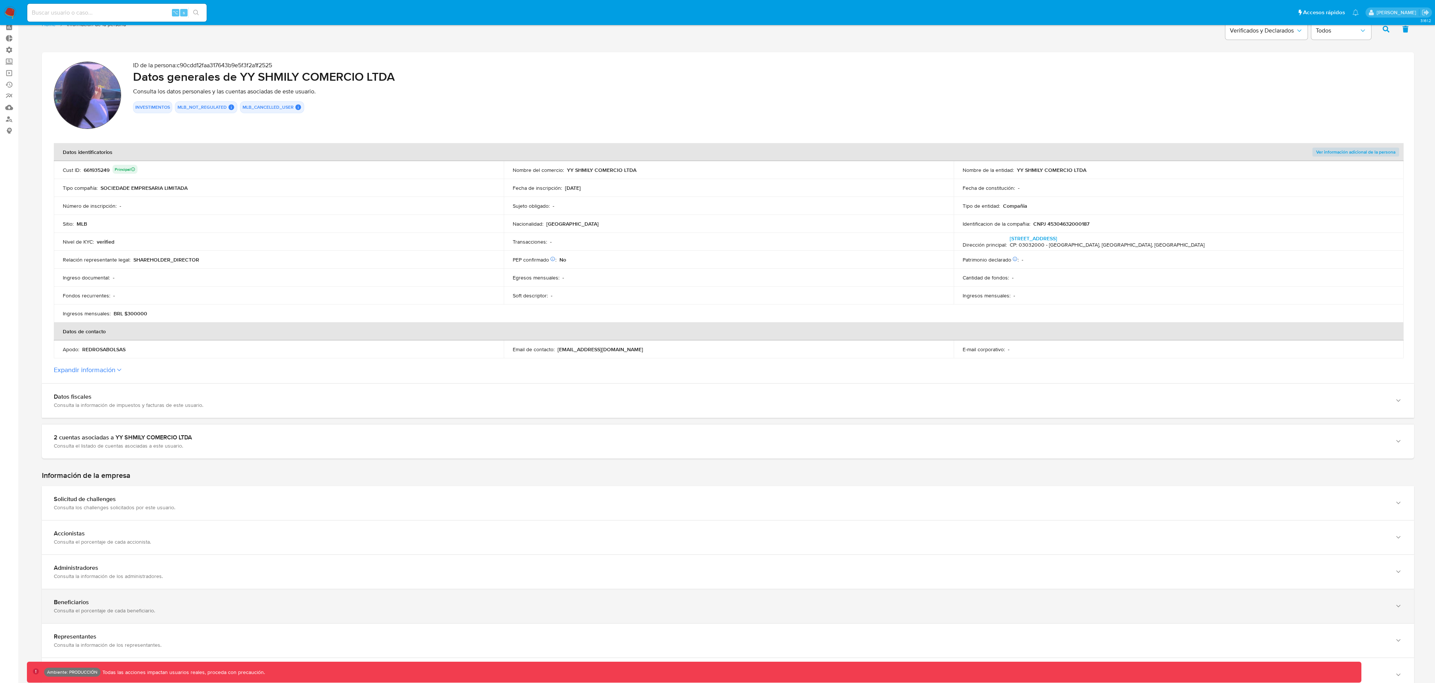
scroll to position [262, 0]
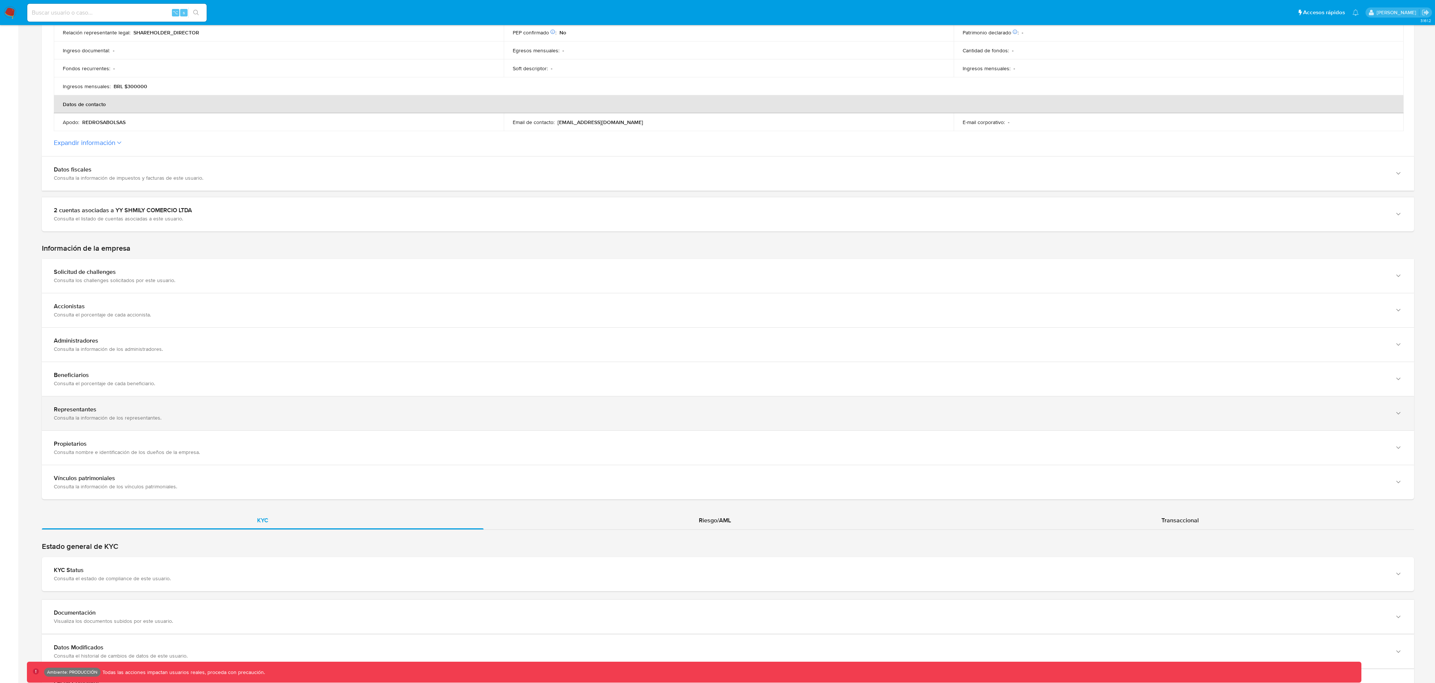
click at [165, 408] on div "Representantes" at bounding box center [721, 409] width 1334 height 7
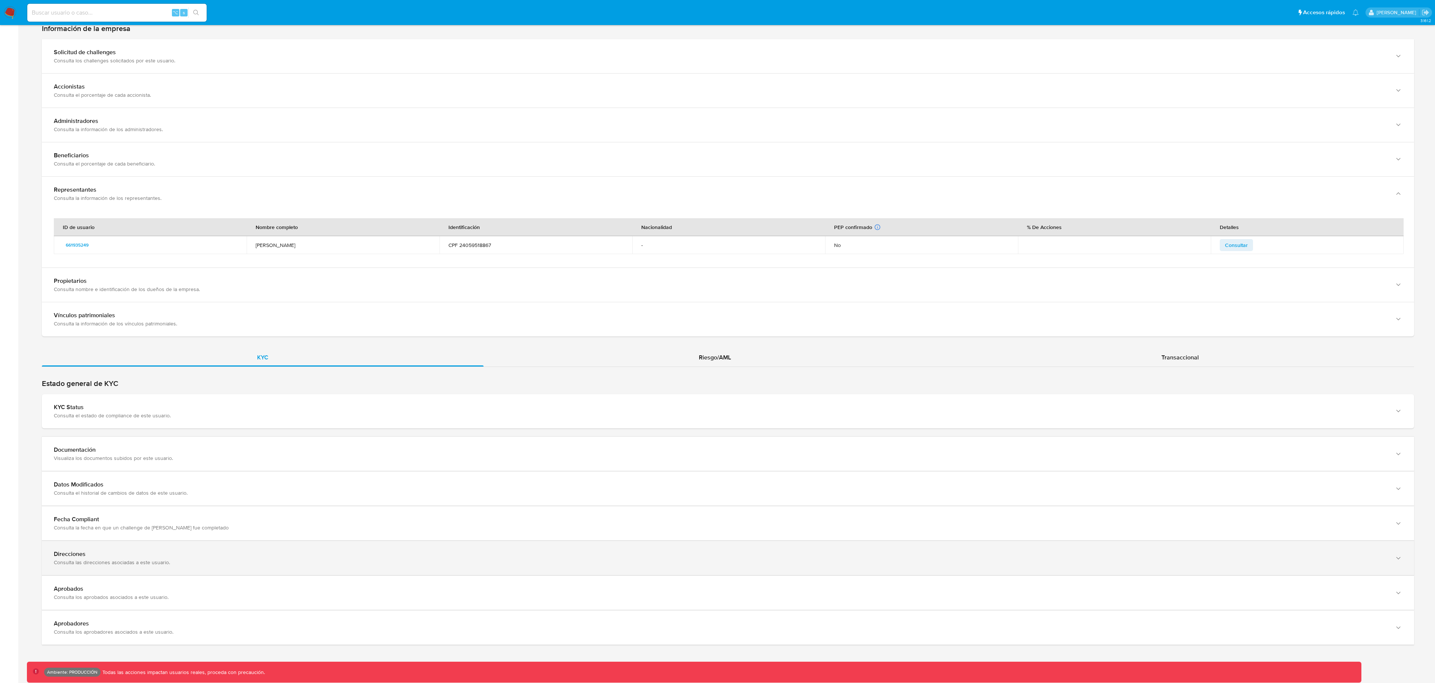
scroll to position [490, 0]
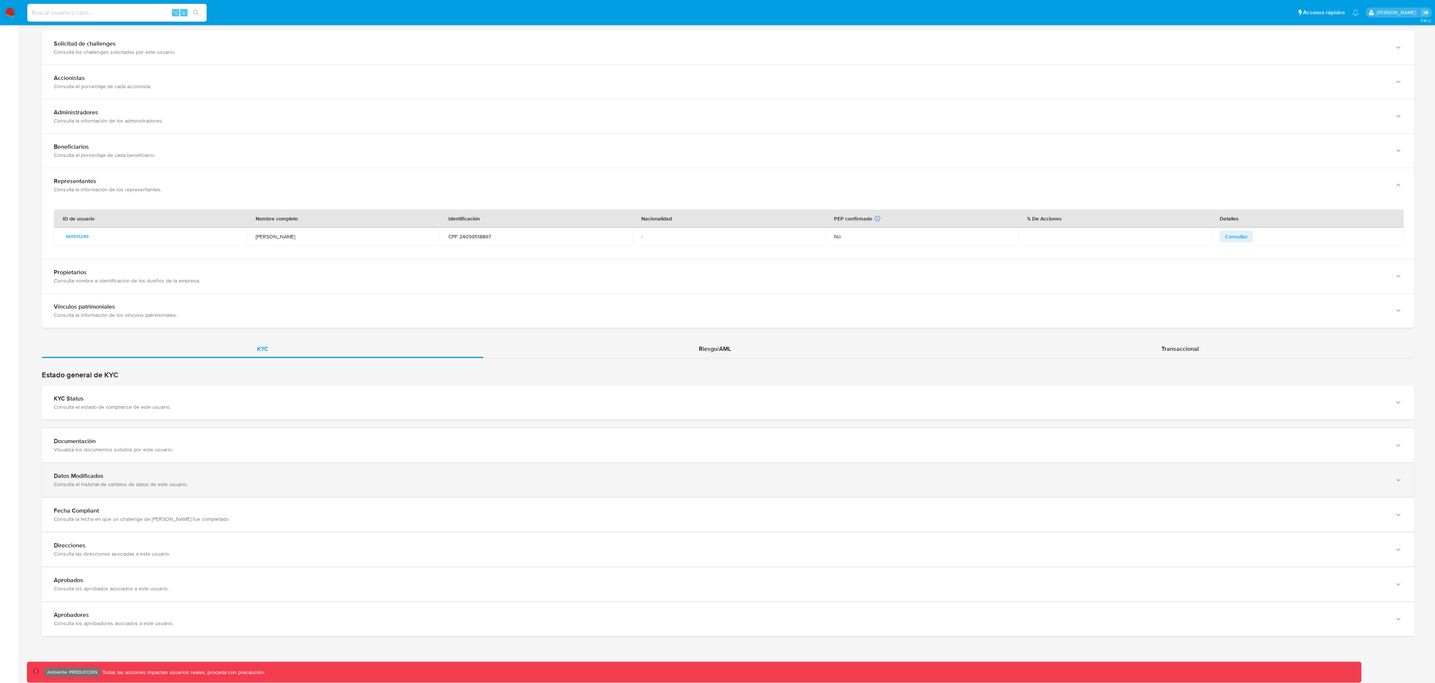
click at [493, 467] on div "Datos Modificados Consulta el historial de cambios de datos de este usuario." at bounding box center [728, 480] width 1373 height 34
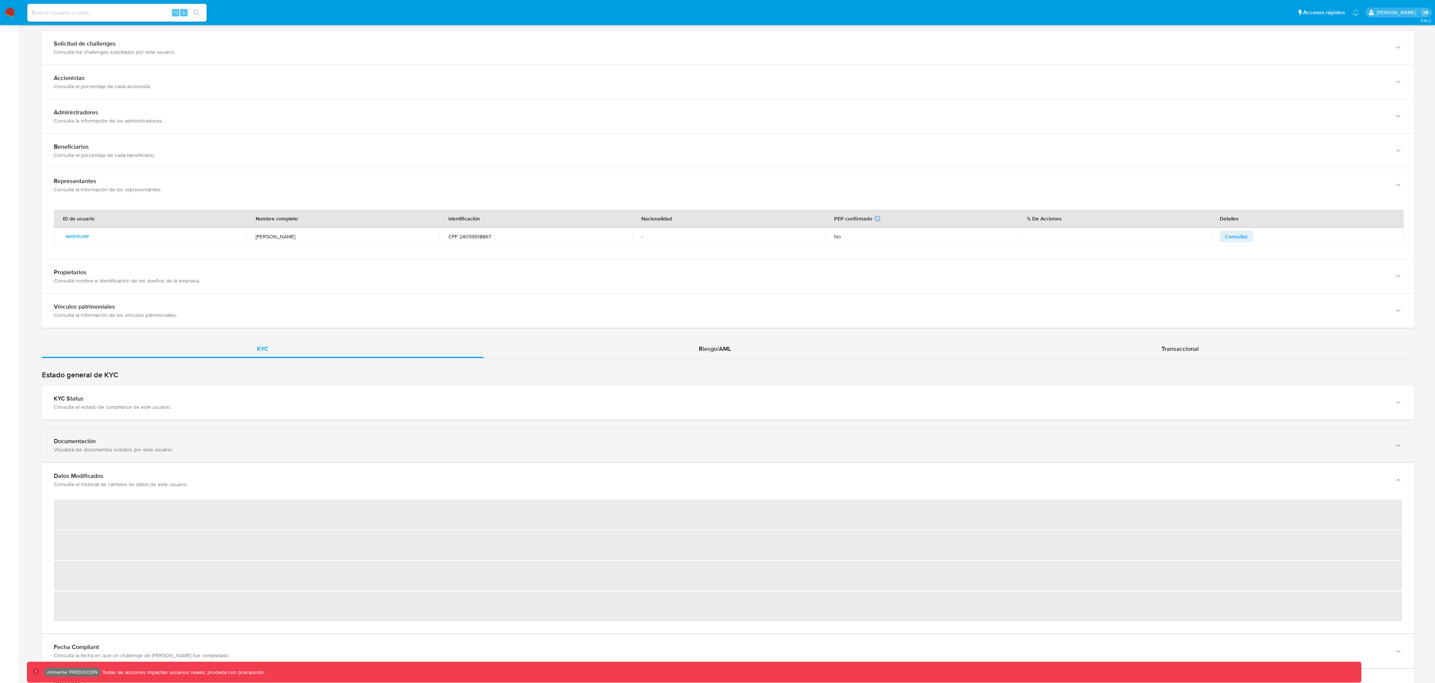
click at [417, 443] on div "Documentación" at bounding box center [721, 441] width 1334 height 7
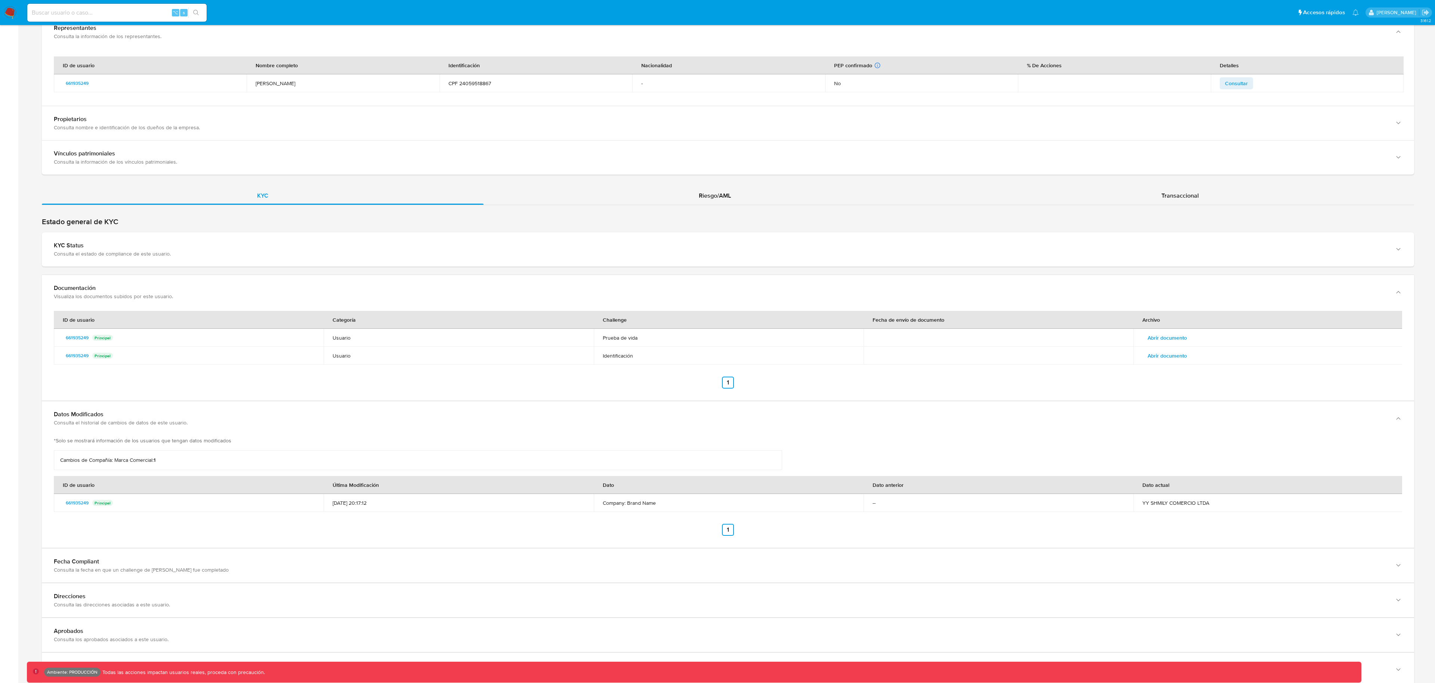
scroll to position [686, 0]
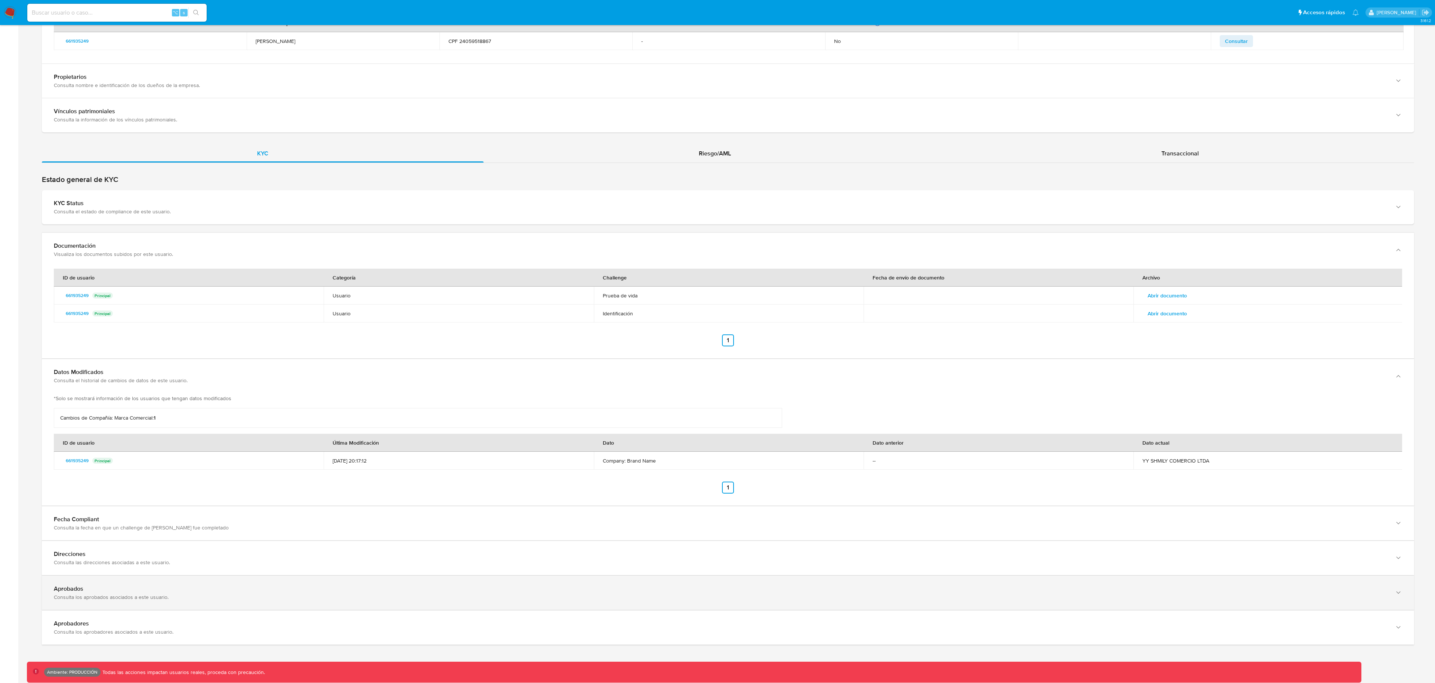
click at [284, 604] on div "Aprobados Consulta los aprobados asociados a este usuario." at bounding box center [728, 593] width 1373 height 34
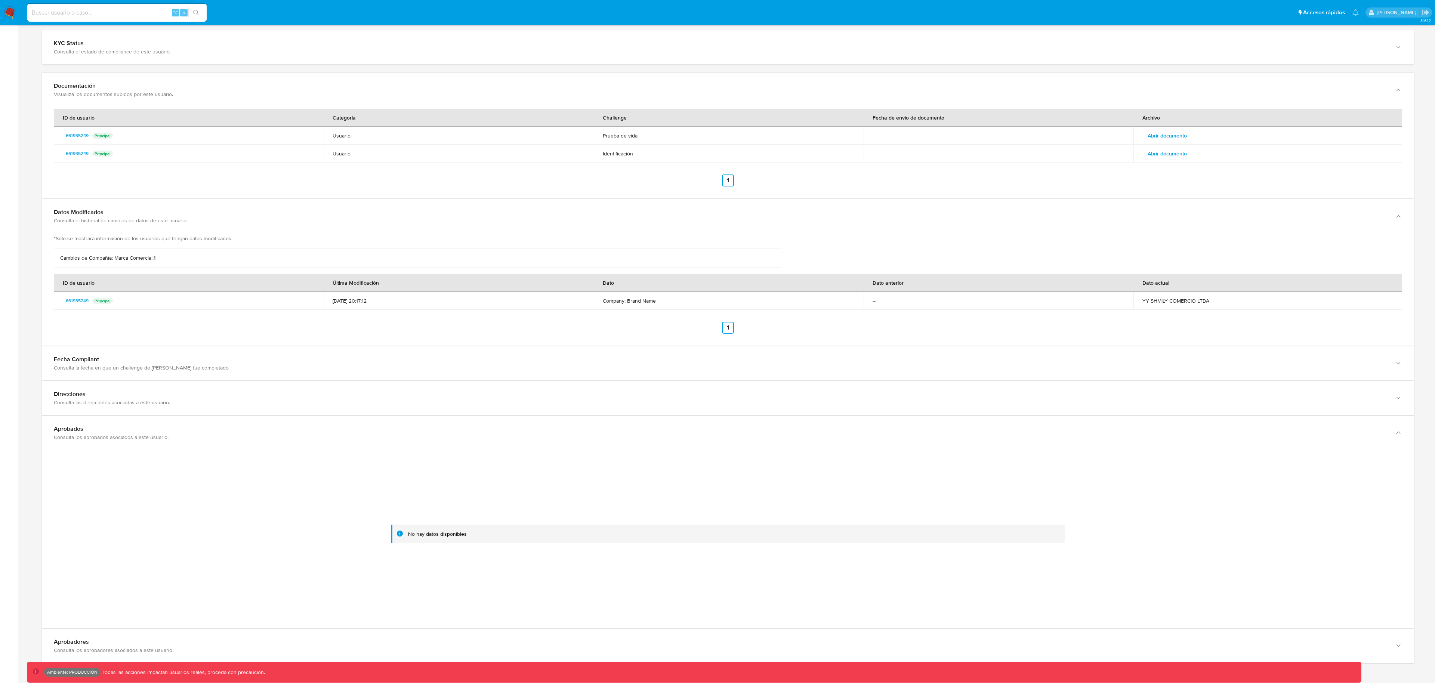
scroll to position [872, 0]
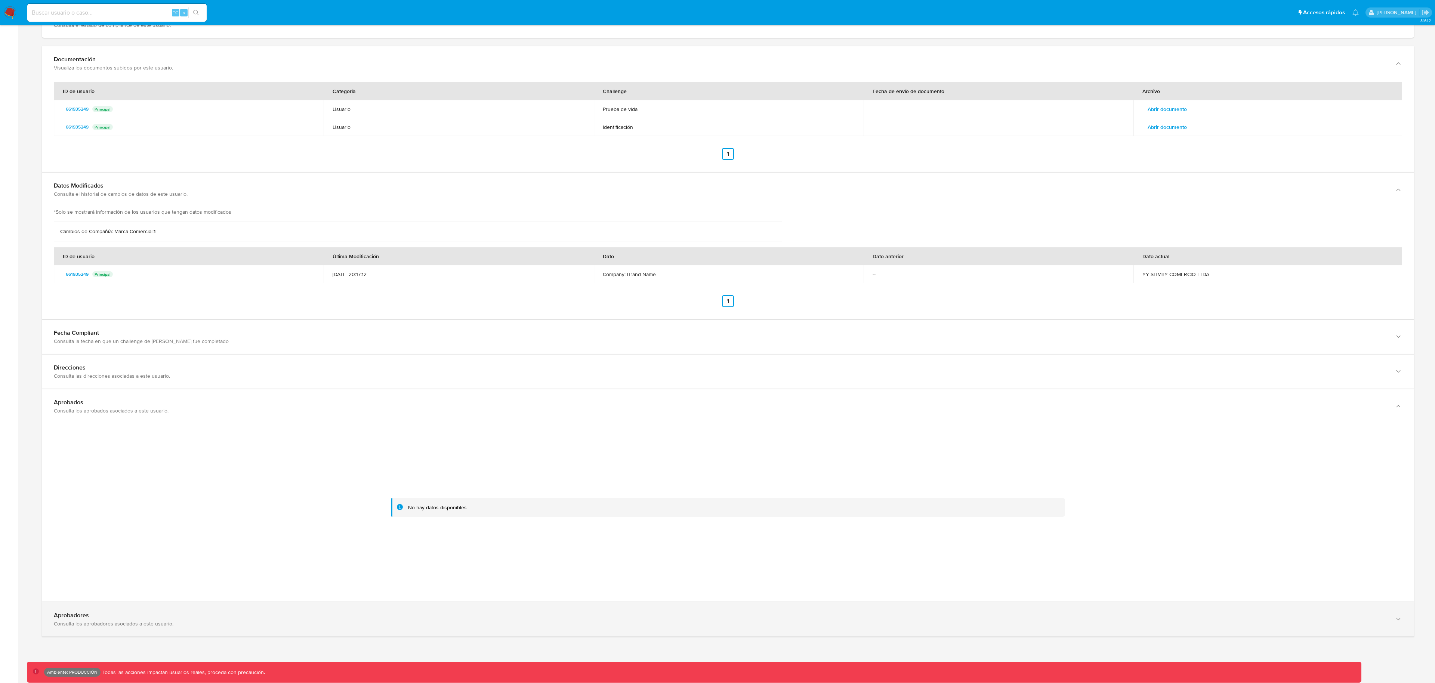
click at [279, 613] on div "Aprobadores" at bounding box center [721, 615] width 1334 height 7
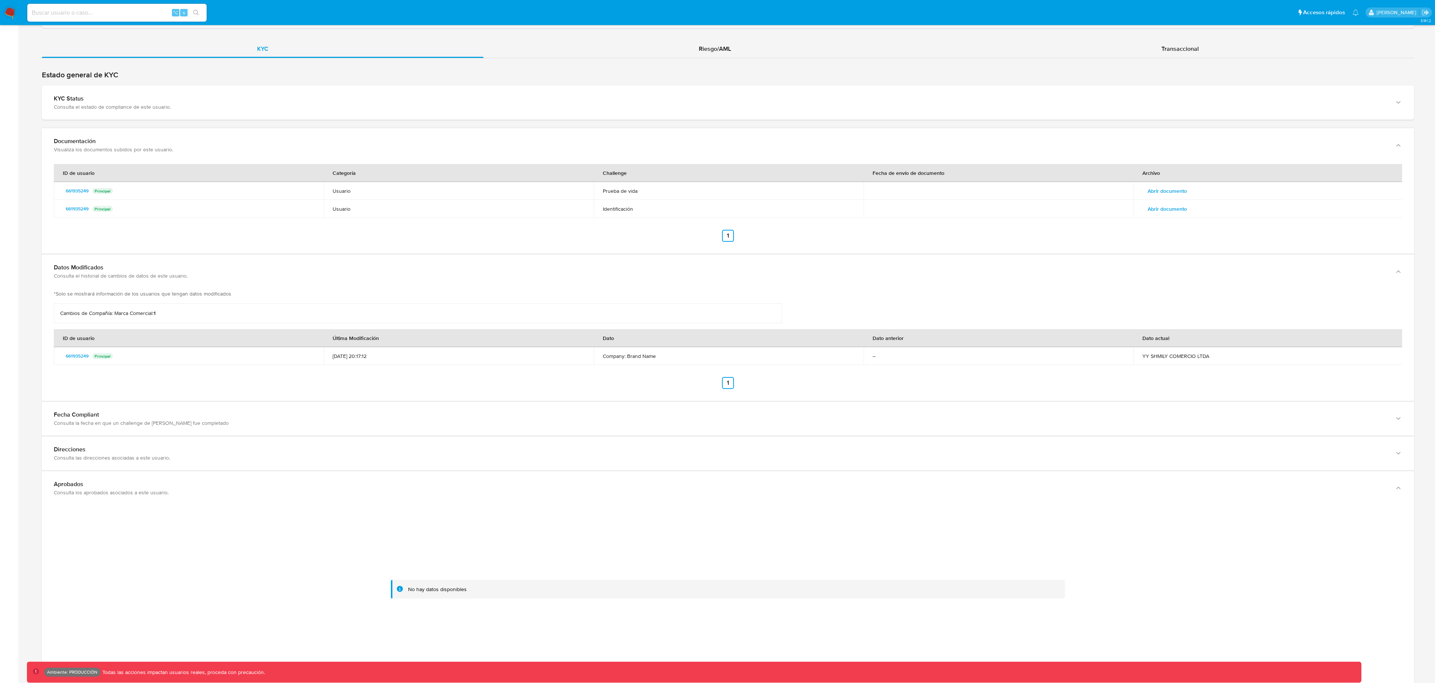
scroll to position [685, 0]
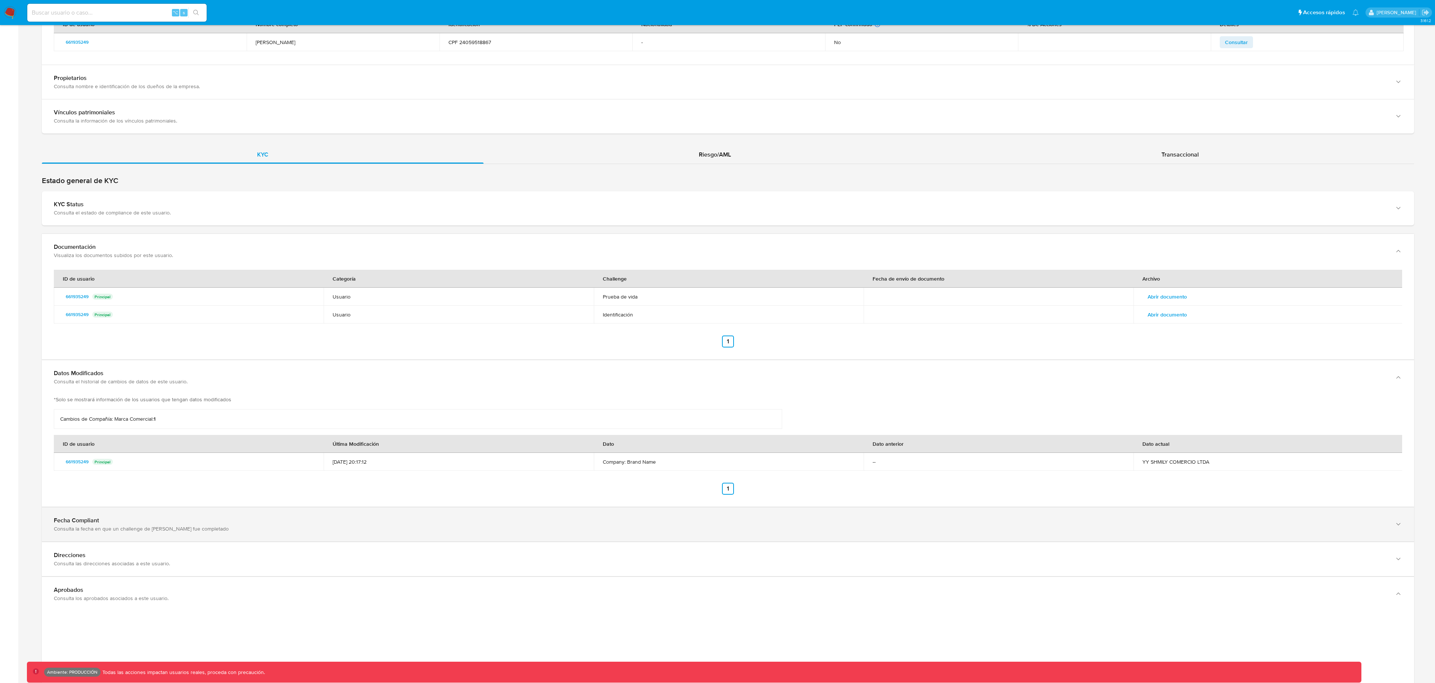
click at [248, 526] on div "Consulta la fecha en que un challenge de [PERSON_NAME] fue completado" at bounding box center [721, 529] width 1334 height 7
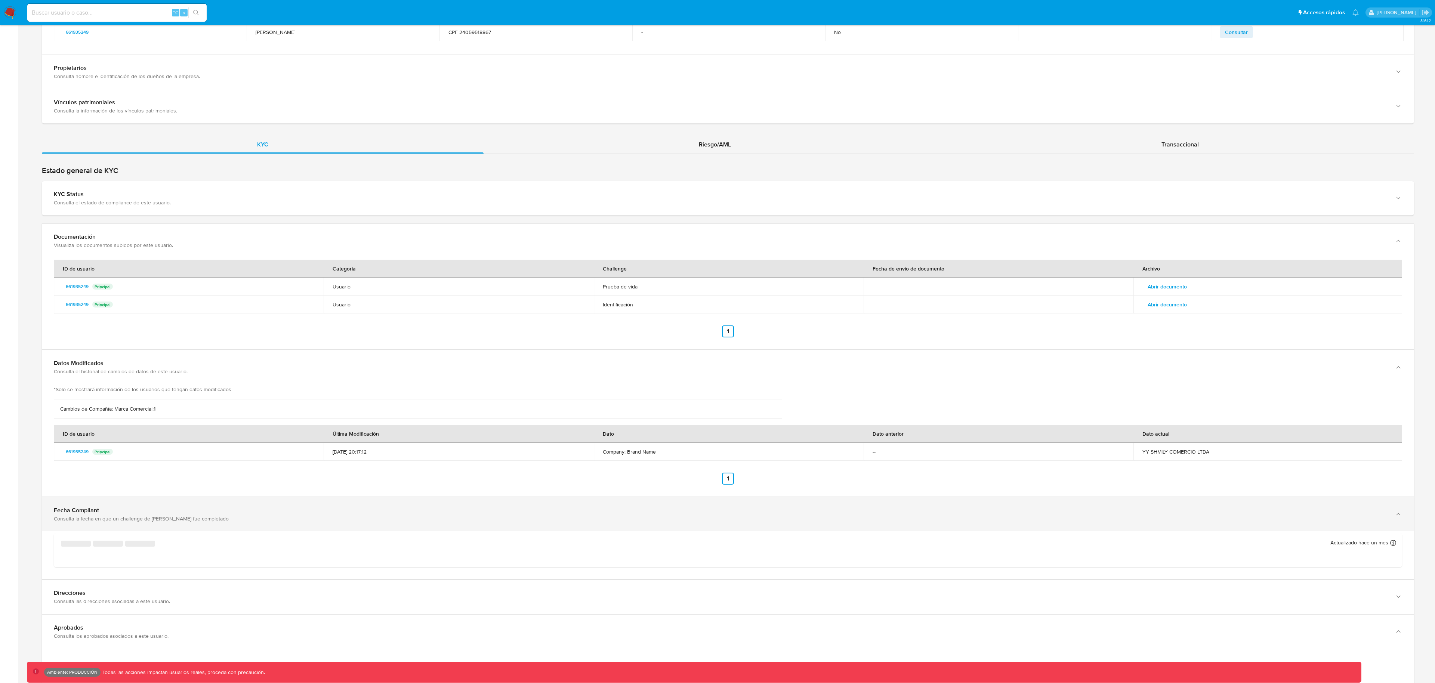
scroll to position [891, 0]
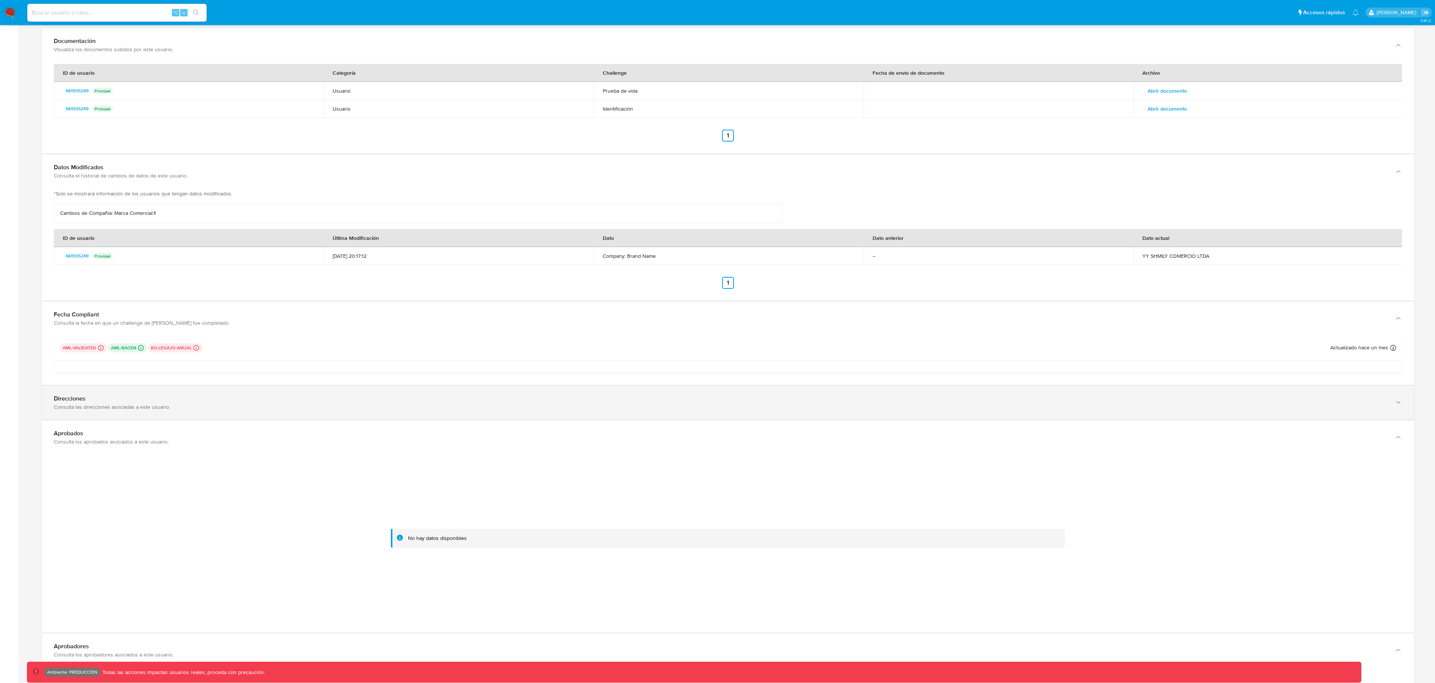
click at [304, 398] on div "Direcciones" at bounding box center [721, 398] width 1334 height 7
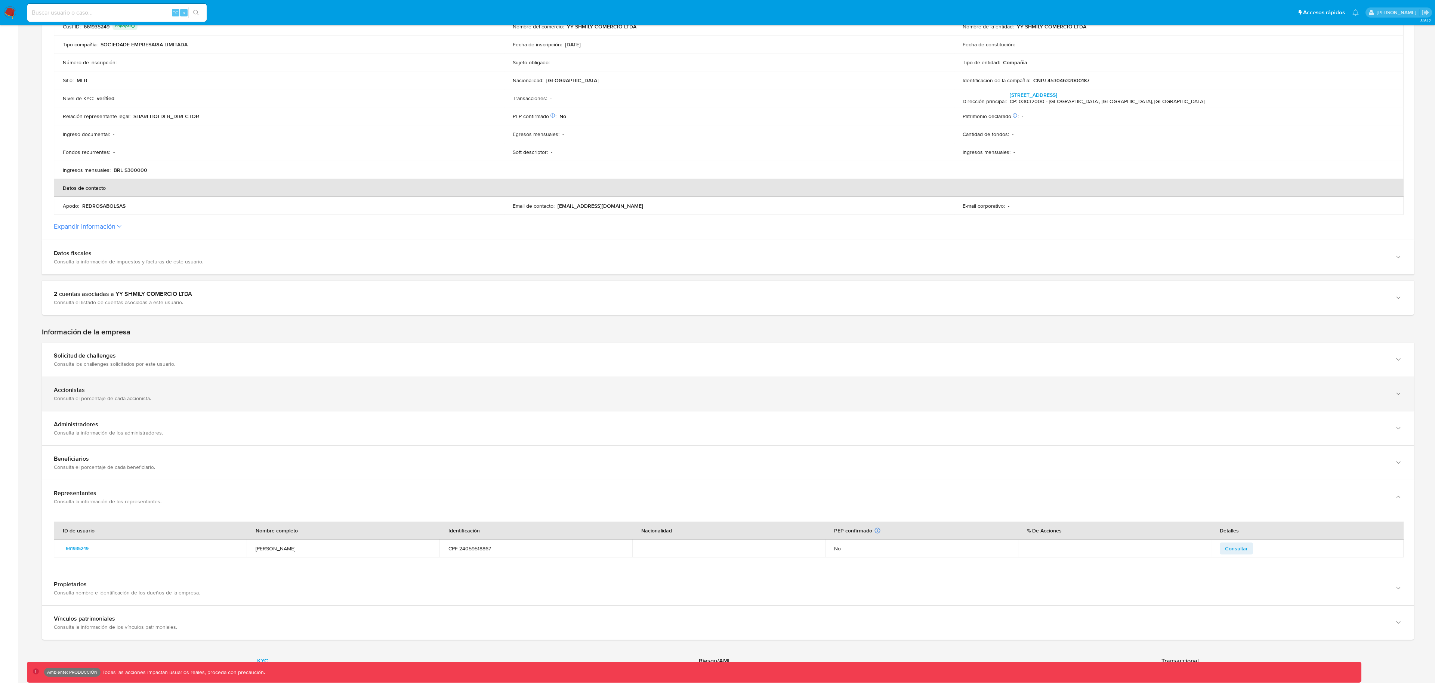
scroll to position [157, 0]
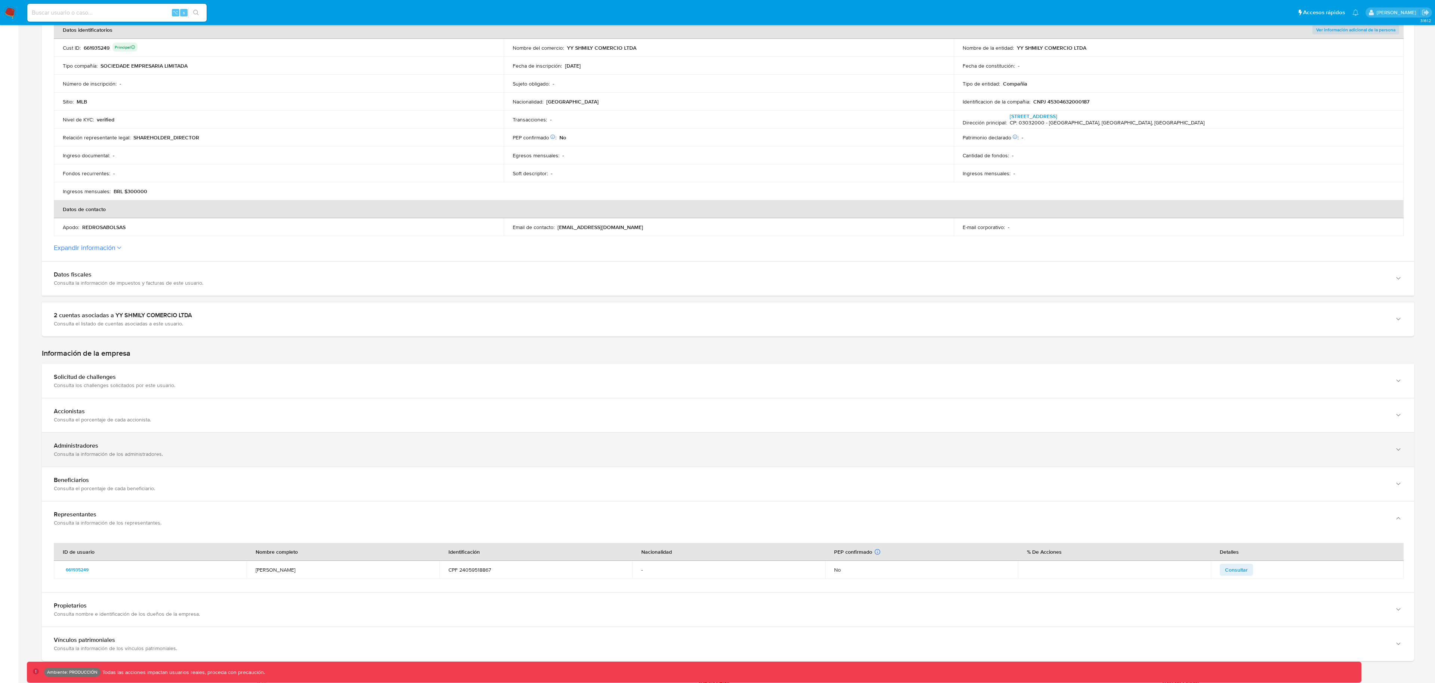
click at [270, 456] on div "Consulta la información de los administradores." at bounding box center [721, 454] width 1334 height 7
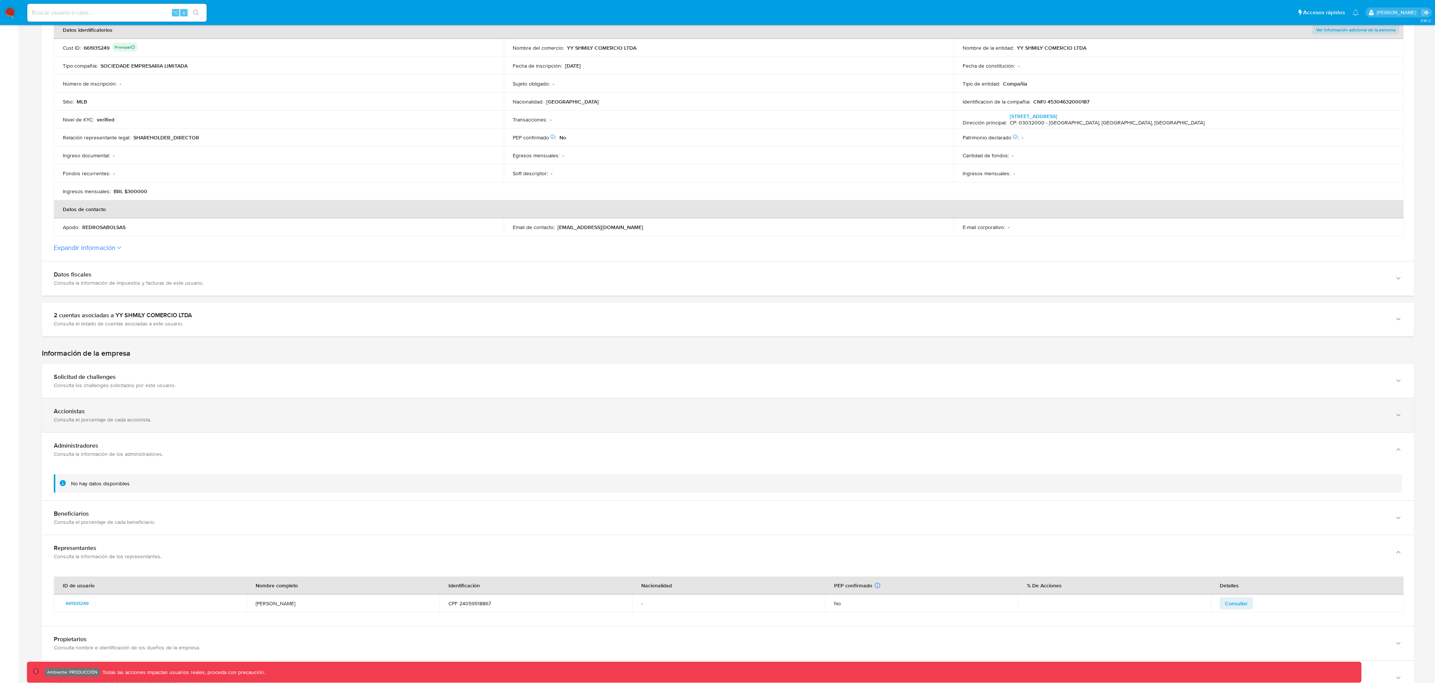
click at [255, 430] on div "Accionistas Consulta el porcentaje de cada accionista." at bounding box center [728, 415] width 1373 height 34
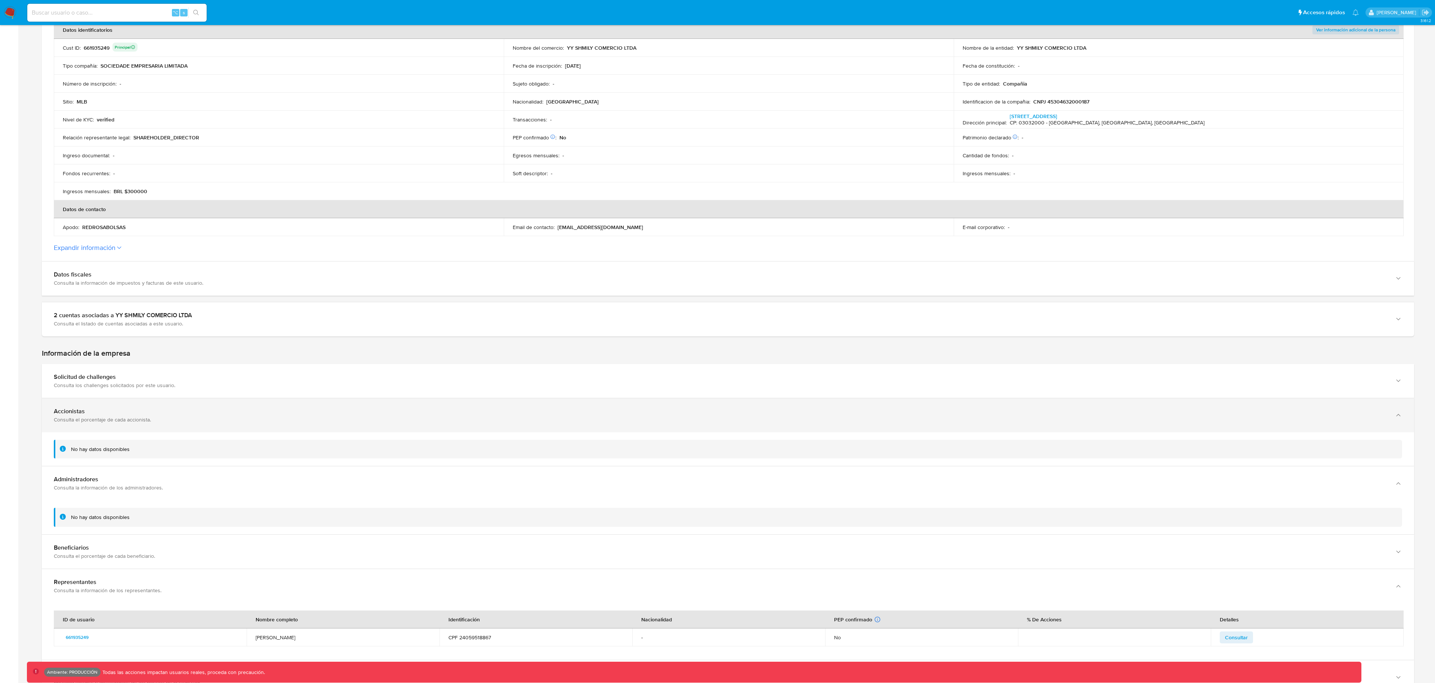
click at [261, 398] on div "Accionistas Consulta el porcentaje de cada accionista." at bounding box center [728, 415] width 1373 height 34
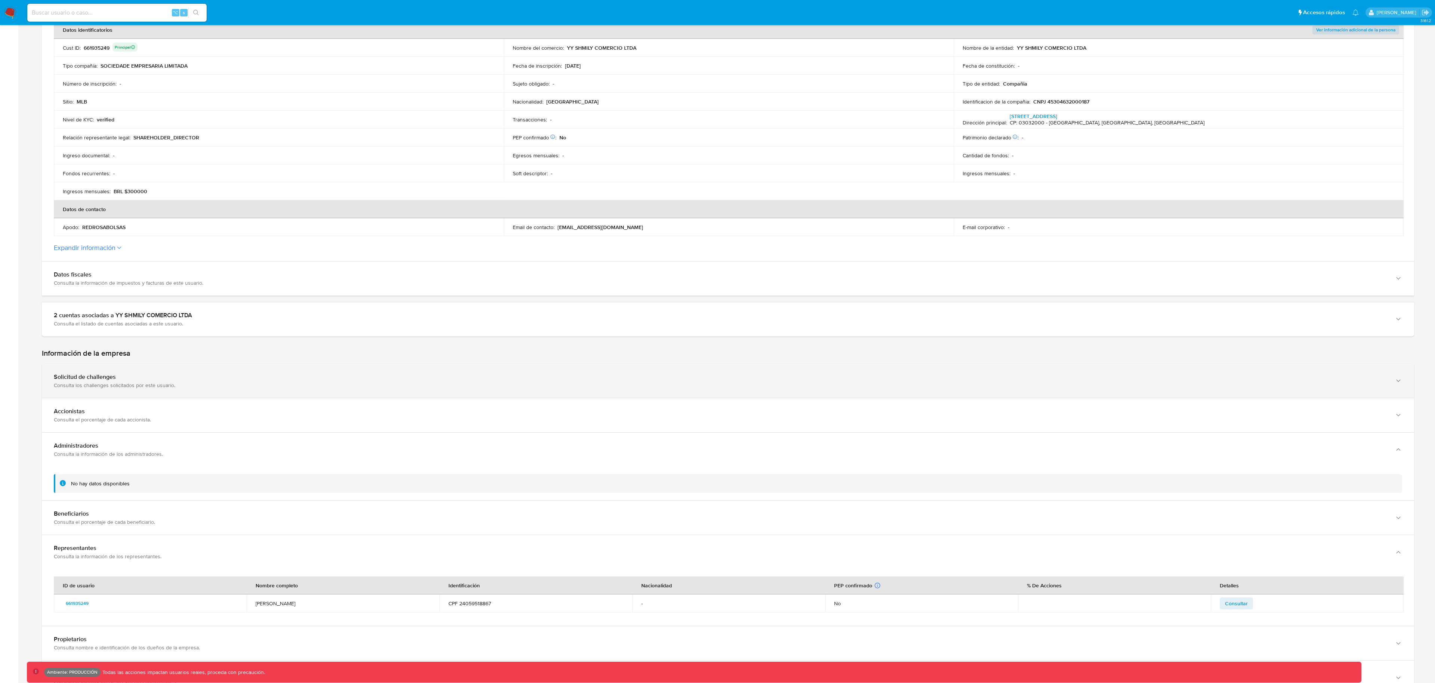
click at [258, 386] on div "Consulta los challenges solicitados por este usuario." at bounding box center [721, 385] width 1334 height 7
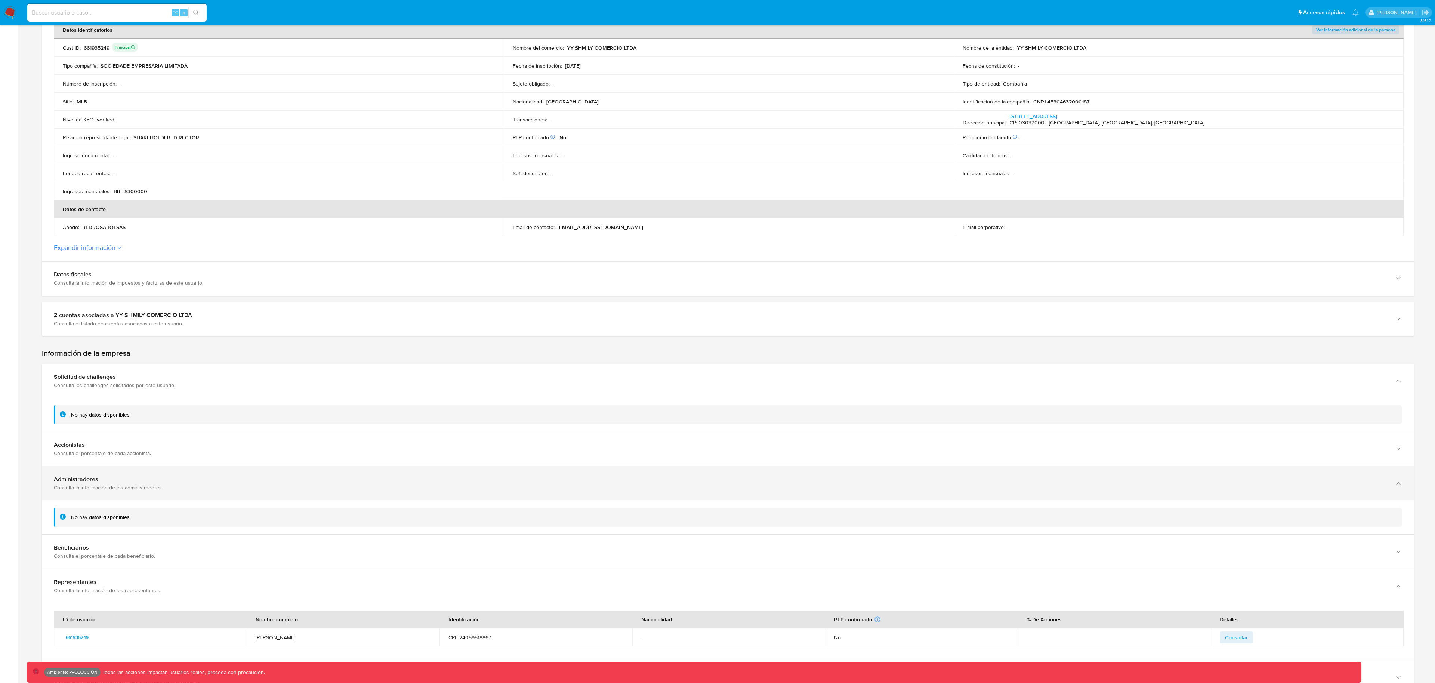
click at [251, 488] on div "Consulta la información de los administradores." at bounding box center [721, 487] width 1334 height 7
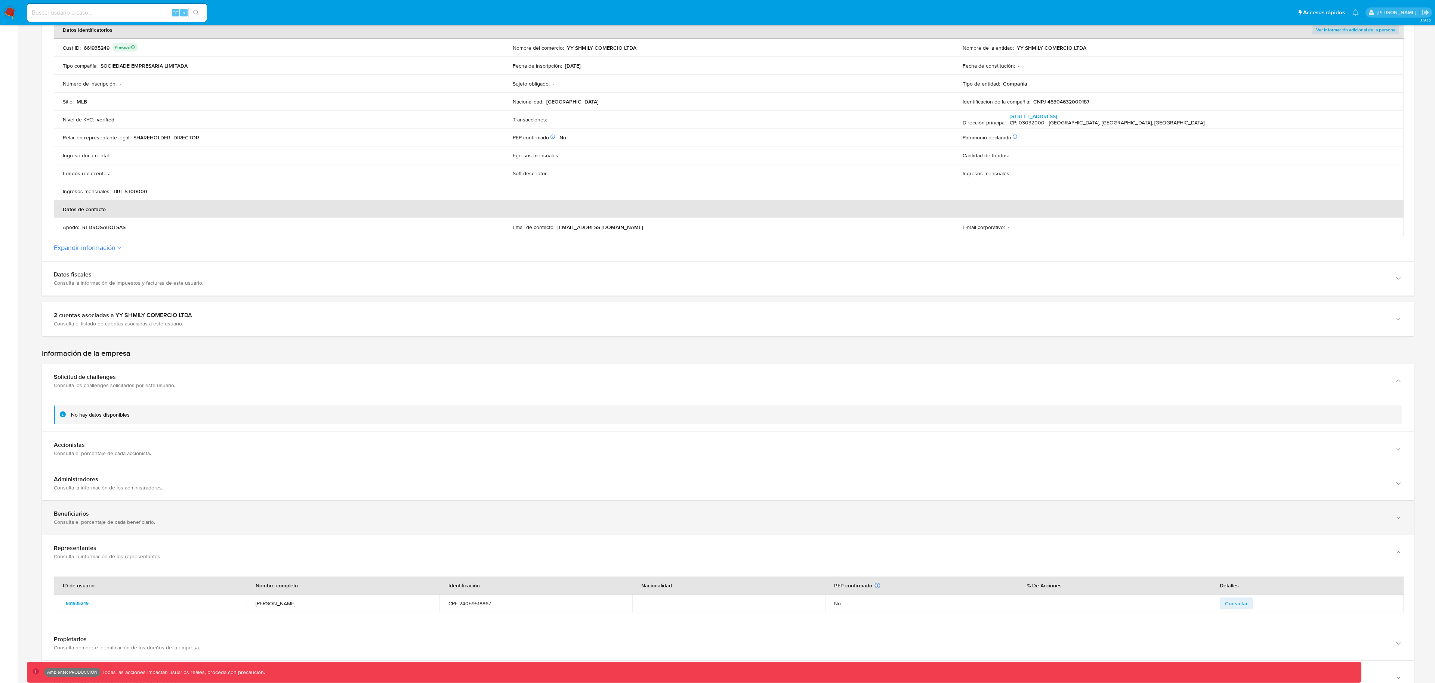
click at [228, 531] on div "Beneficiarios Consulta el porcentaje de cada beneficiario." at bounding box center [728, 518] width 1373 height 34
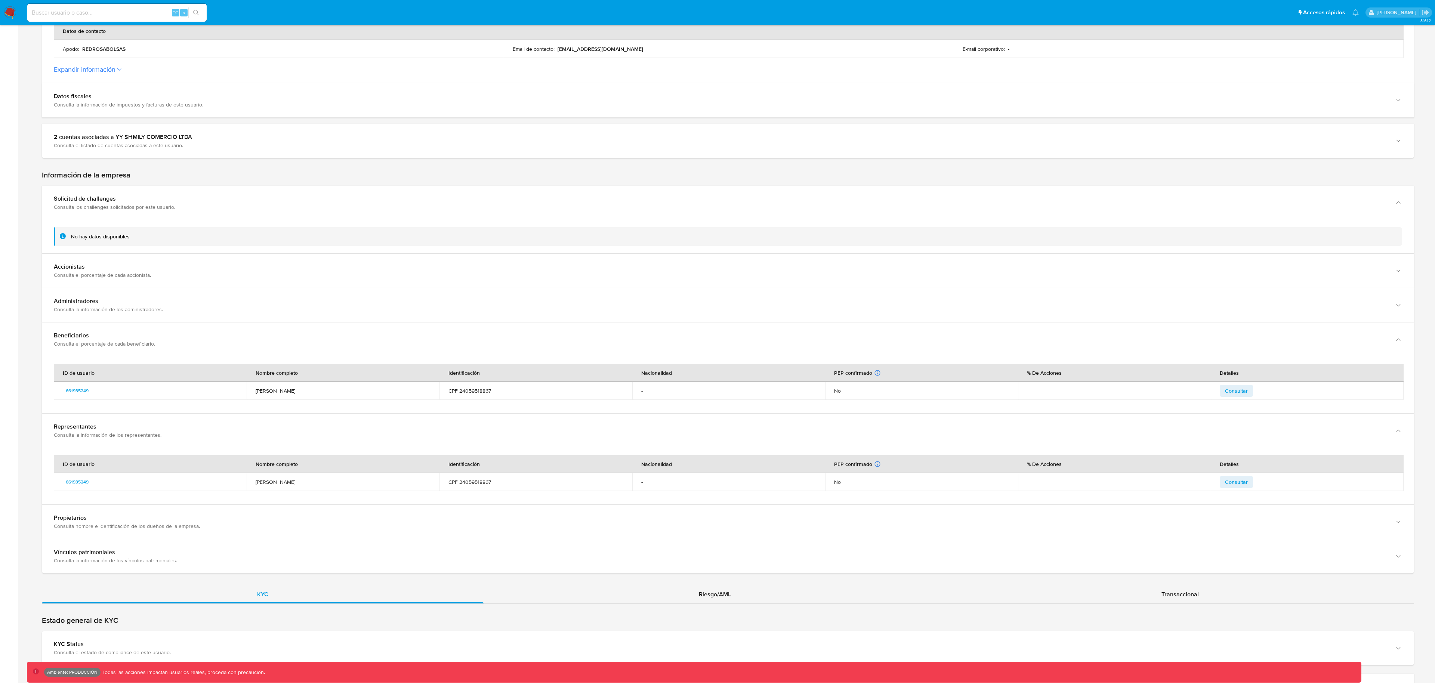
scroll to position [335, 0]
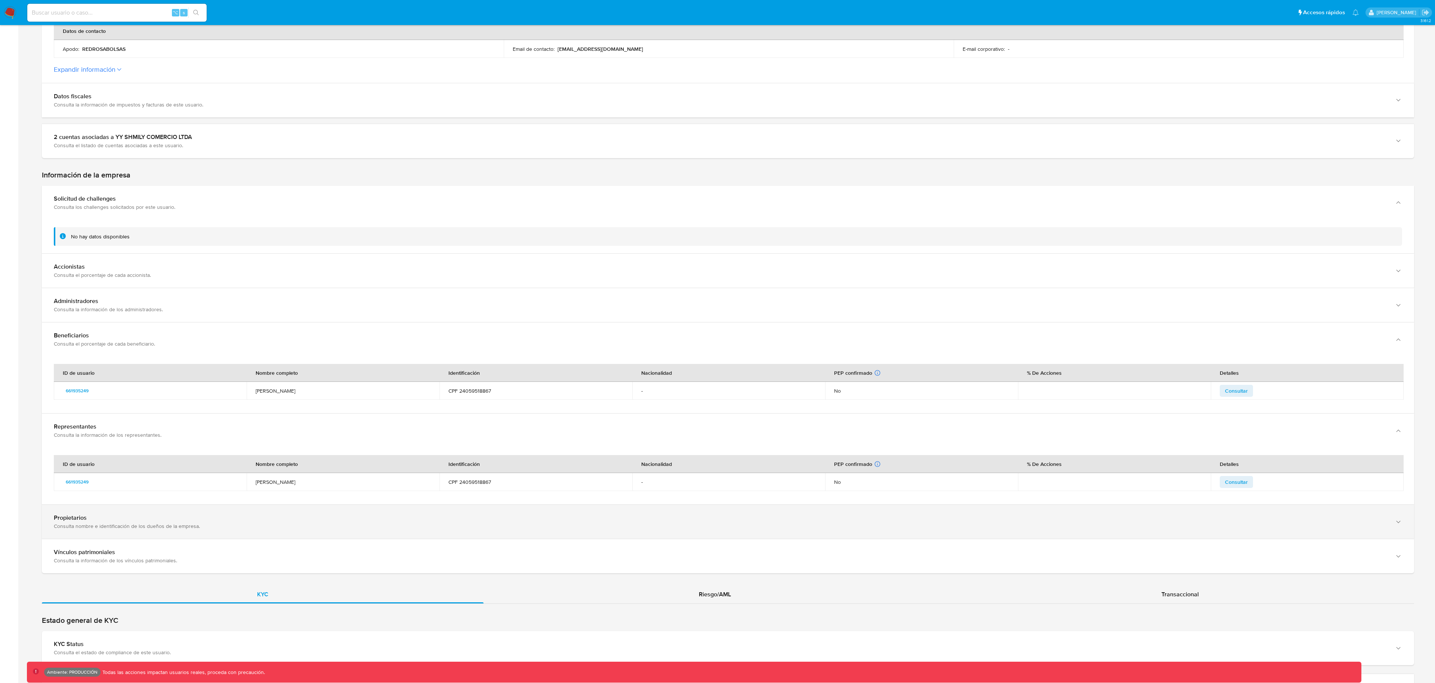
click at [242, 519] on div "Propietarios" at bounding box center [721, 517] width 1334 height 7
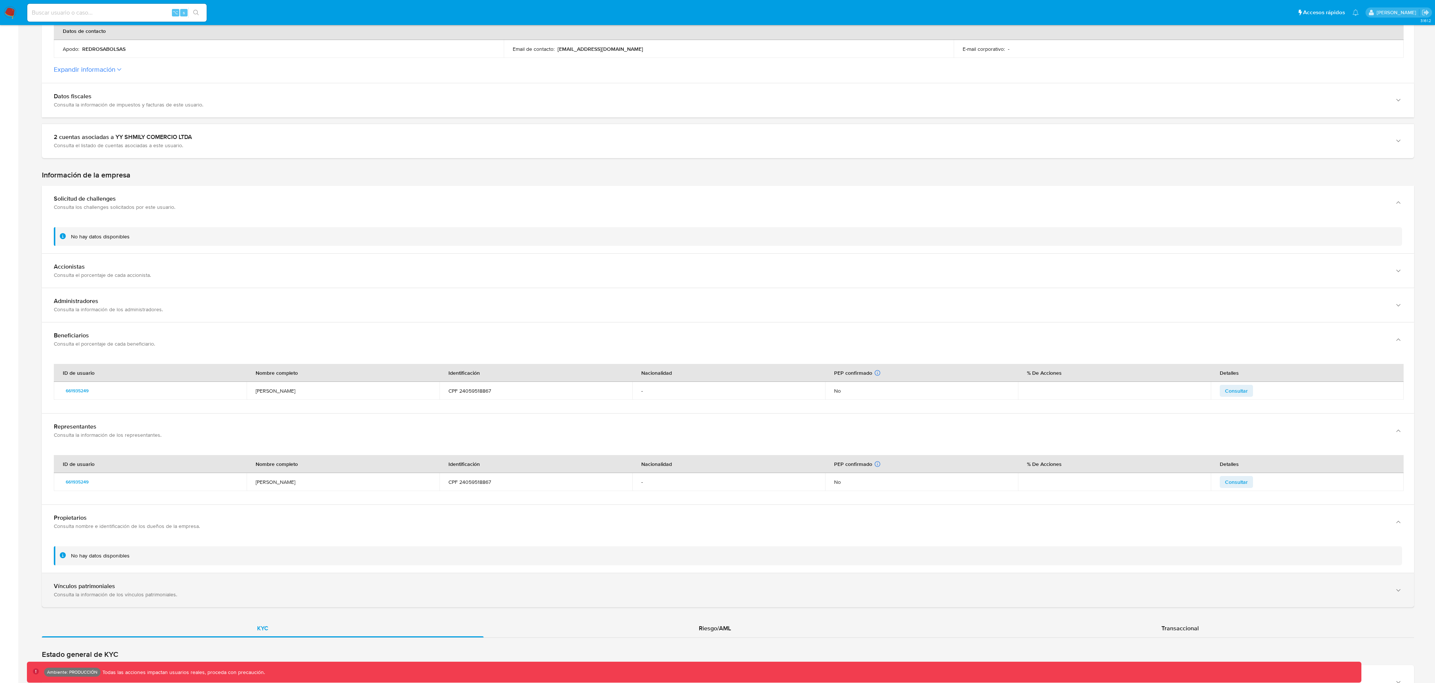
click at [237, 573] on div "Vínculos patrimoniales Consulta la información de los vínculos patrimoniales." at bounding box center [728, 590] width 1373 height 34
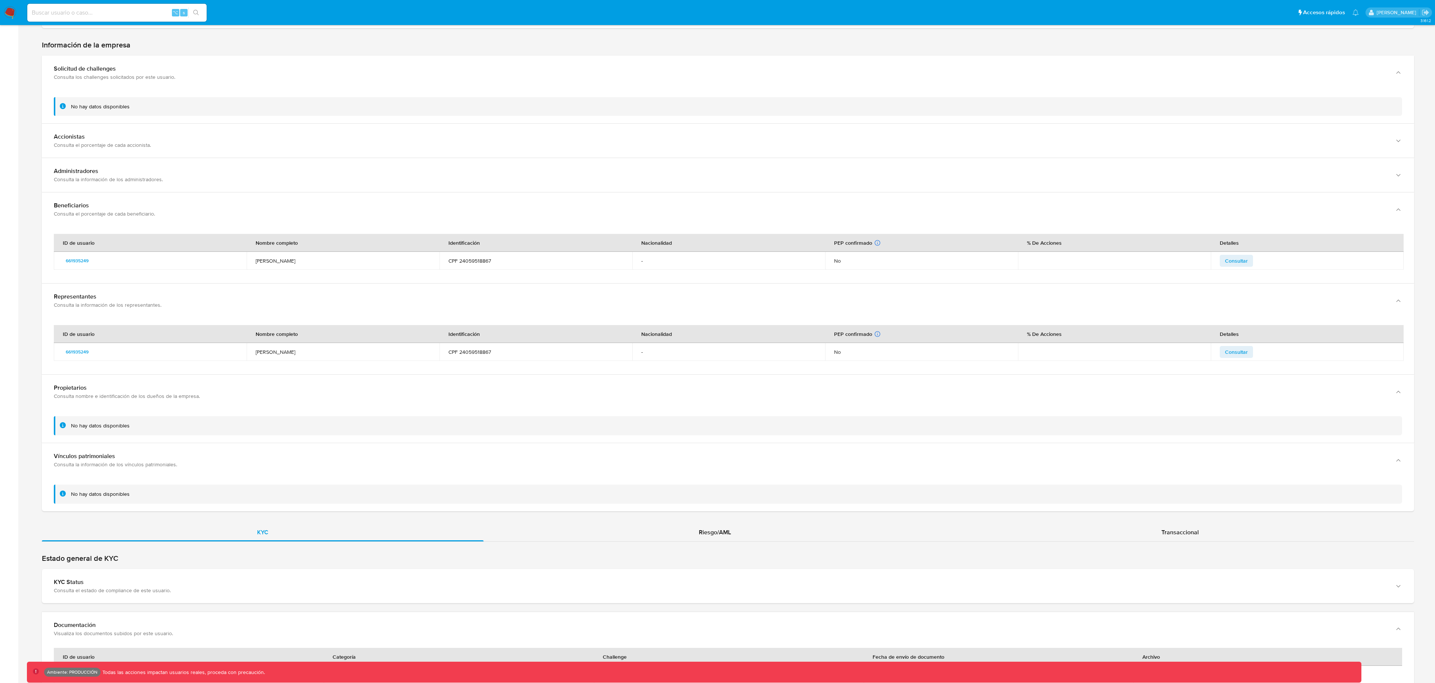
scroll to position [373, 0]
